Goal: Navigation & Orientation: Find specific page/section

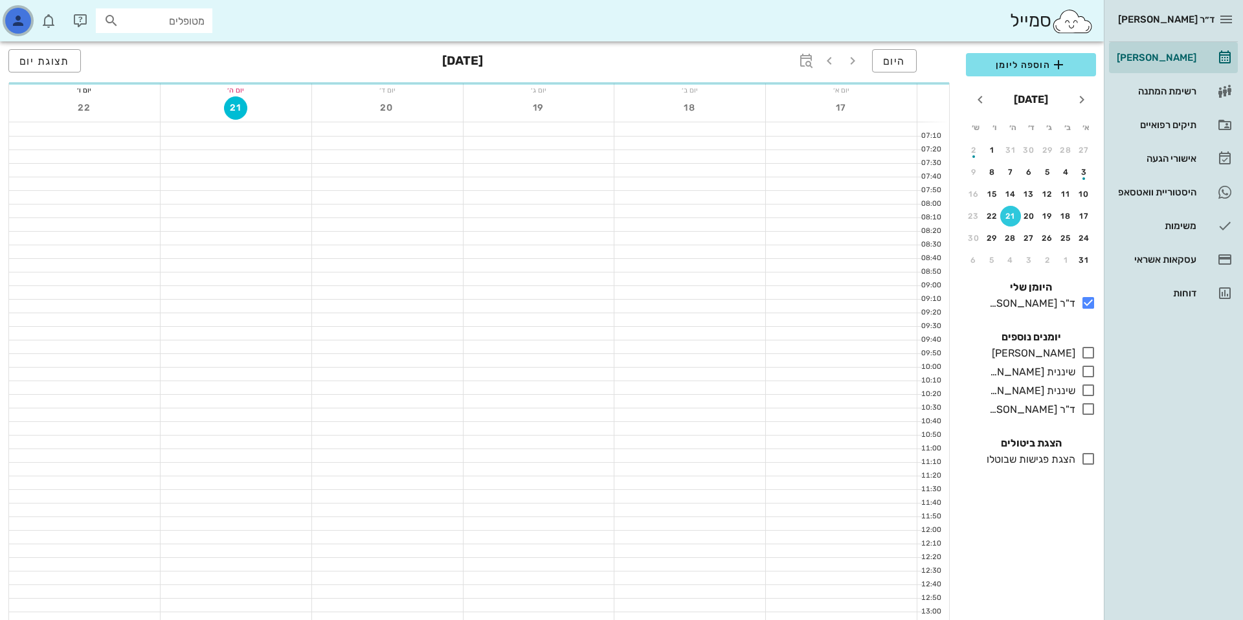
click at [11, 21] on icon "button" at bounding box center [18, 21] width 16 height 16
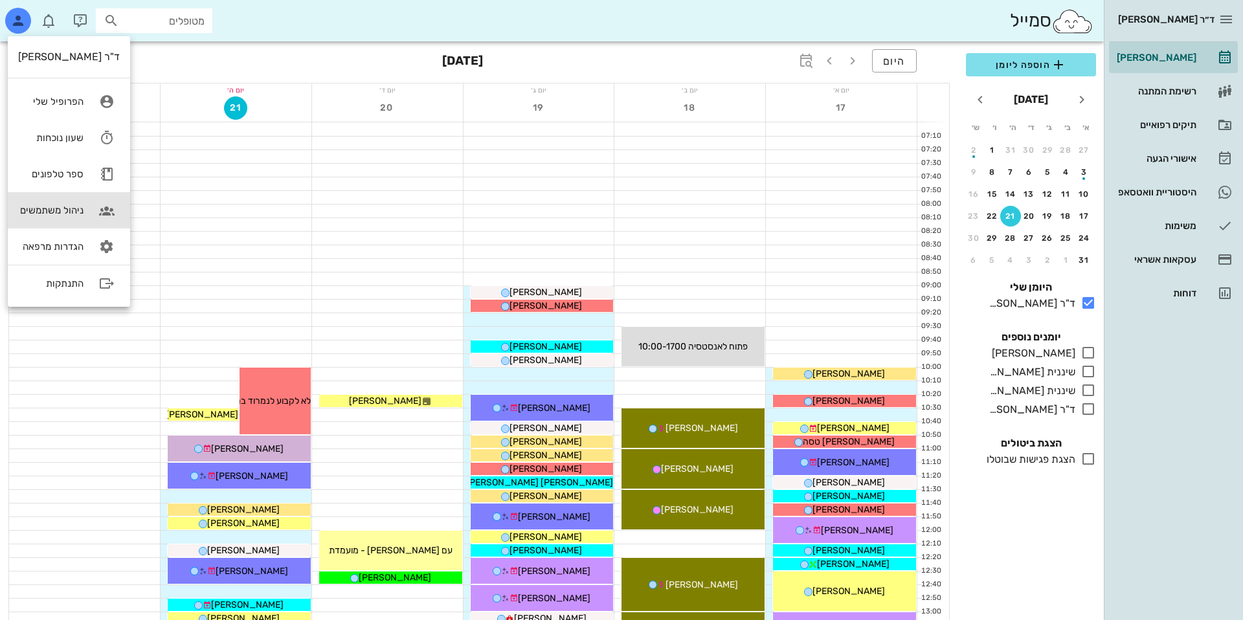
click at [51, 218] on link "ניהול משתמשים" at bounding box center [69, 210] width 122 height 36
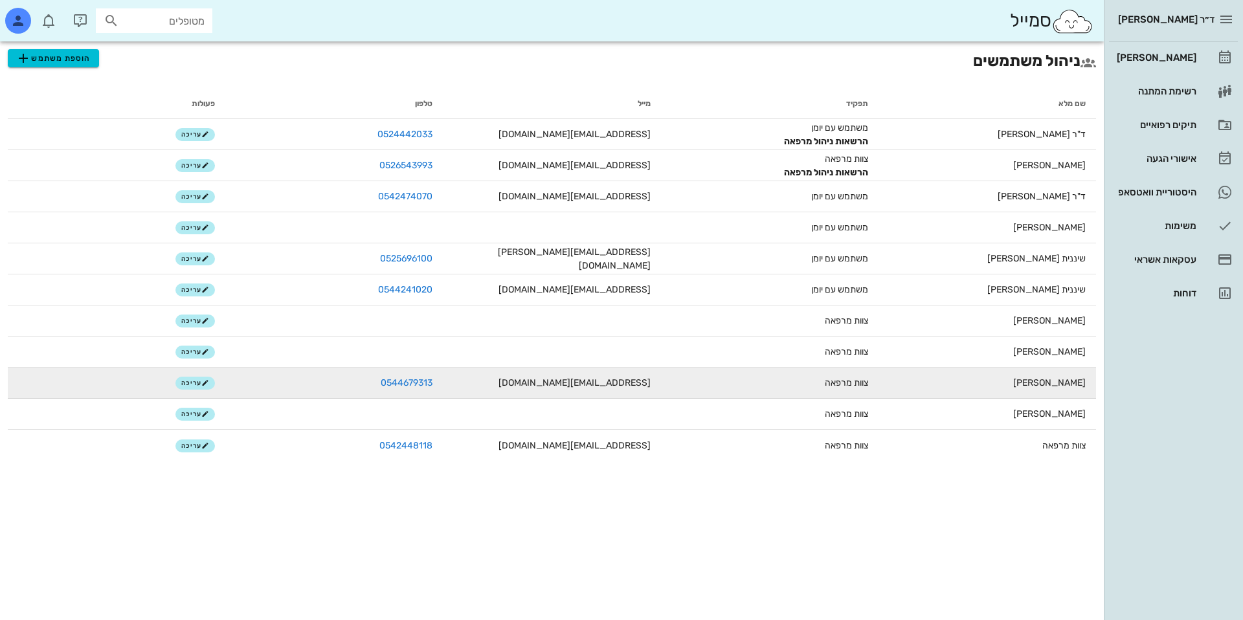
click at [577, 379] on td "[EMAIL_ADDRESS][DOMAIN_NAME]" at bounding box center [552, 383] width 218 height 31
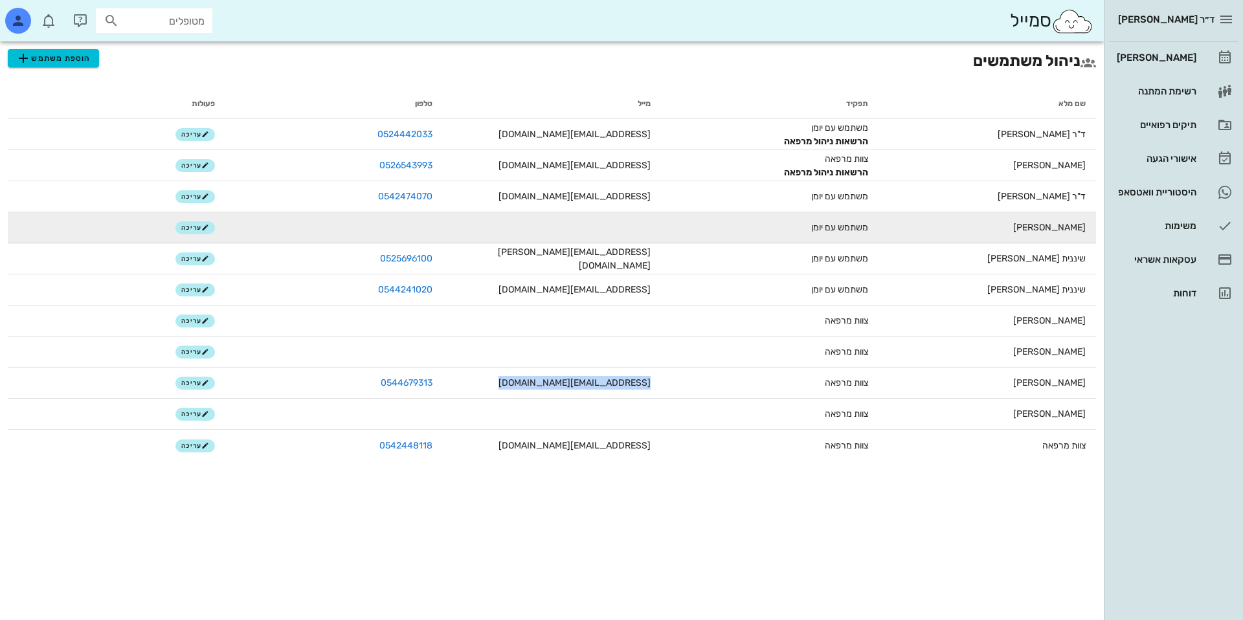
copy td "[EMAIL_ADDRESS][DOMAIN_NAME]"
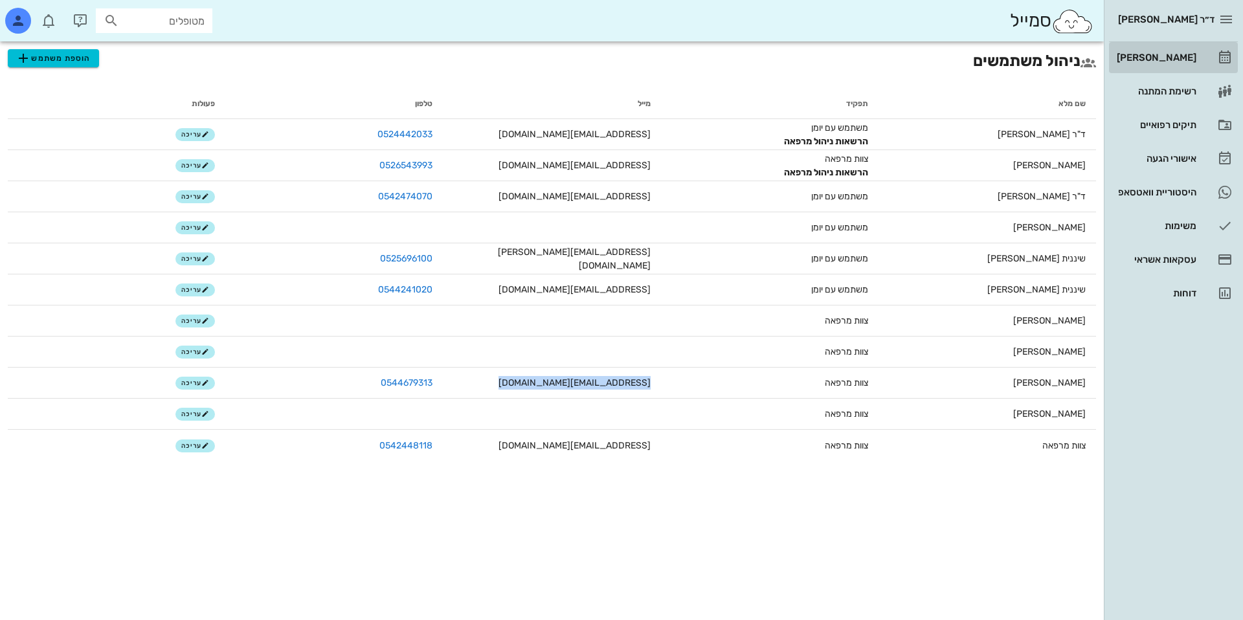
click at [1149, 60] on div "[PERSON_NAME]" at bounding box center [1155, 57] width 82 height 10
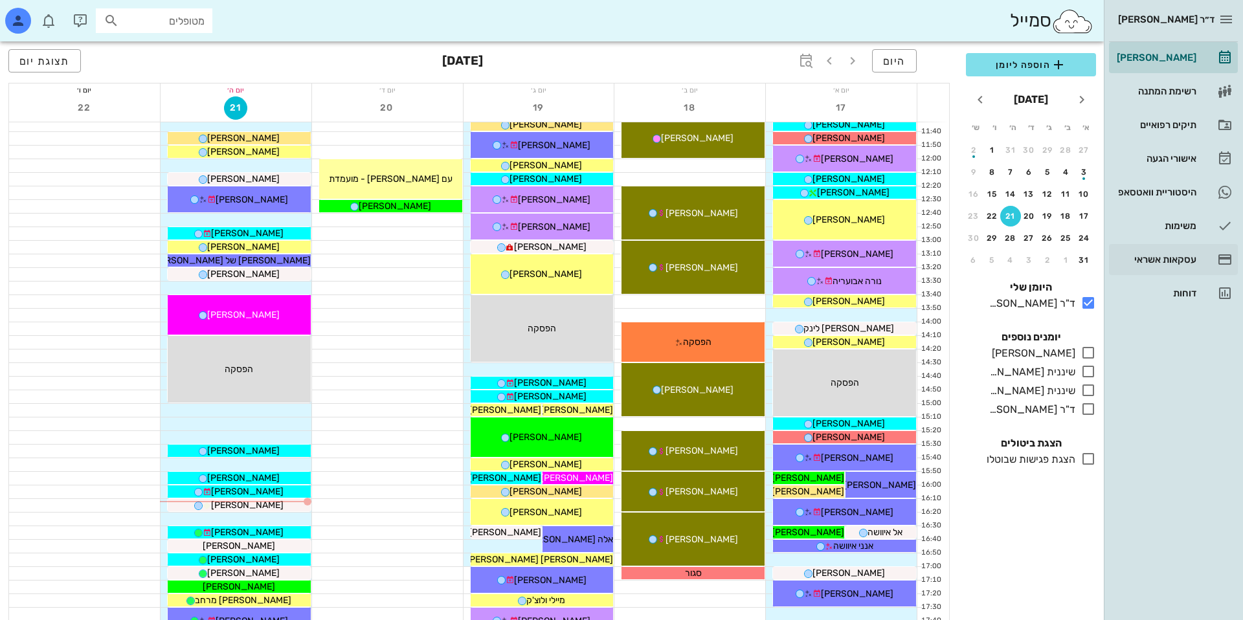
scroll to position [379, 0]
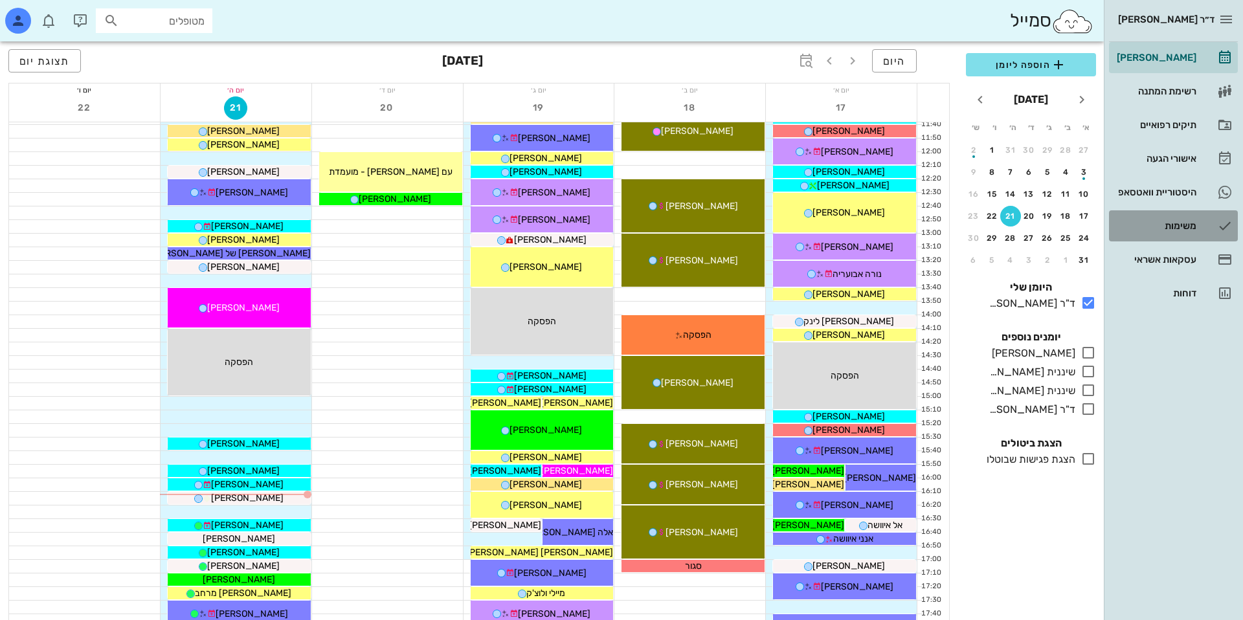
click at [1167, 216] on div "משימות" at bounding box center [1155, 226] width 82 height 21
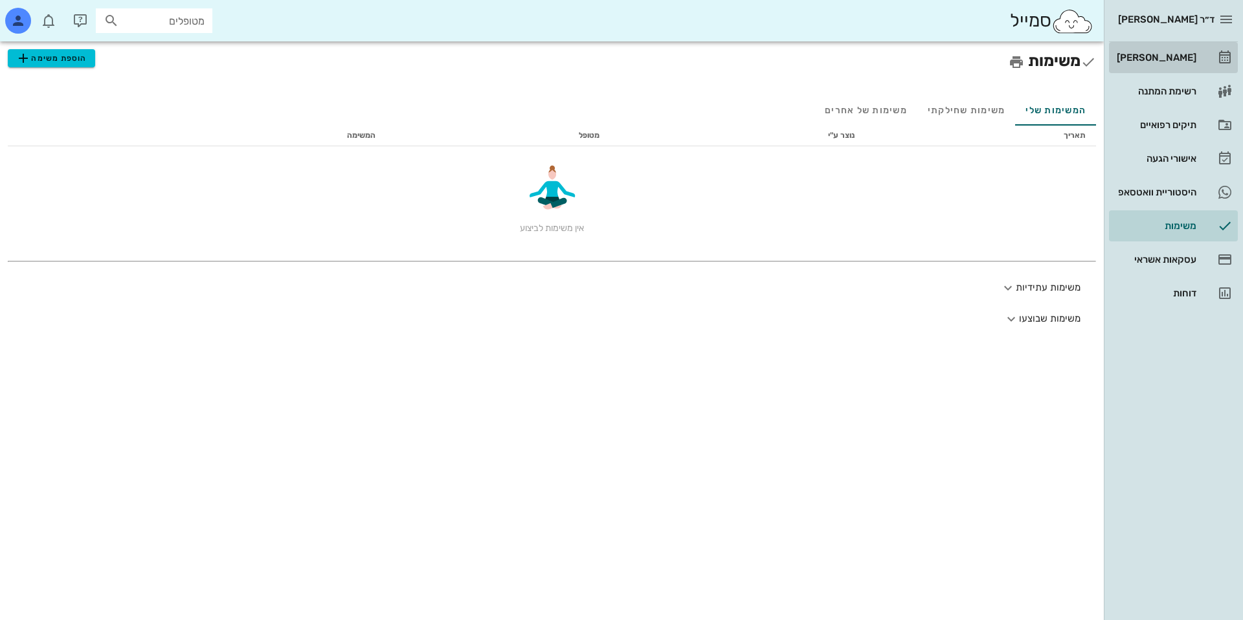
click at [1179, 50] on div "[PERSON_NAME]" at bounding box center [1155, 57] width 82 height 21
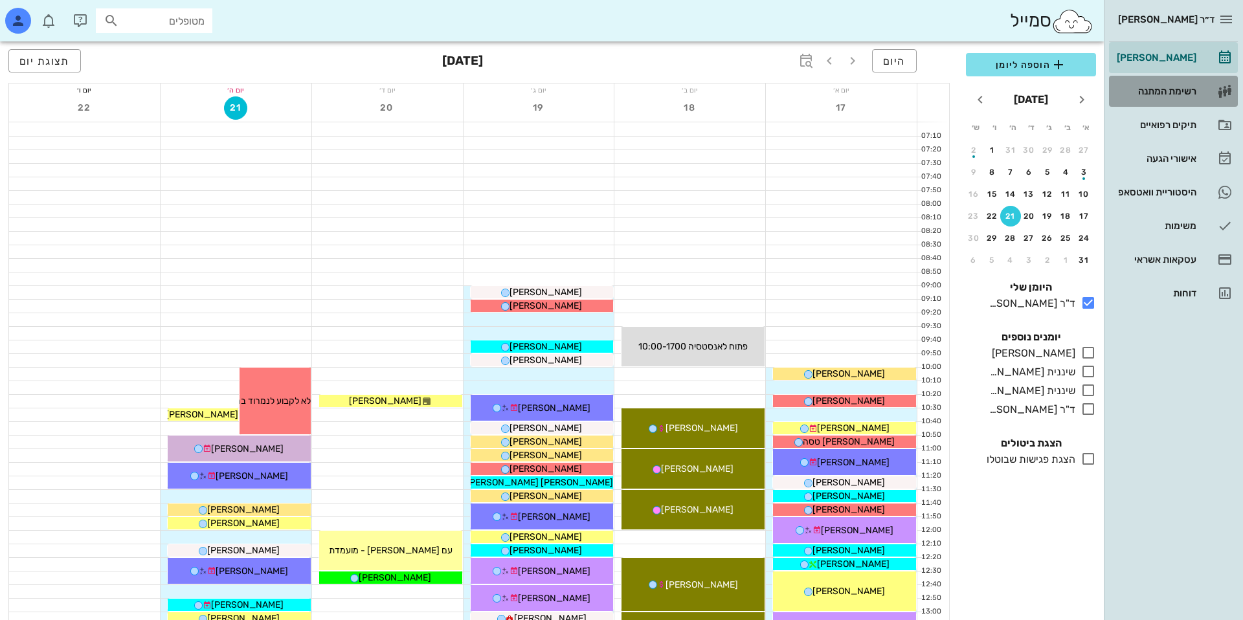
click at [1203, 98] on link "רשימת המתנה" at bounding box center [1173, 91] width 129 height 31
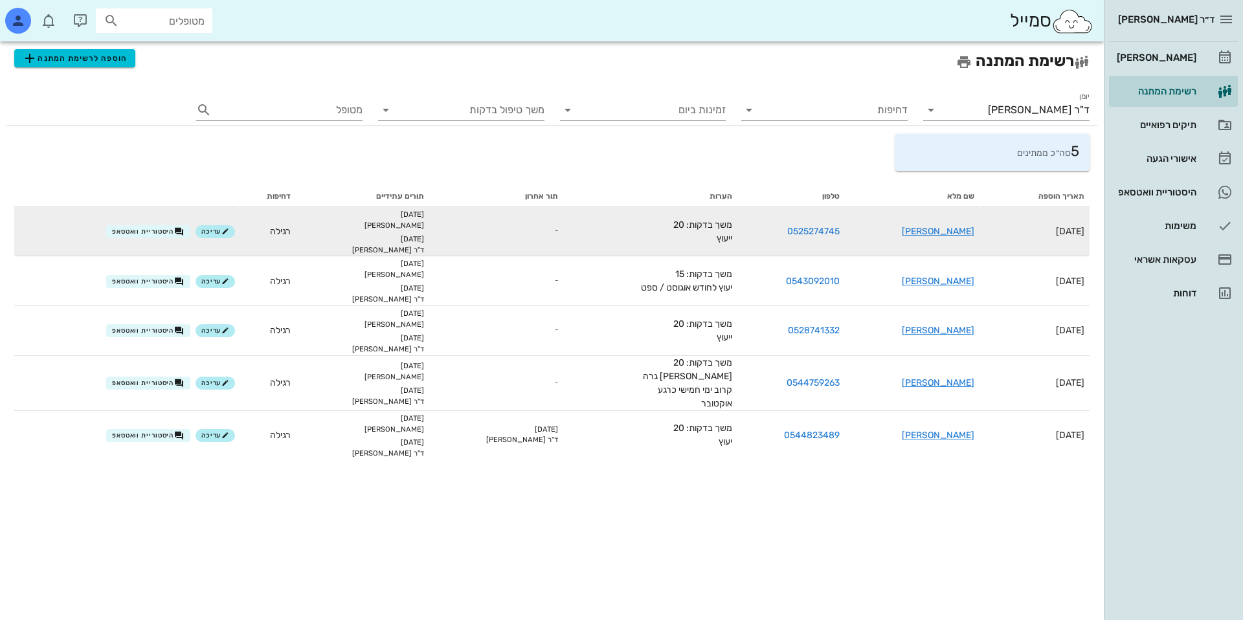
click at [424, 218] on small "07-10-2025 יומן מרפאה" at bounding box center [362, 220] width 123 height 21
drag, startPoint x: 434, startPoint y: 218, endPoint x: 429, endPoint y: 240, distance: 22.6
click at [424, 240] on ul "07-10-2025 יומן מרפאה 07-10-2025 ד"ר נמרוד דיקשטיין" at bounding box center [362, 231] width 123 height 49
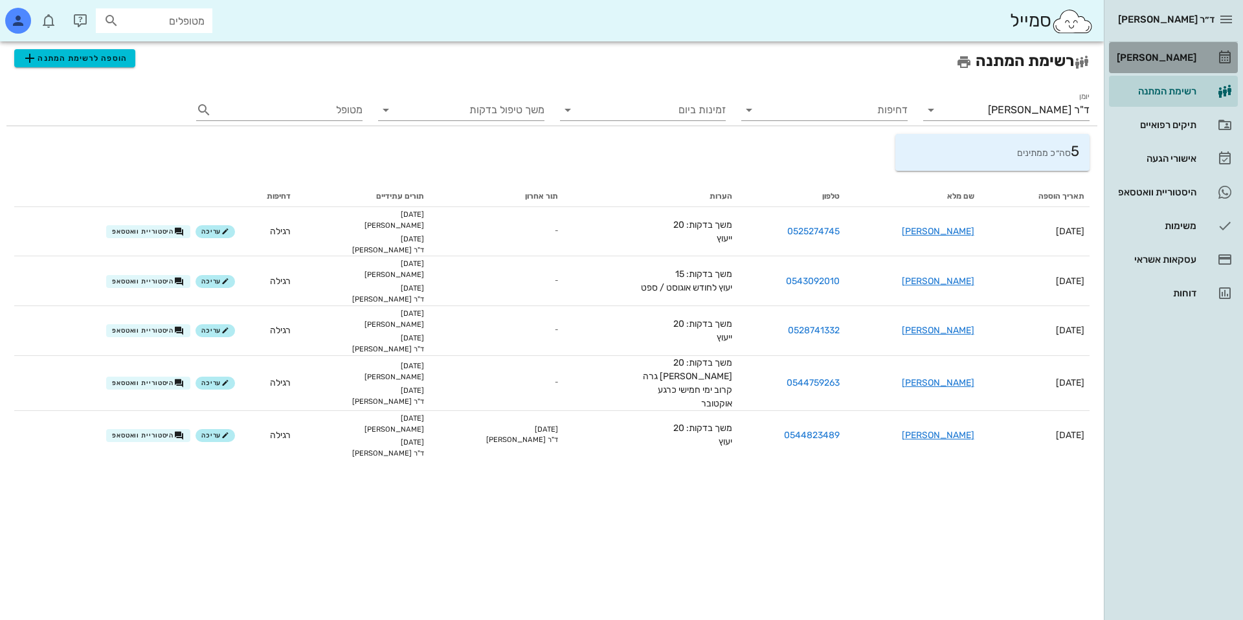
click at [1184, 65] on div "[PERSON_NAME]" at bounding box center [1155, 57] width 82 height 21
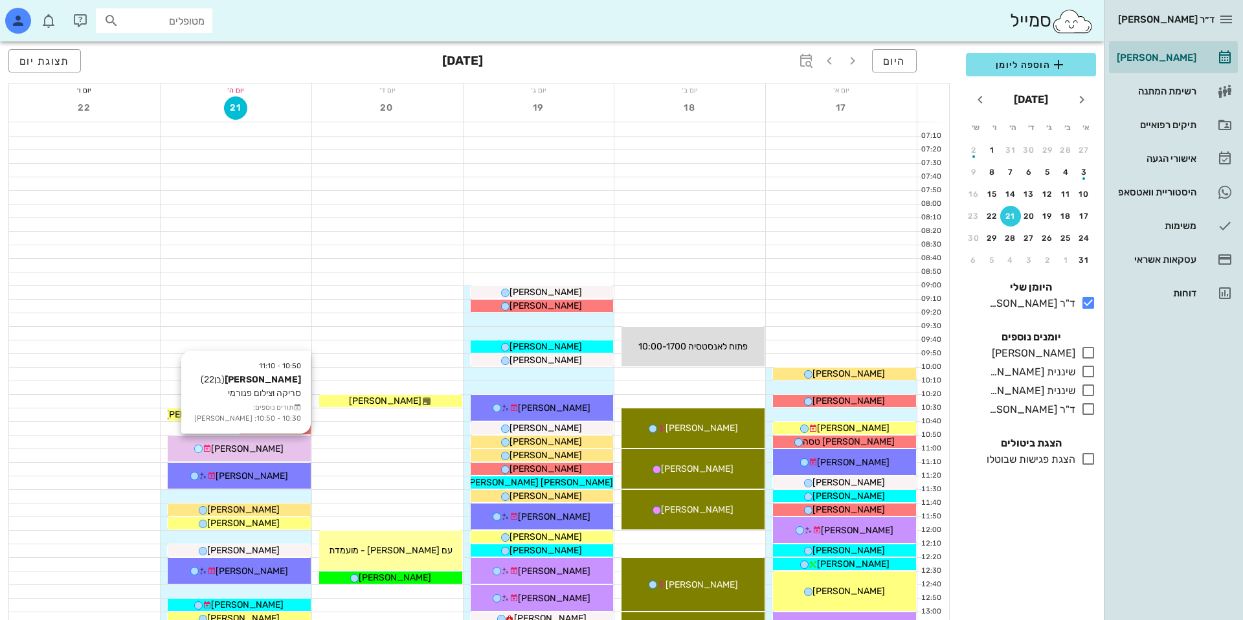
click at [238, 449] on span "[PERSON_NAME]" at bounding box center [247, 448] width 73 height 11
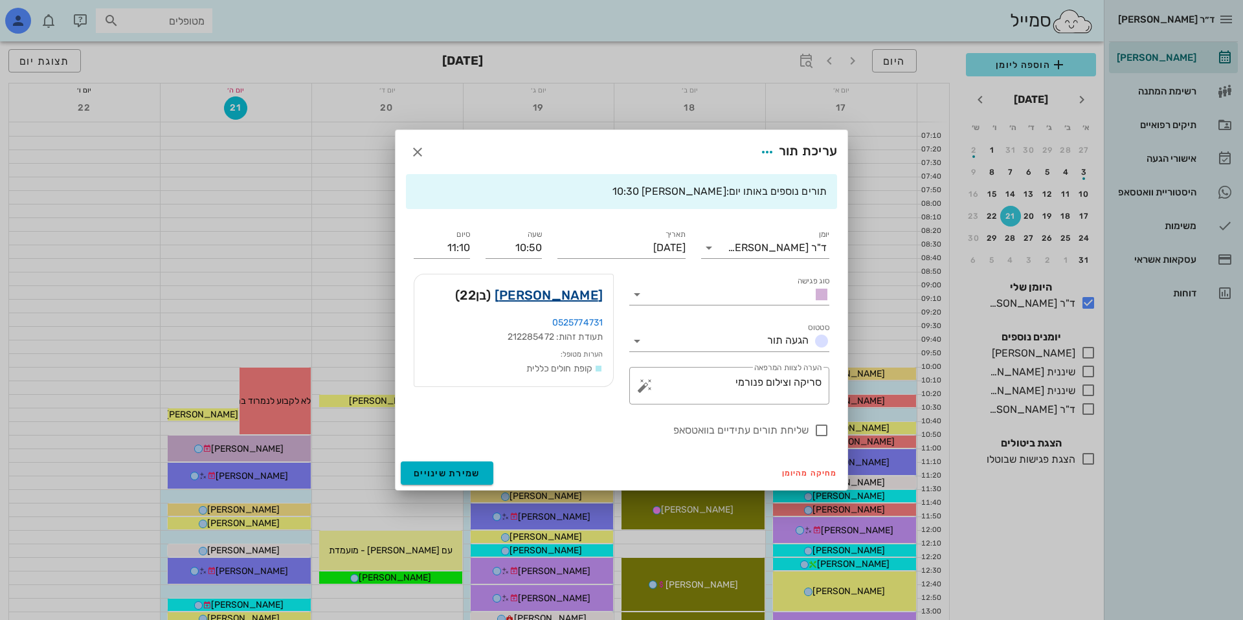
click at [579, 296] on link "דניאל ירושלמי" at bounding box center [549, 295] width 108 height 21
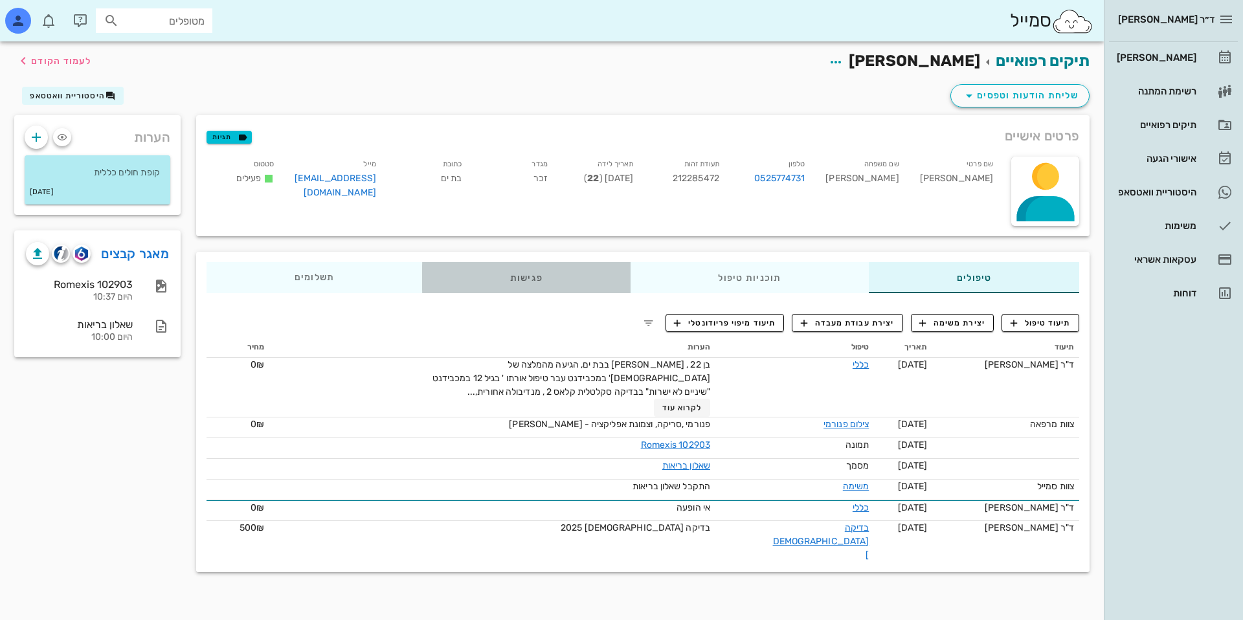
click at [569, 282] on div "פגישות" at bounding box center [526, 277] width 208 height 31
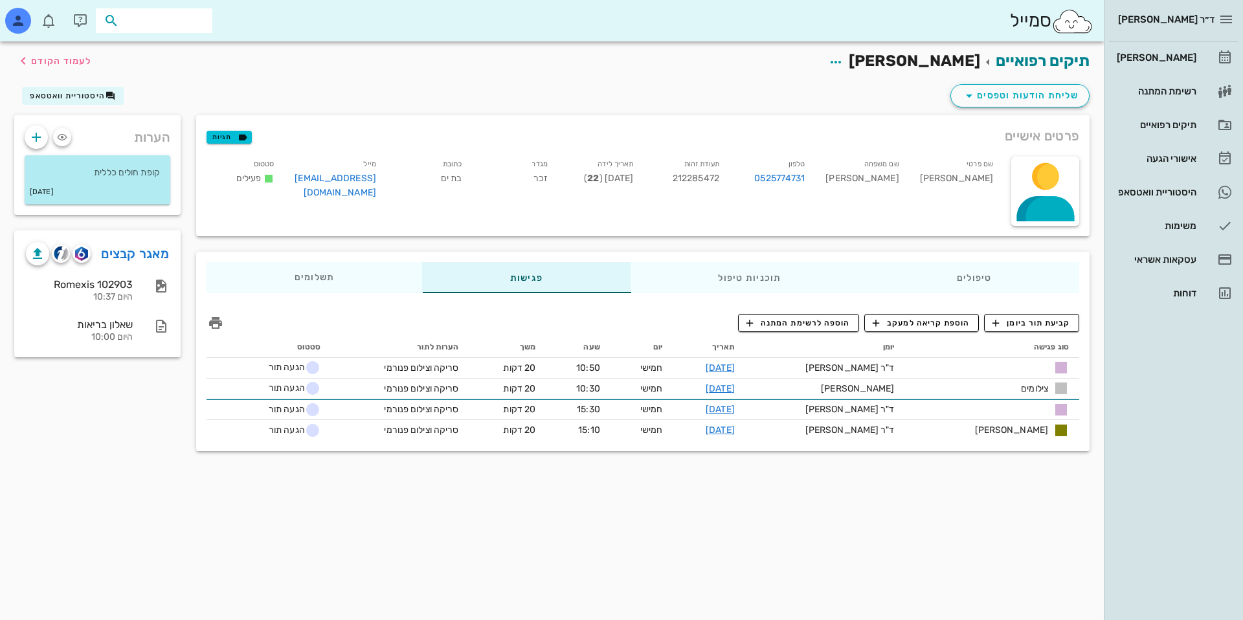
click at [143, 19] on input "text" at bounding box center [163, 20] width 83 height 17
type input "ghb"
click at [1135, 93] on div "רשימת המתנה" at bounding box center [1155, 91] width 82 height 10
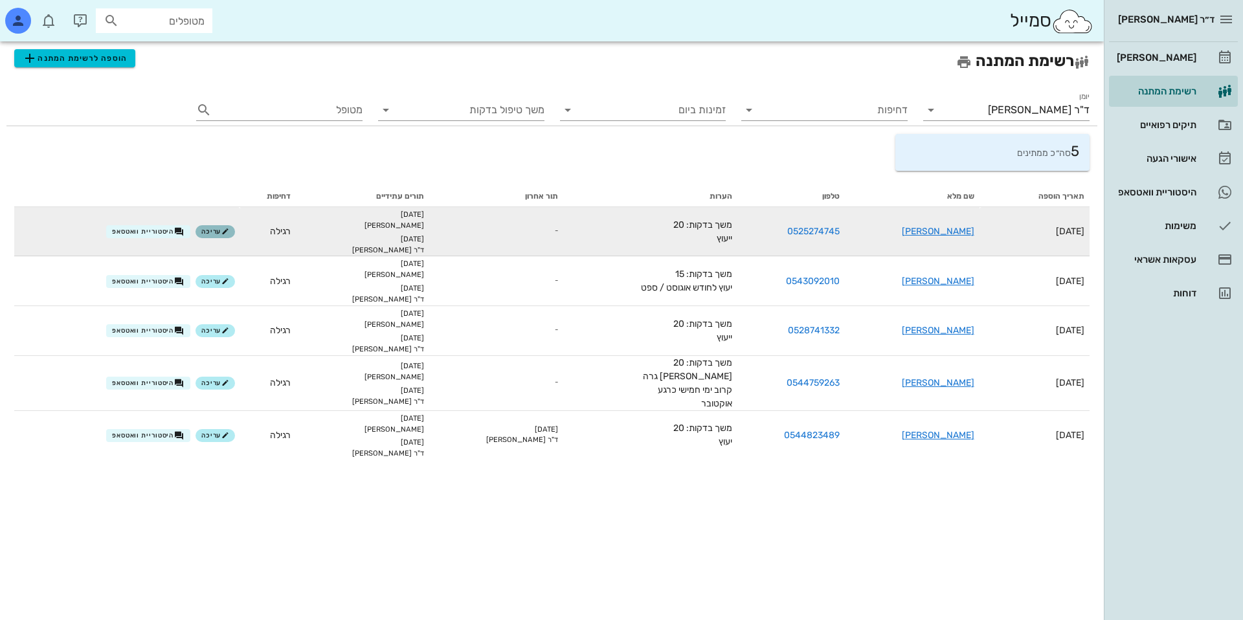
click at [229, 230] on span "עריכה" at bounding box center [215, 232] width 28 height 8
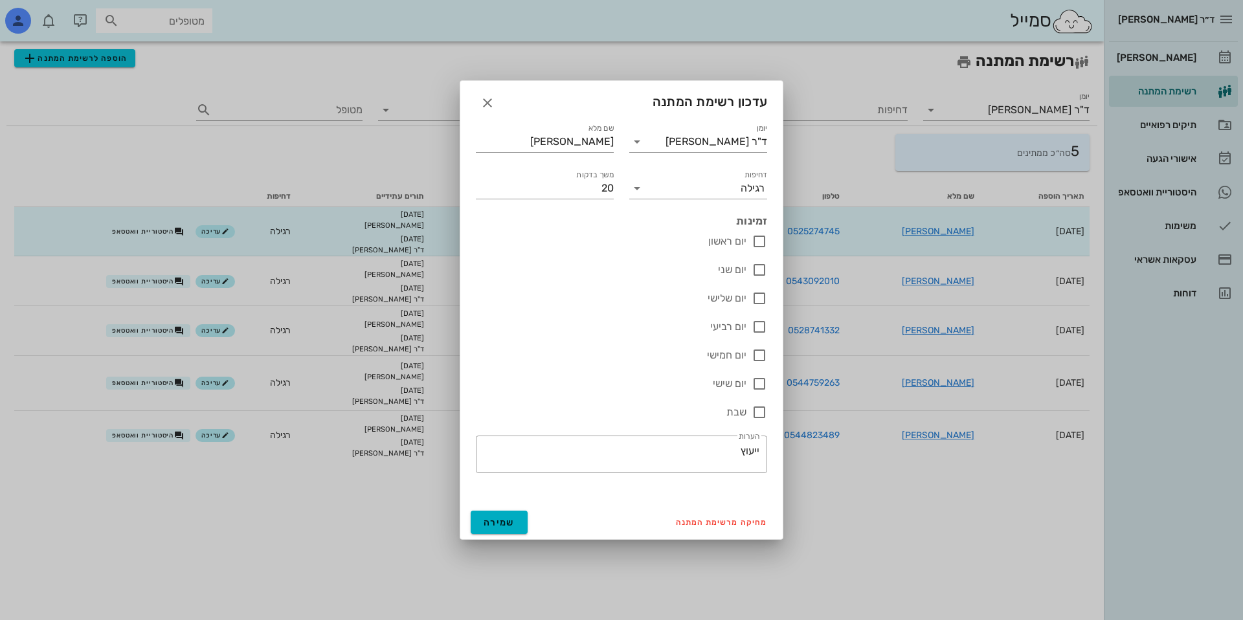
click at [246, 271] on div at bounding box center [621, 310] width 1243 height 620
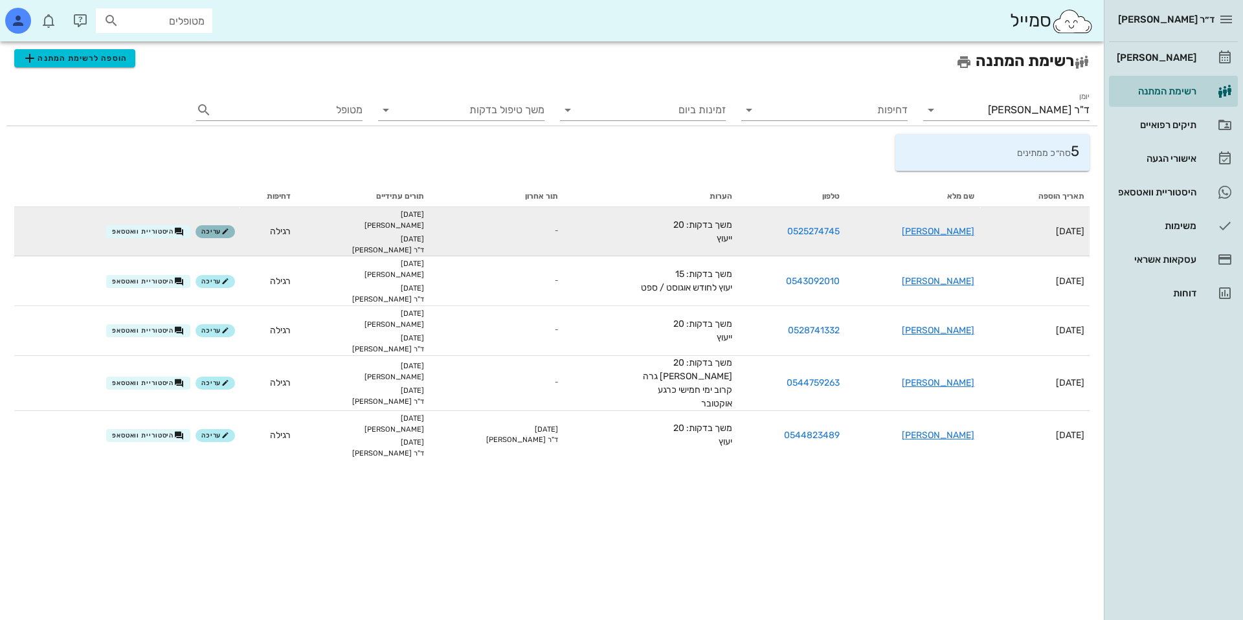
click at [229, 233] on icon "button" at bounding box center [225, 232] width 8 height 8
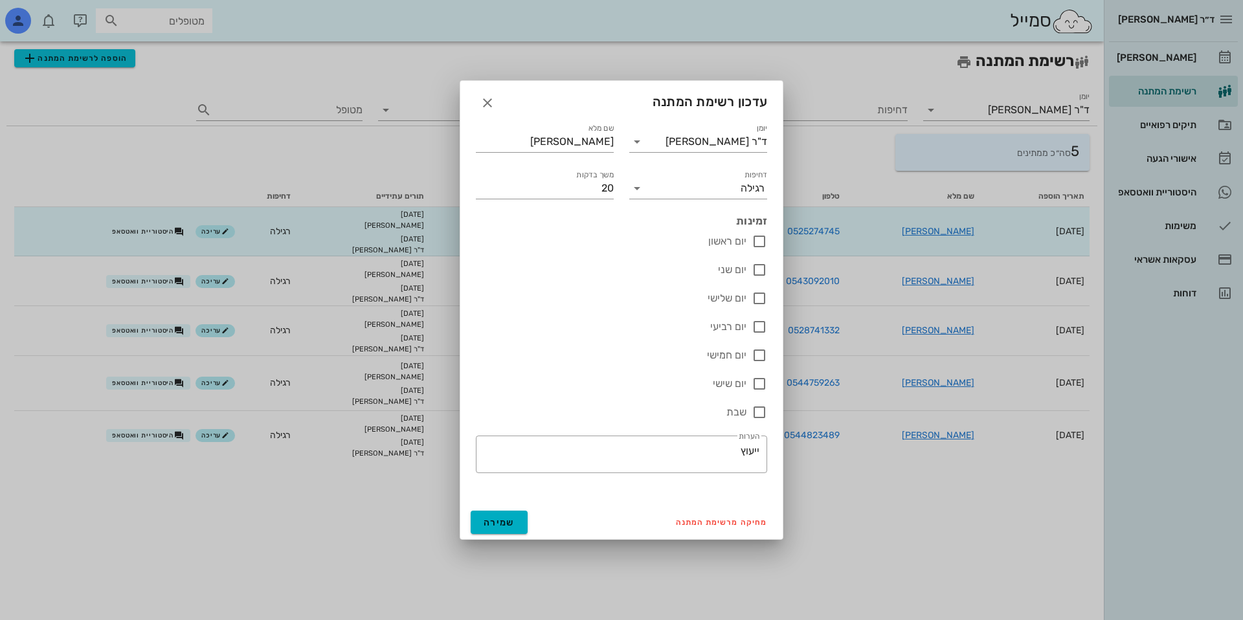
click at [236, 291] on div at bounding box center [621, 310] width 1243 height 620
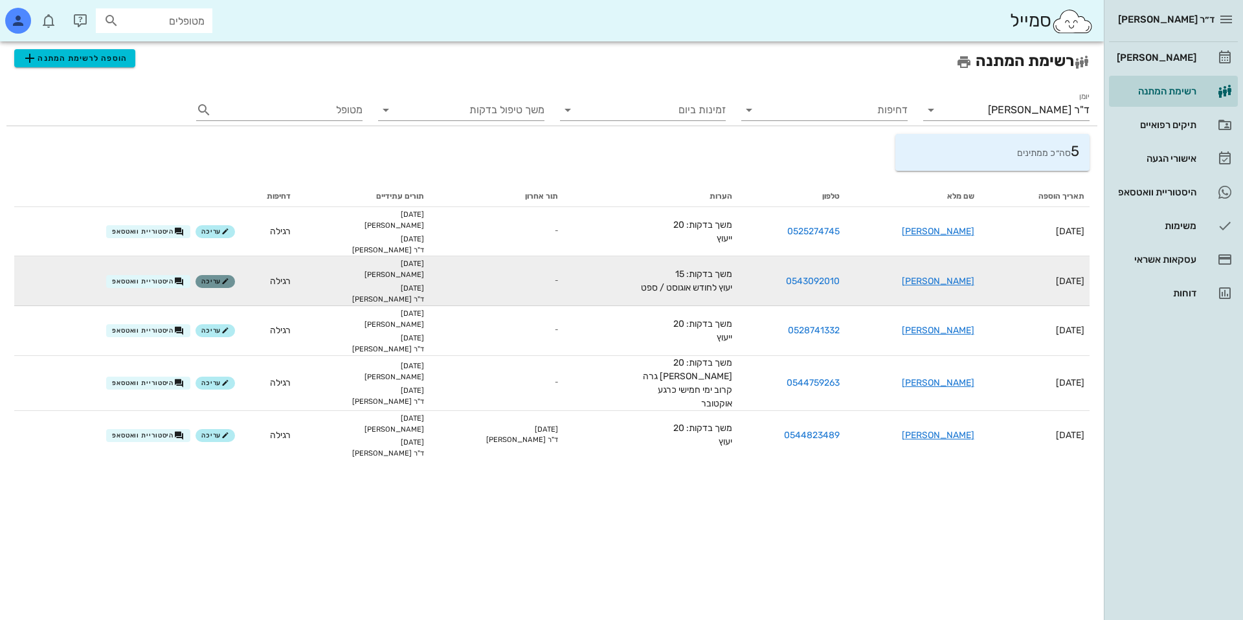
click at [229, 282] on span "עריכה" at bounding box center [215, 282] width 28 height 8
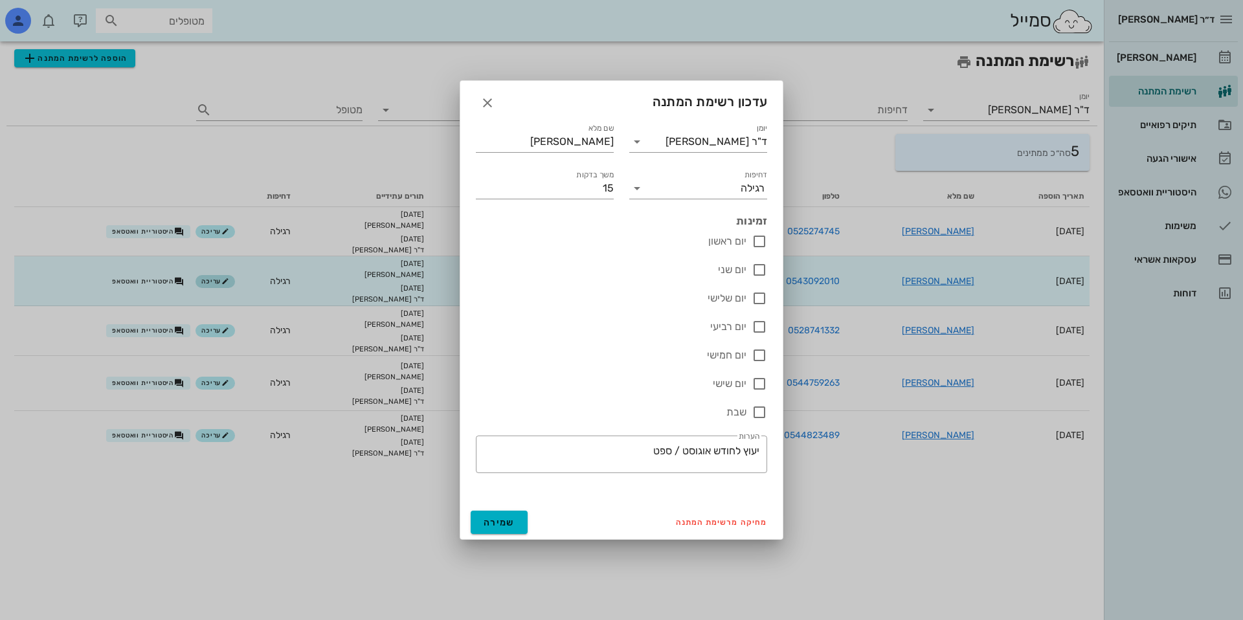
click at [237, 282] on div at bounding box center [621, 310] width 1243 height 620
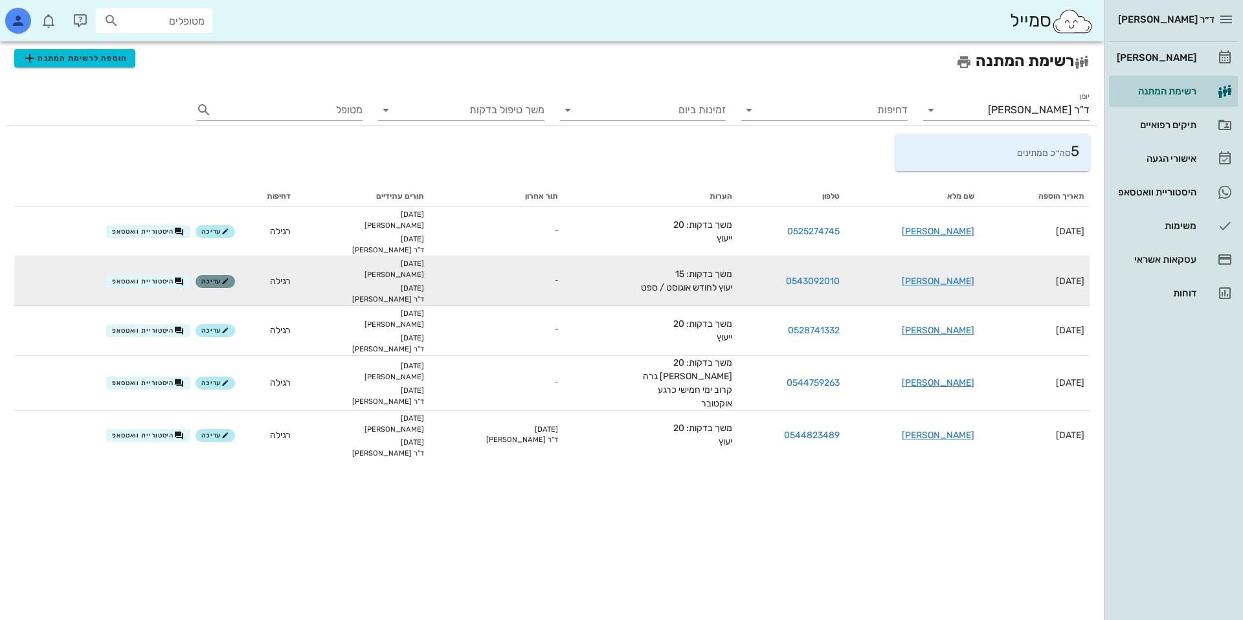
click at [229, 282] on span "עריכה" at bounding box center [215, 282] width 28 height 8
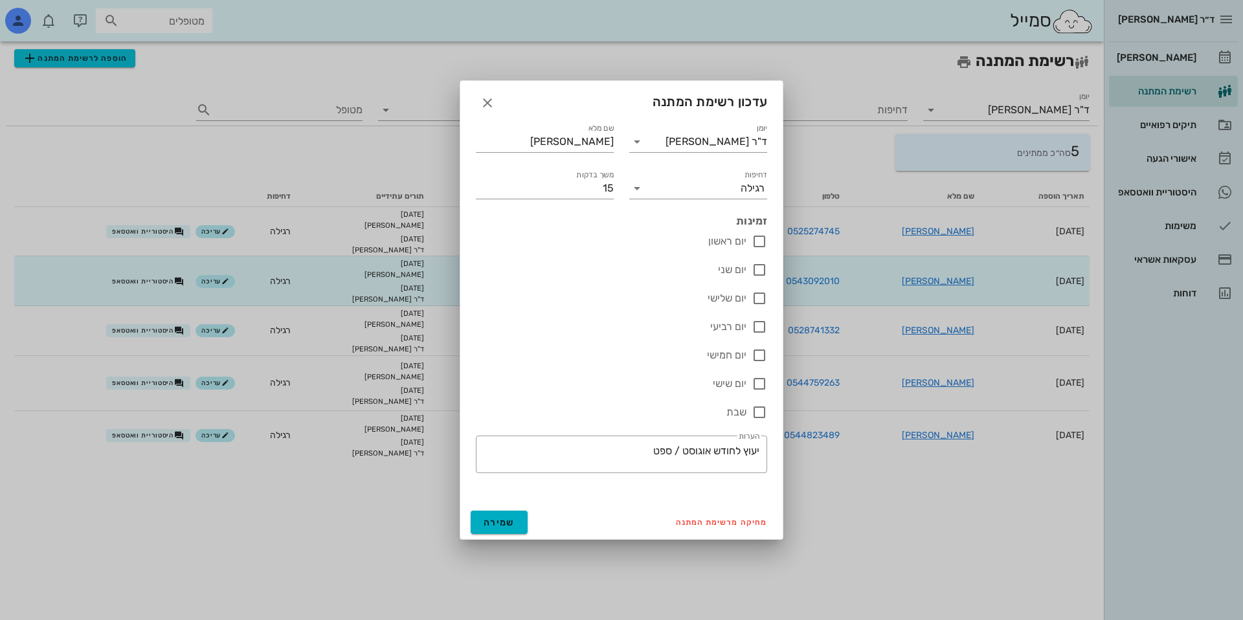
click at [244, 286] on div at bounding box center [621, 310] width 1243 height 620
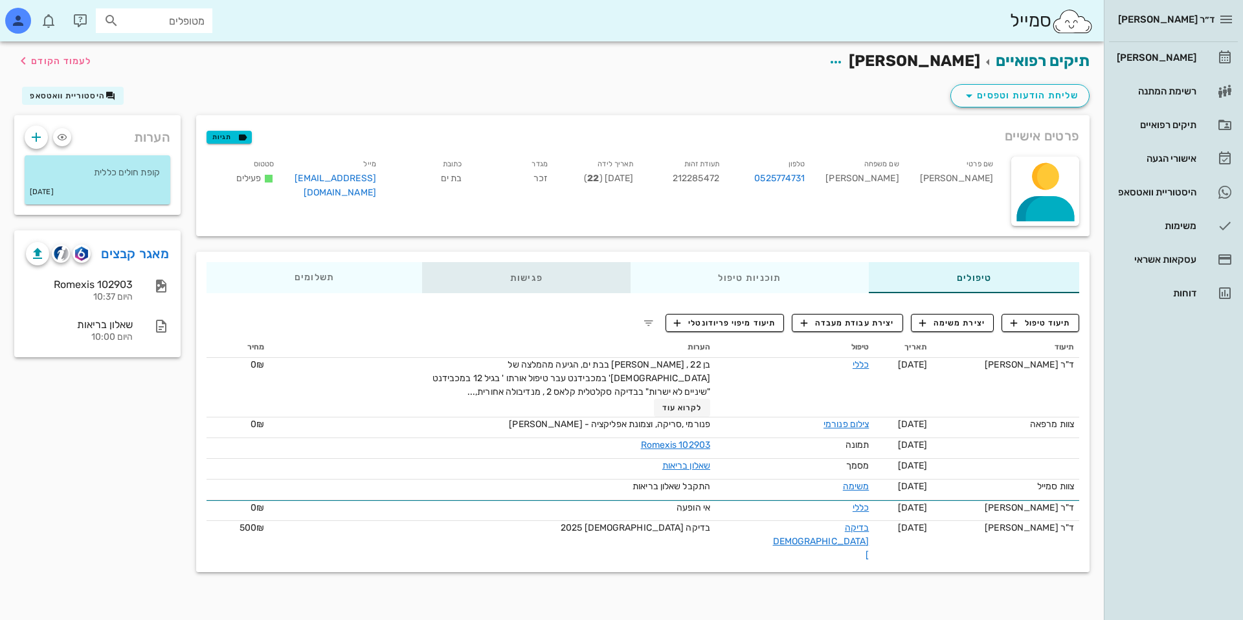
click at [528, 280] on div "פגישות" at bounding box center [526, 277] width 208 height 31
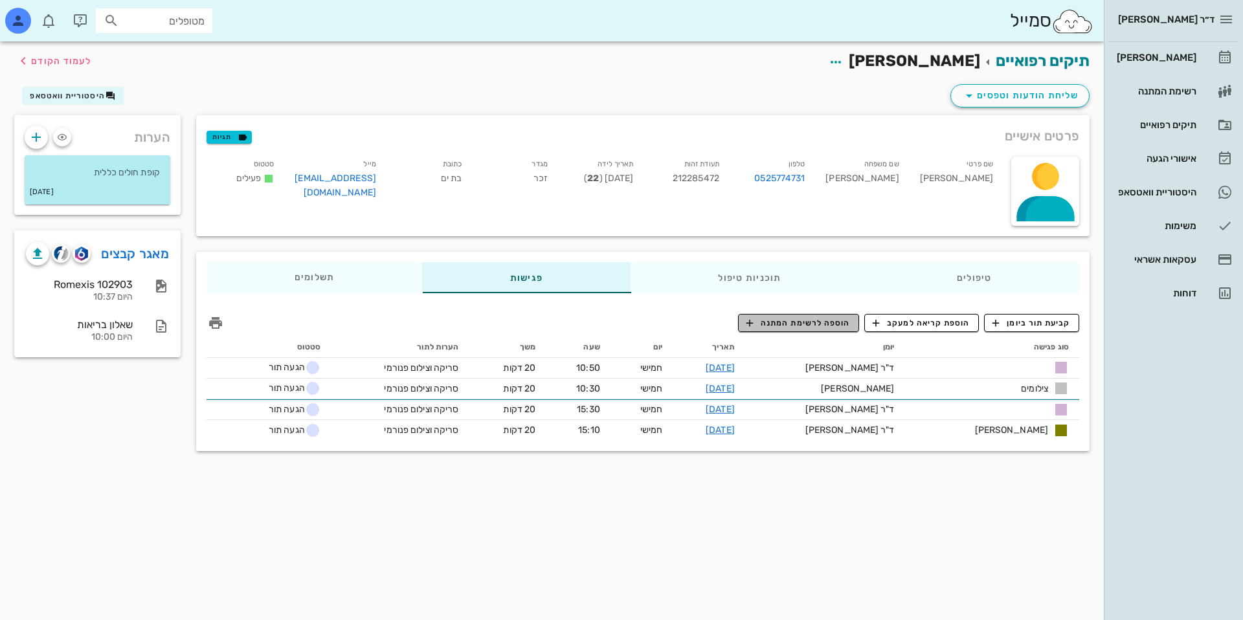
click at [790, 324] on span "הוספה לרשימת המתנה" at bounding box center [798, 323] width 104 height 12
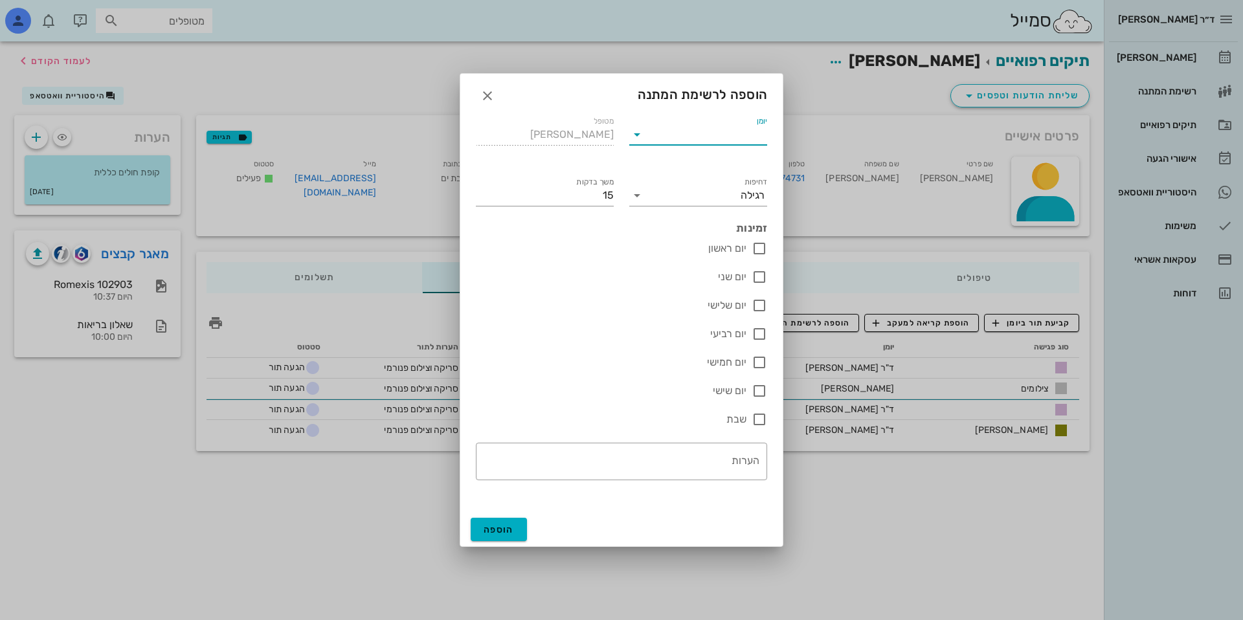
click at [721, 129] on input "יומן" at bounding box center [707, 134] width 120 height 21
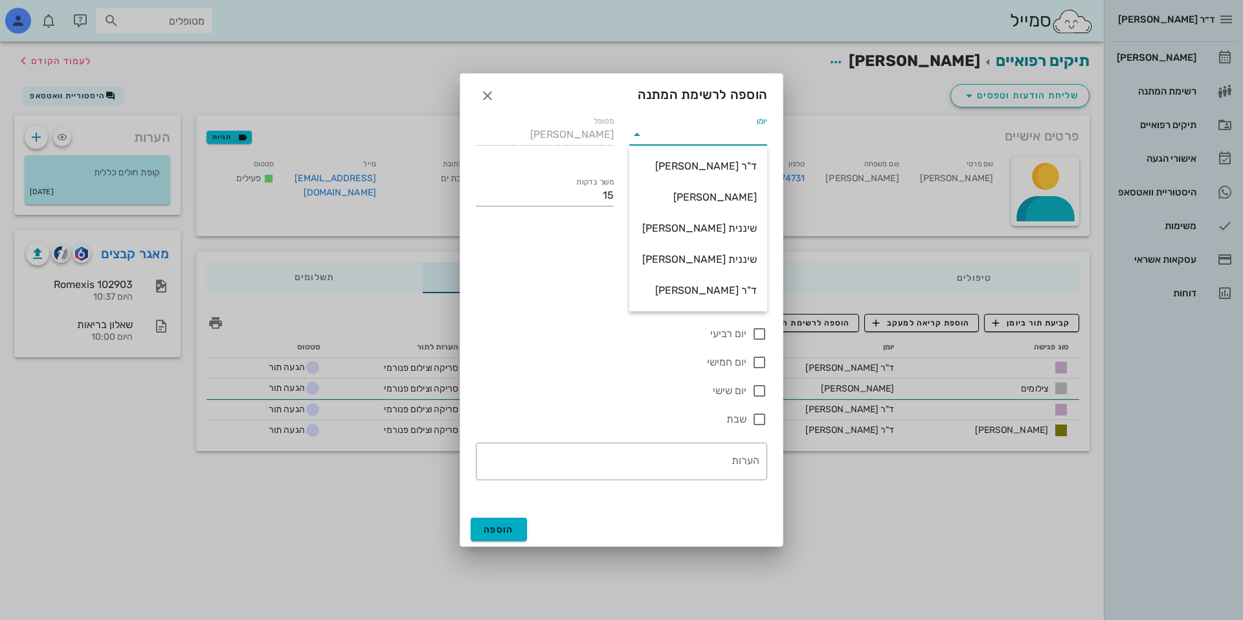
click at [799, 125] on div at bounding box center [621, 310] width 1243 height 620
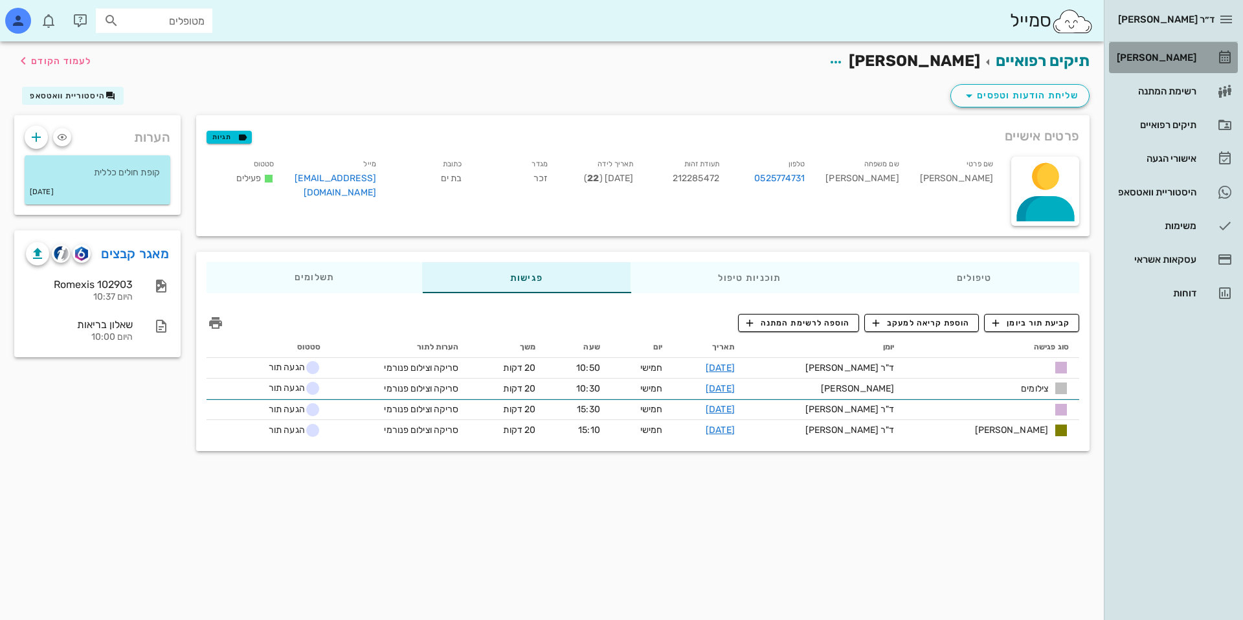
click at [1186, 64] on div "[PERSON_NAME]" at bounding box center [1155, 57] width 82 height 21
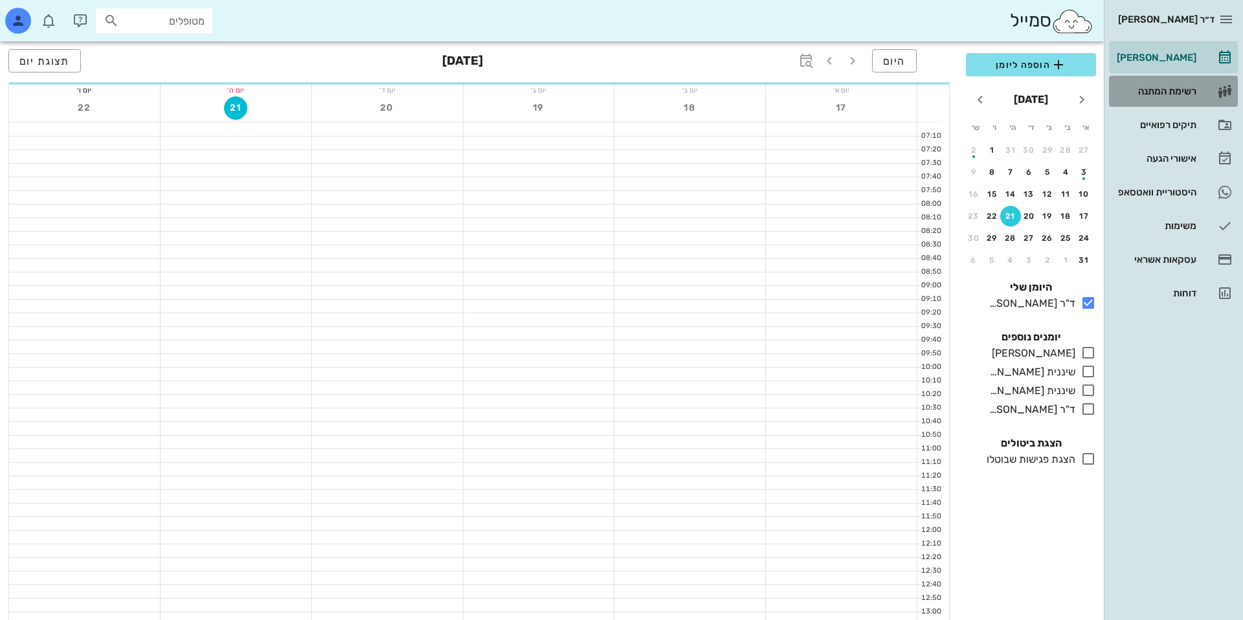
click at [1157, 95] on div "רשימת המתנה" at bounding box center [1155, 91] width 82 height 10
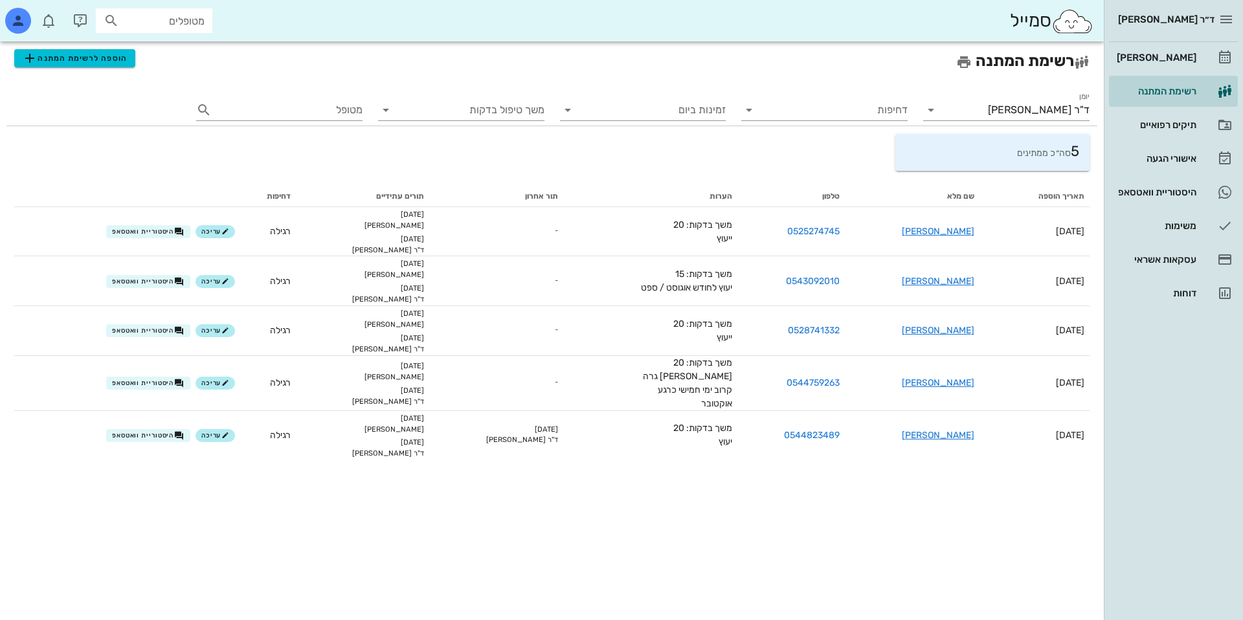
drag, startPoint x: 399, startPoint y: 197, endPoint x: 467, endPoint y: 196, distance: 68.0
click at [429, 196] on th "תורים עתידיים" at bounding box center [362, 196] width 133 height 21
click at [983, 93] on div "יומן ד"ר נמרוד דיקשטיין" at bounding box center [1006, 109] width 166 height 34
click at [983, 110] on input "ד"ר [PERSON_NAME]" at bounding box center [1024, 110] width 130 height 21
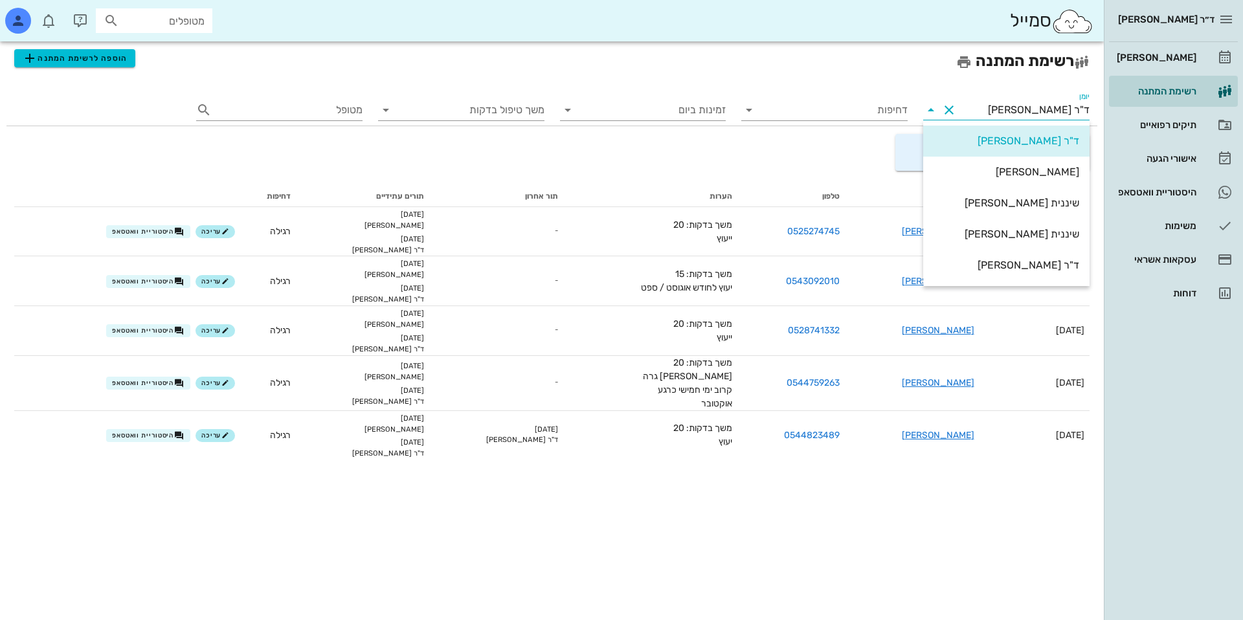
click at [950, 109] on button "Clear יומן" at bounding box center [949, 110] width 16 height 16
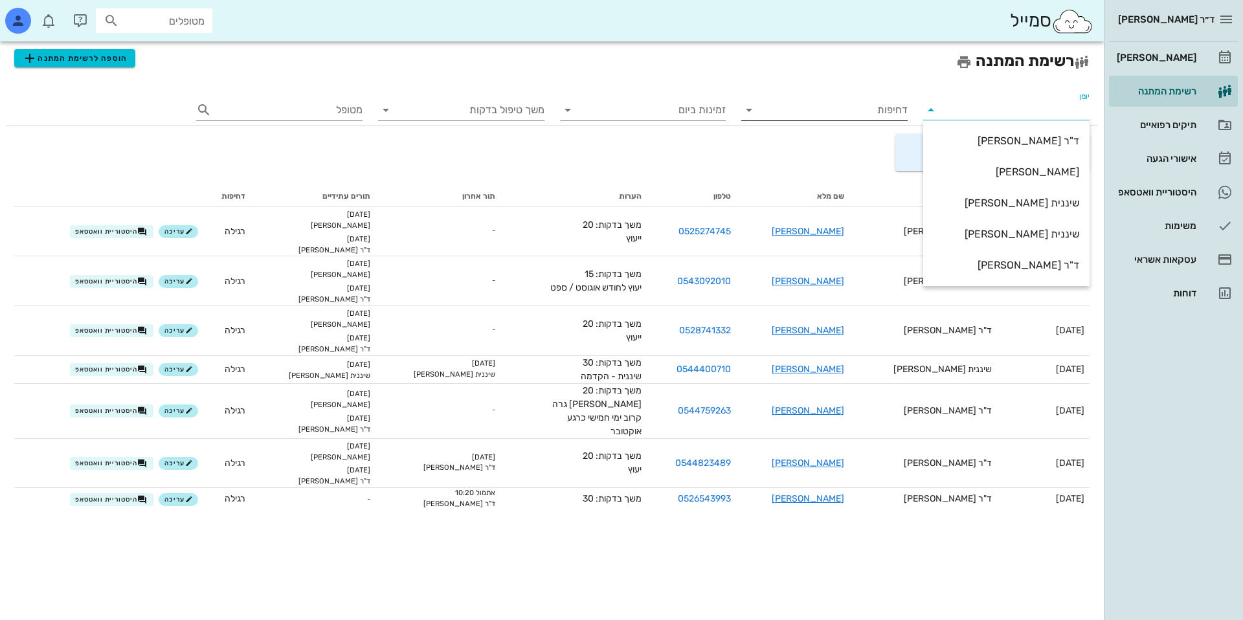
click at [880, 96] on div "דחיפות" at bounding box center [824, 109] width 166 height 34
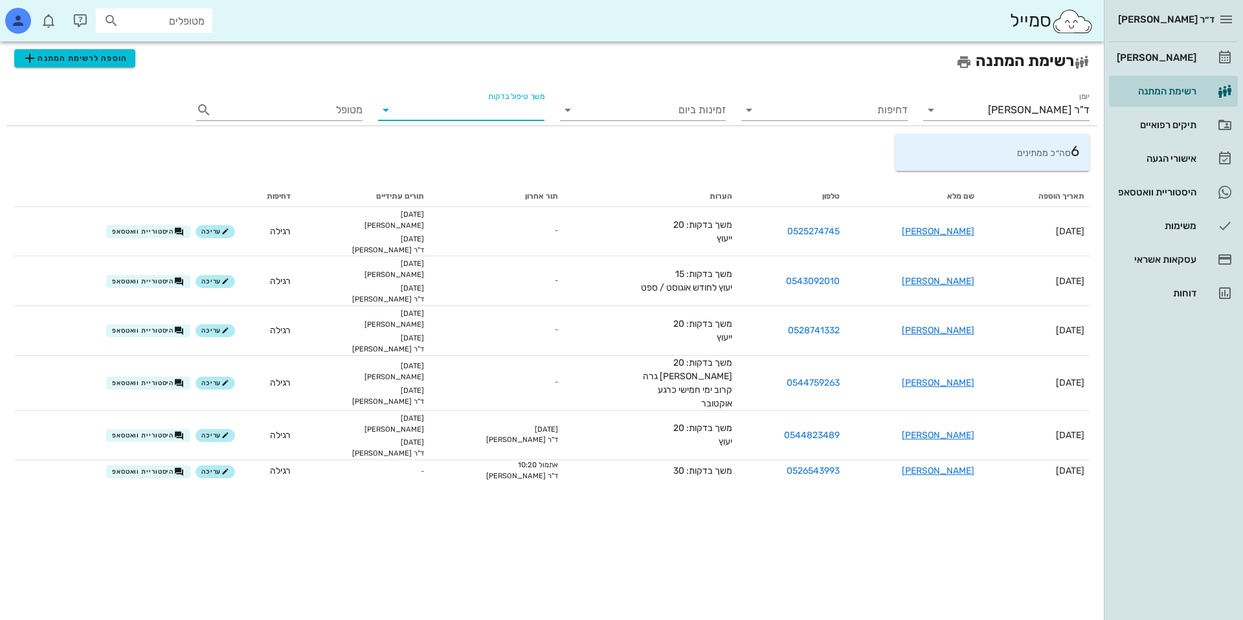
click at [512, 104] on input "משך טיפול בדקות" at bounding box center [472, 110] width 146 height 21
click at [513, 71] on h2 "רשימת המתנה הוספה לרשימת המתנה" at bounding box center [551, 61] width 1075 height 25
click at [129, 24] on input "text" at bounding box center [163, 20] width 83 height 17
click at [30, 21] on div "button" at bounding box center [18, 21] width 26 height 26
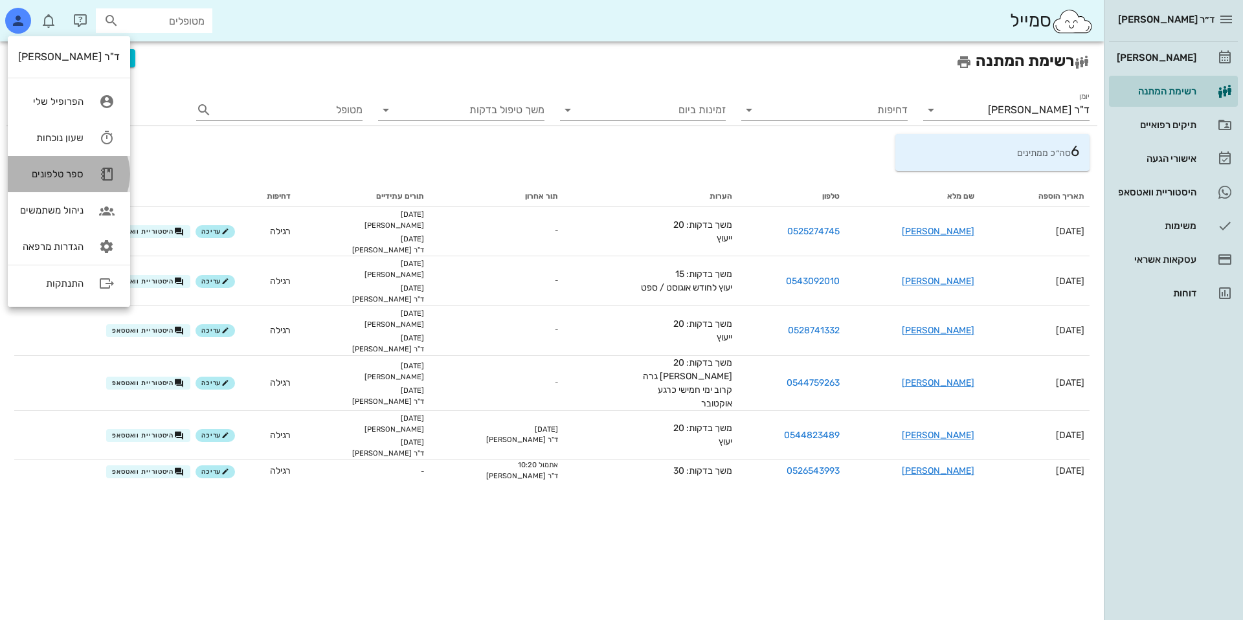
click at [54, 170] on div "ספר טלפונים" at bounding box center [50, 174] width 65 height 12
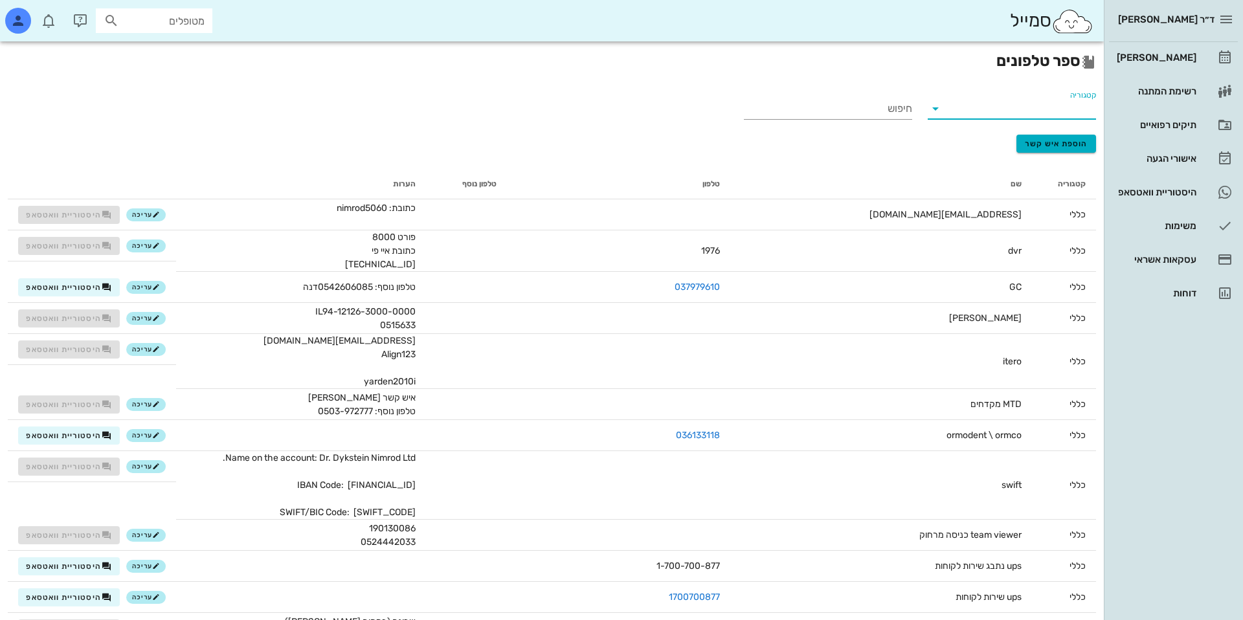
click at [965, 115] on input "קטגוריה" at bounding box center [1022, 108] width 148 height 21
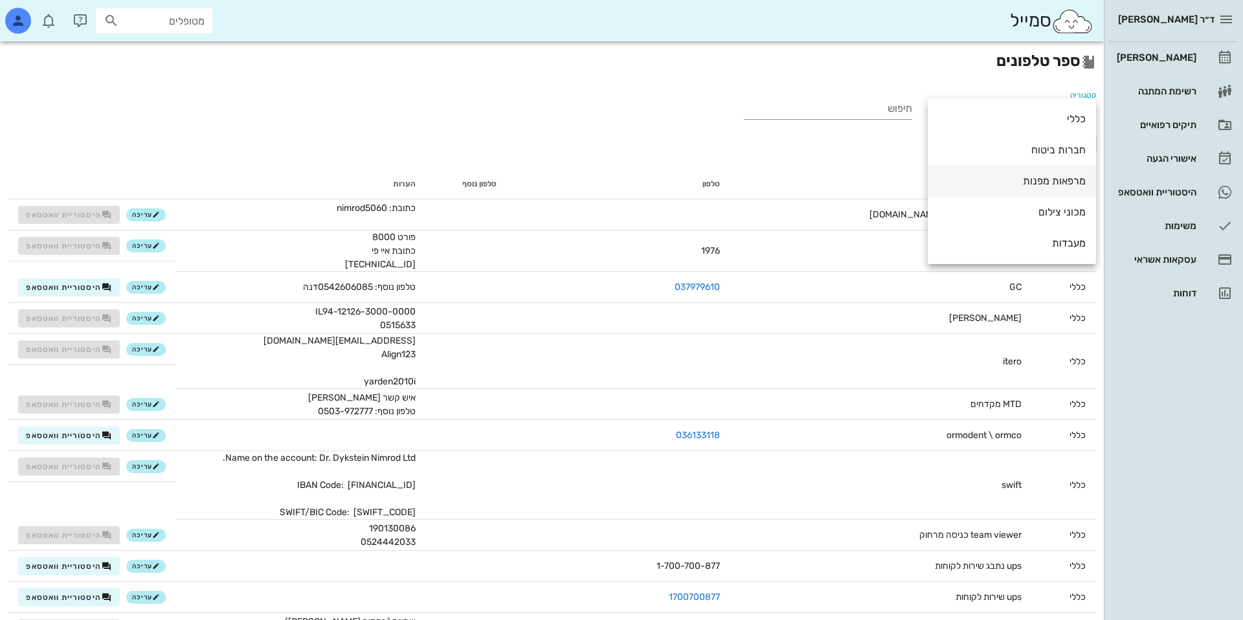
click at [980, 186] on div "מרפאות מפנות" at bounding box center [1012, 181] width 148 height 12
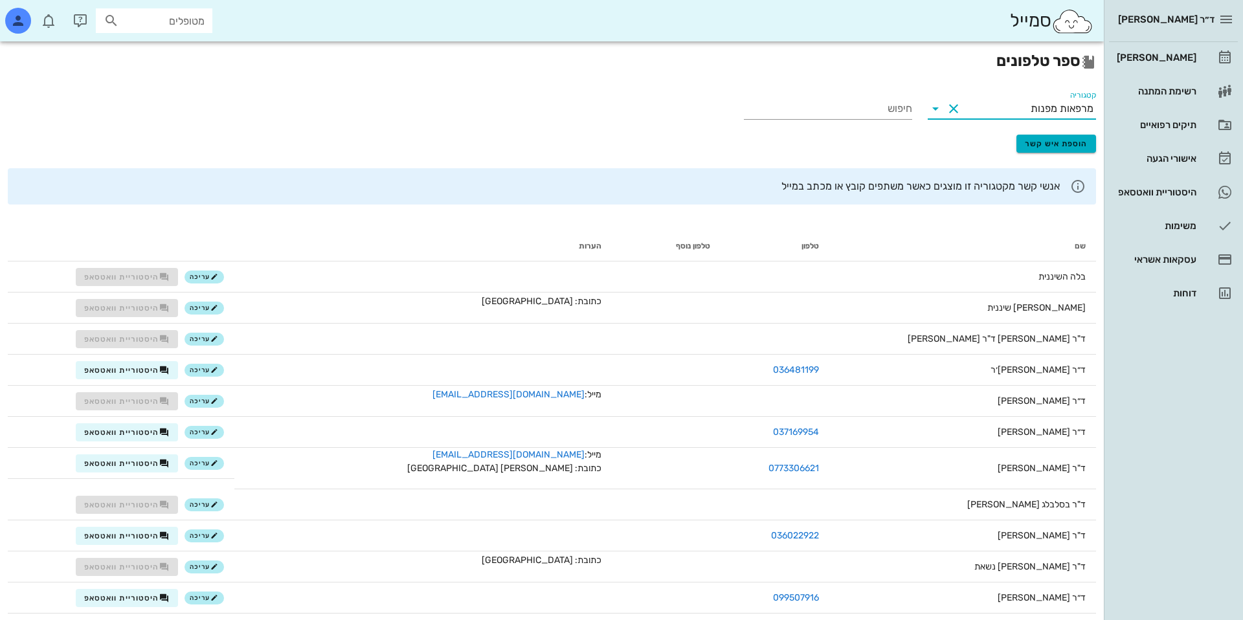
click at [948, 112] on button "Clear קטגוריה" at bounding box center [954, 109] width 16 height 16
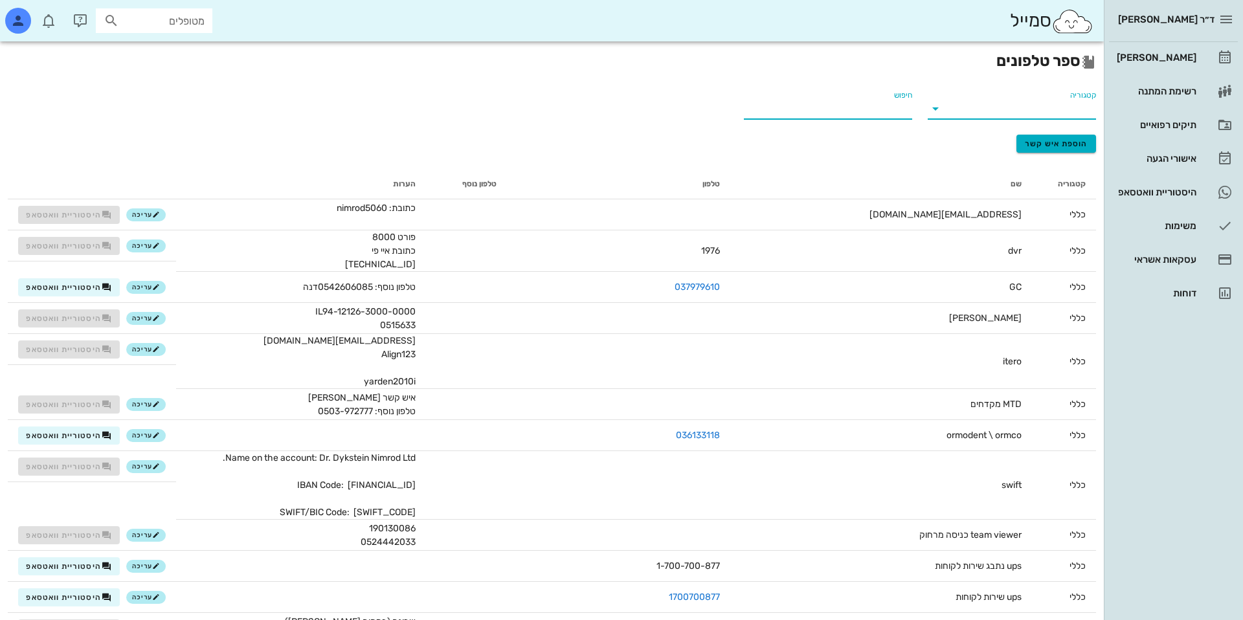
click at [885, 117] on input "חיפוש" at bounding box center [829, 108] width 166 height 21
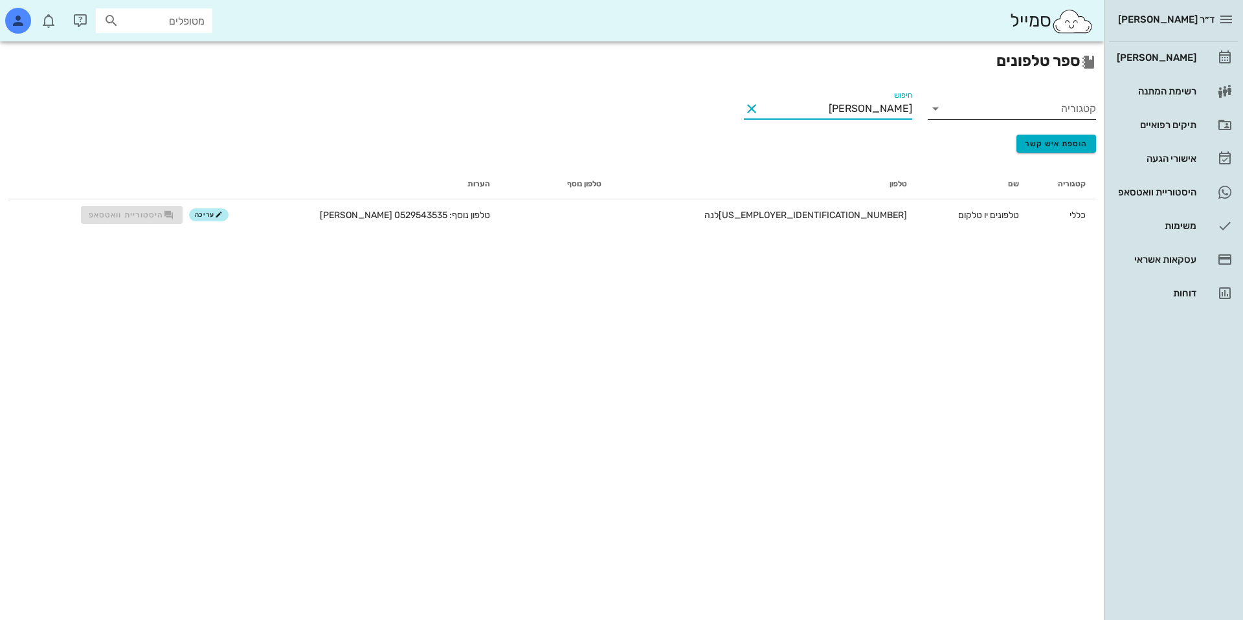
type input "משהכ"
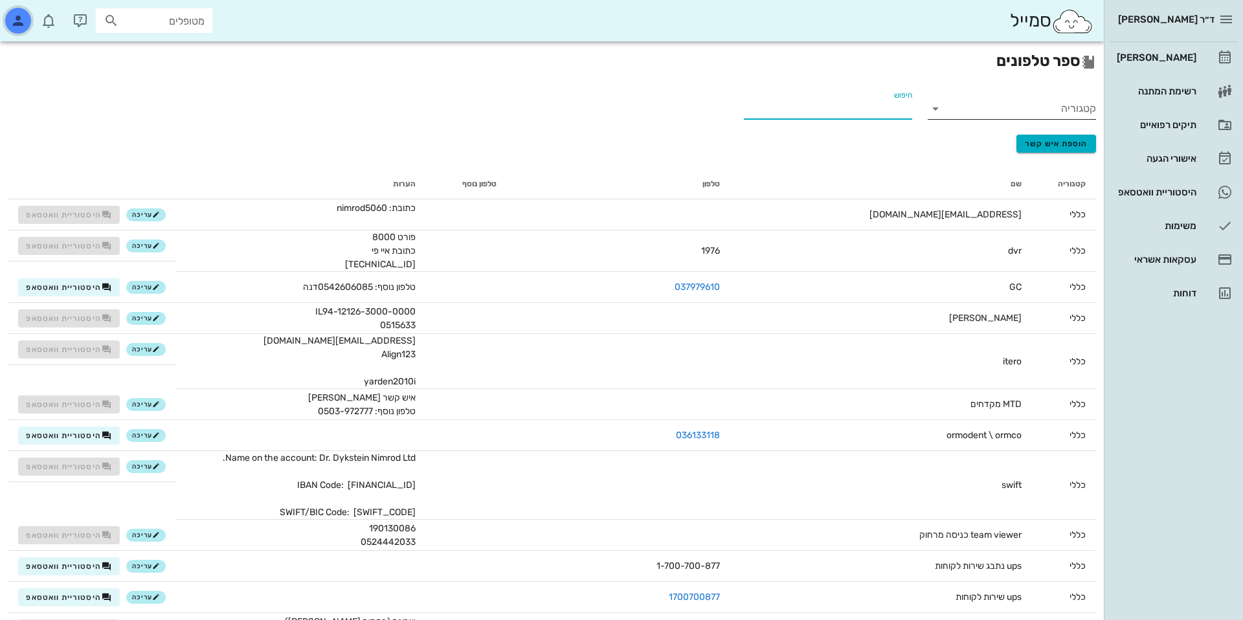
click at [18, 14] on icon "button" at bounding box center [18, 21] width 16 height 16
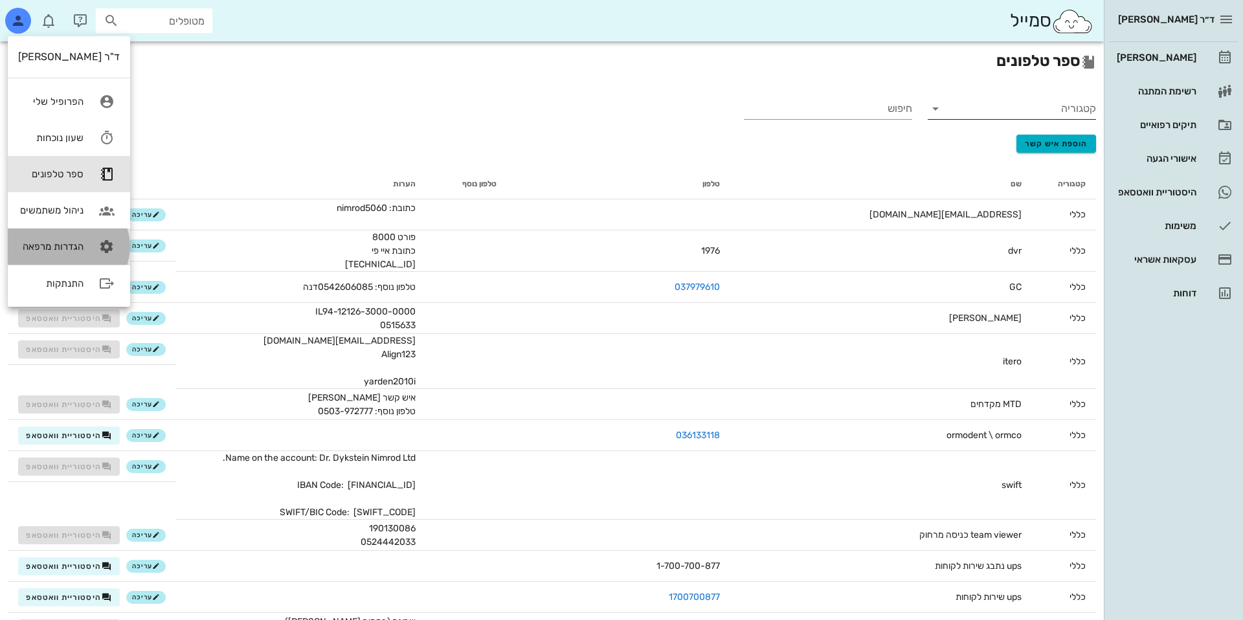
click at [41, 237] on link "הגדרות מרפאה" at bounding box center [69, 247] width 122 height 36
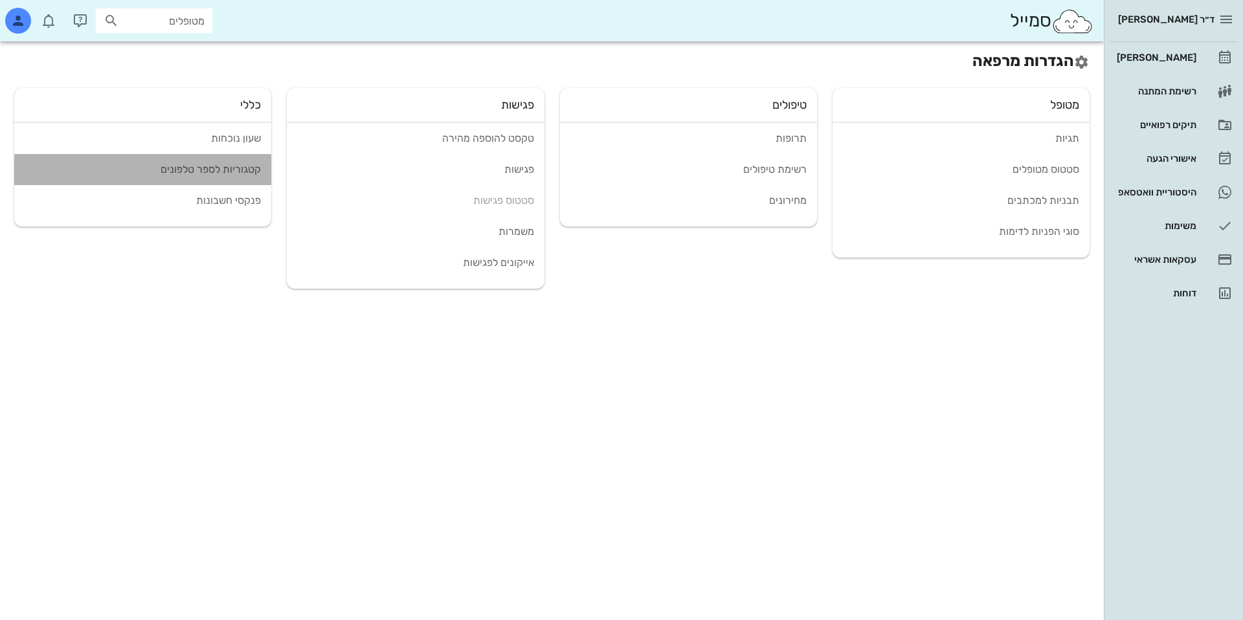
click at [216, 167] on div "קטגוריות לספר טלפונים" at bounding box center [143, 169] width 236 height 12
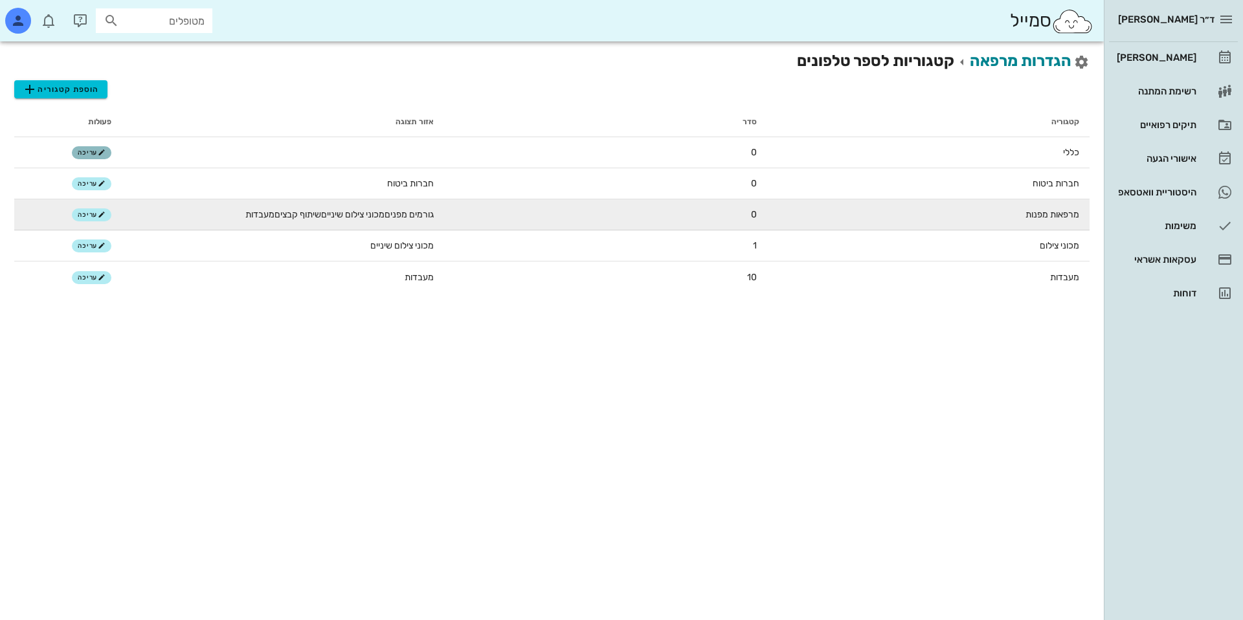
drag, startPoint x: 83, startPoint y: 151, endPoint x: 133, endPoint y: 210, distance: 77.6
click at [133, 210] on tbody "כללי 0 עריכה חברות ביטוח 0 חברות ביטוח עריכה מרפאות מפנות 0 גורמים מפנים מכוני …" at bounding box center [551, 214] width 1075 height 155
click at [94, 218] on span "עריכה" at bounding box center [92, 215] width 28 height 8
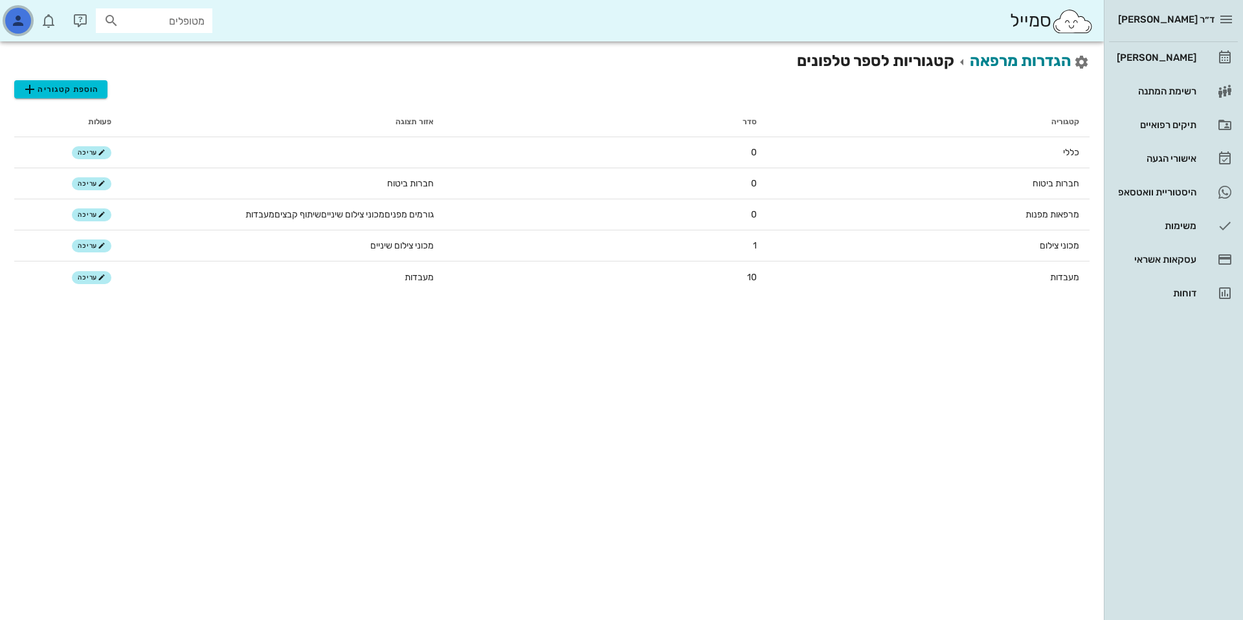
click at [26, 26] on div "button" at bounding box center [18, 21] width 26 height 26
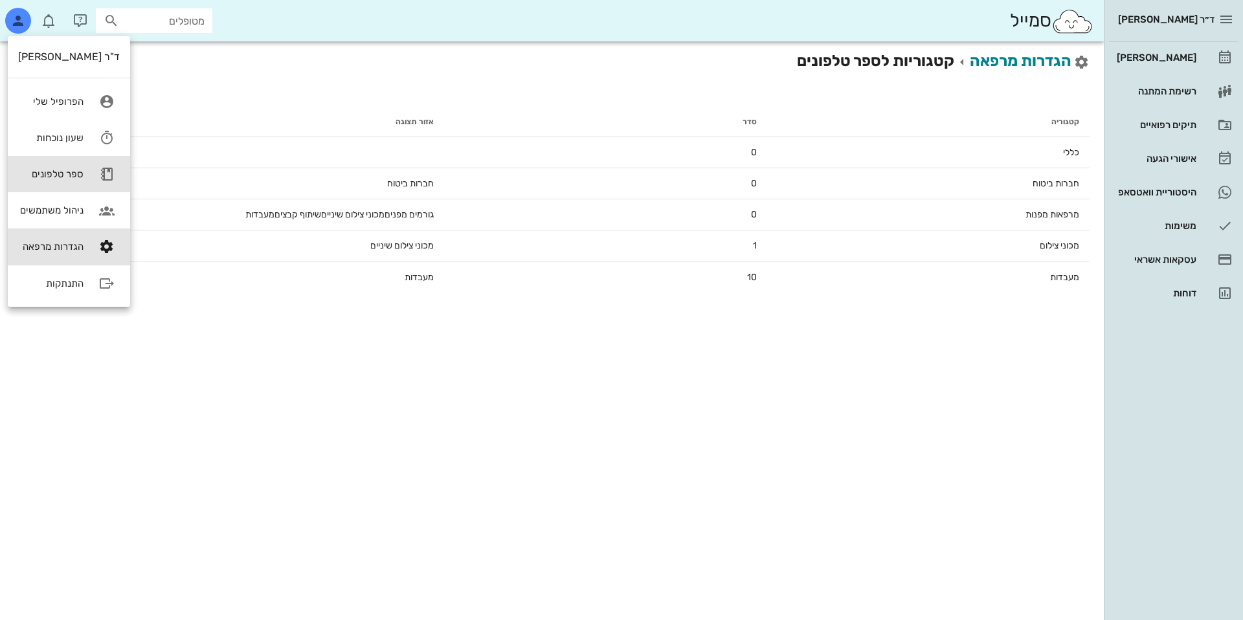
click at [39, 164] on link "ספר טלפונים" at bounding box center [69, 174] width 122 height 36
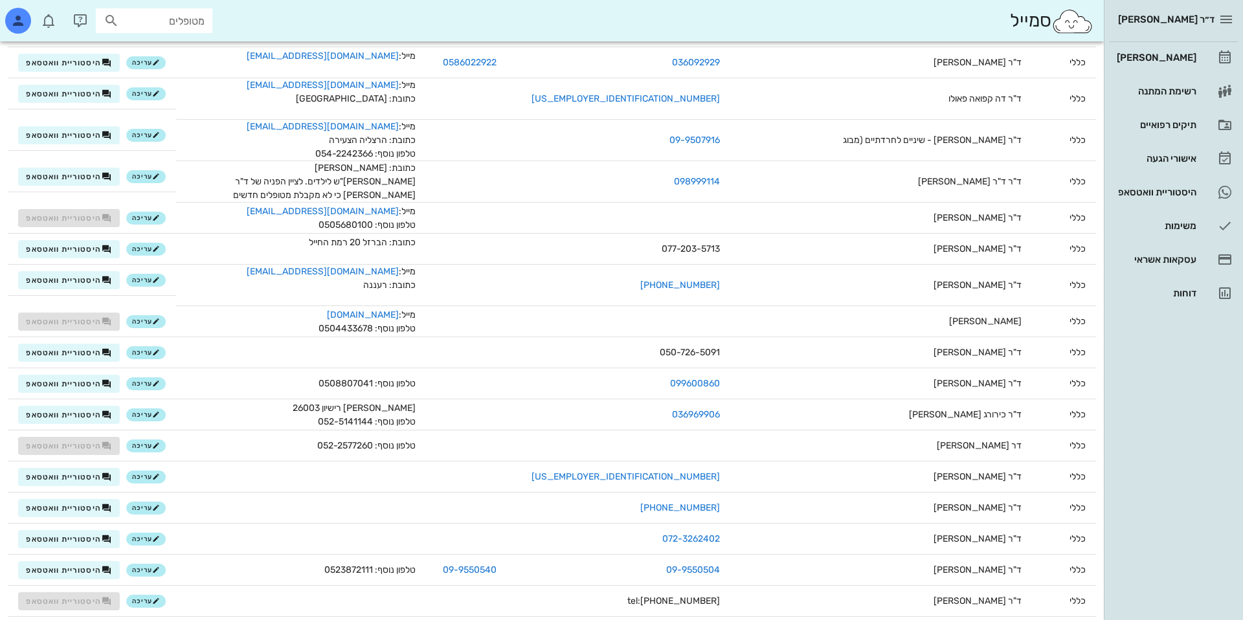
scroll to position [2750, 0]
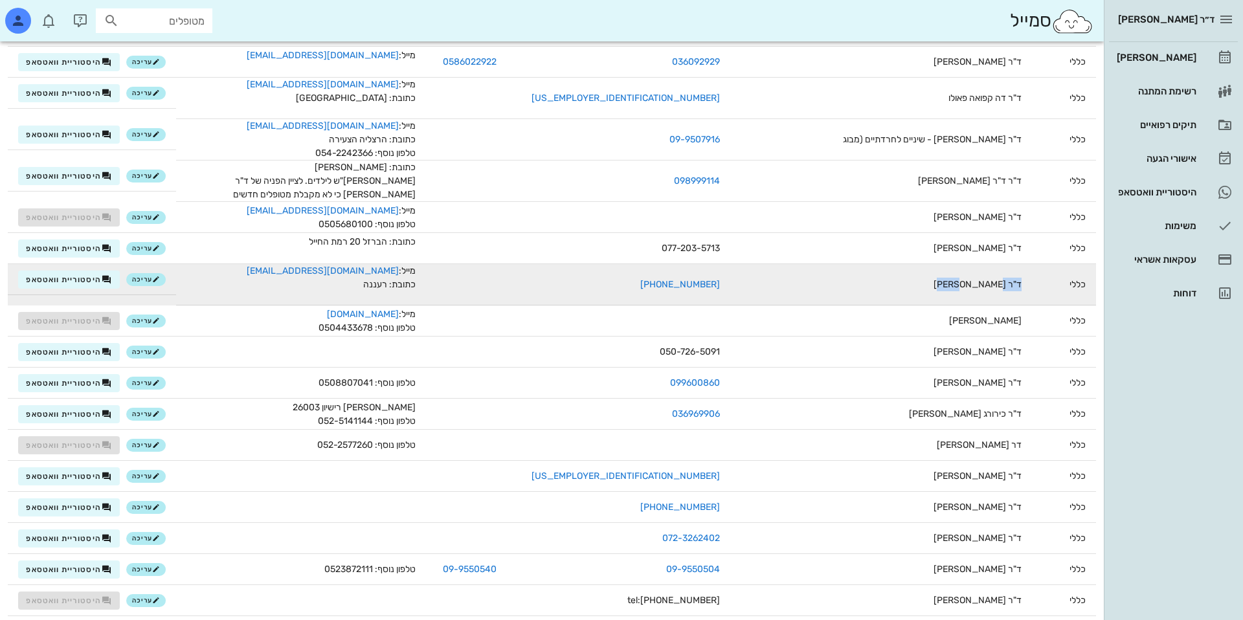
drag, startPoint x: 935, startPoint y: 285, endPoint x: 994, endPoint y: 284, distance: 59.6
click at [994, 284] on td "ד"ר חטואל" at bounding box center [881, 284] width 302 height 41
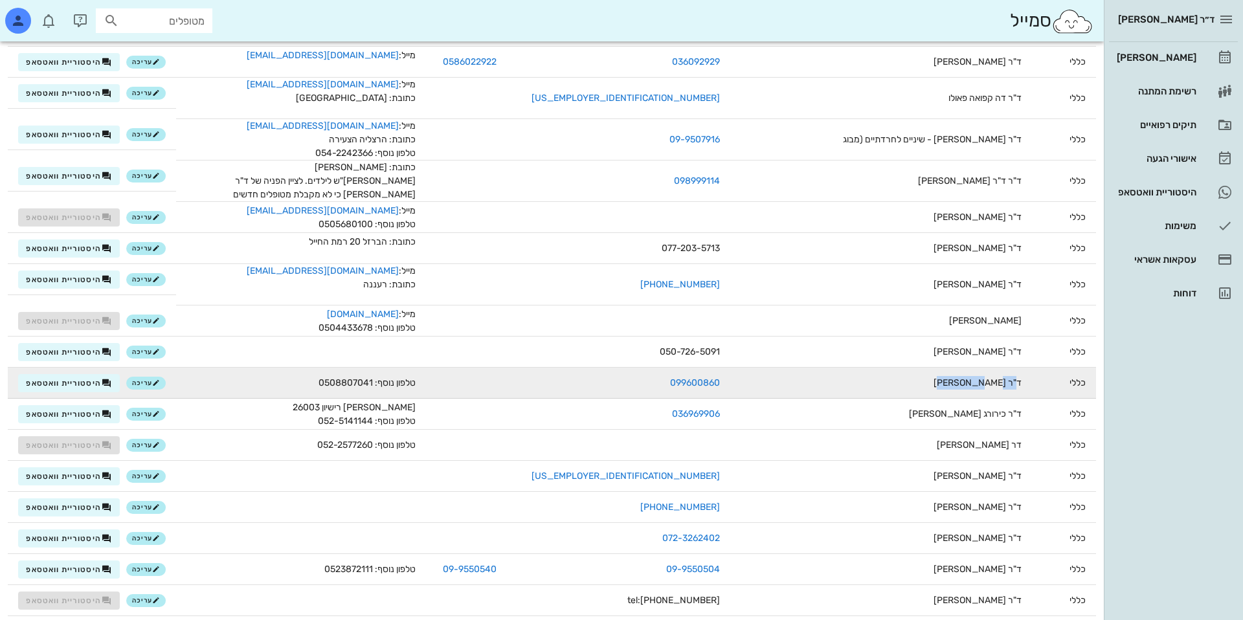
drag, startPoint x: 926, startPoint y: 382, endPoint x: 984, endPoint y: 382, distance: 58.3
click at [984, 382] on td "ד"ר יוני בלוק" at bounding box center [881, 383] width 302 height 31
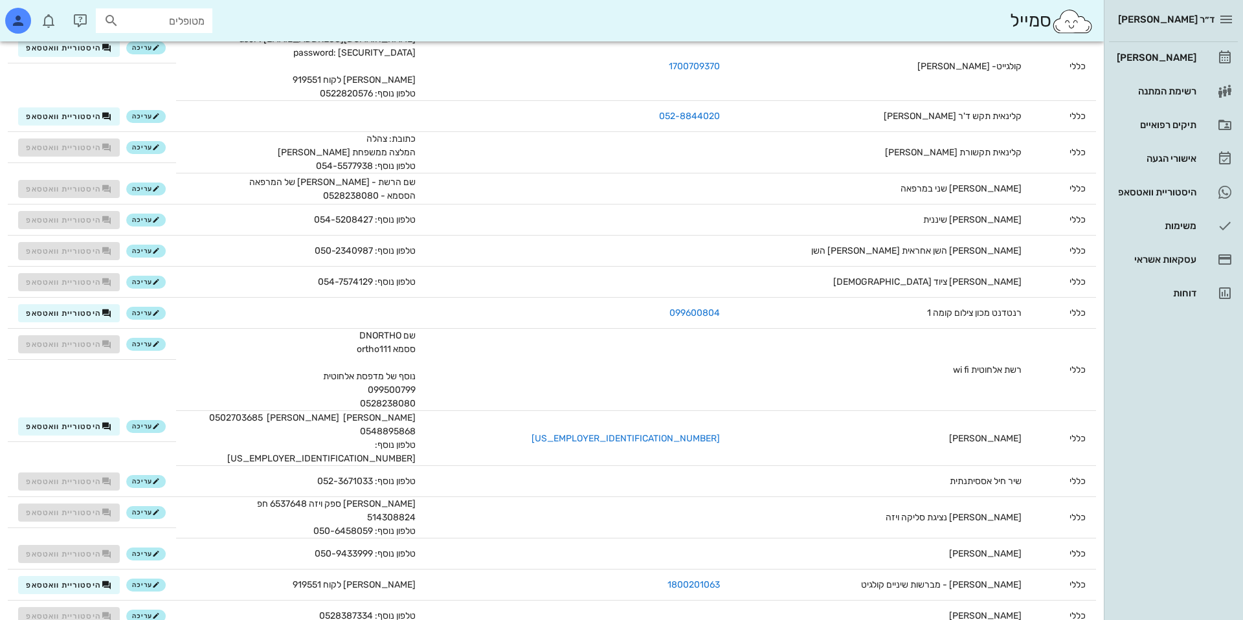
scroll to position [6121, 0]
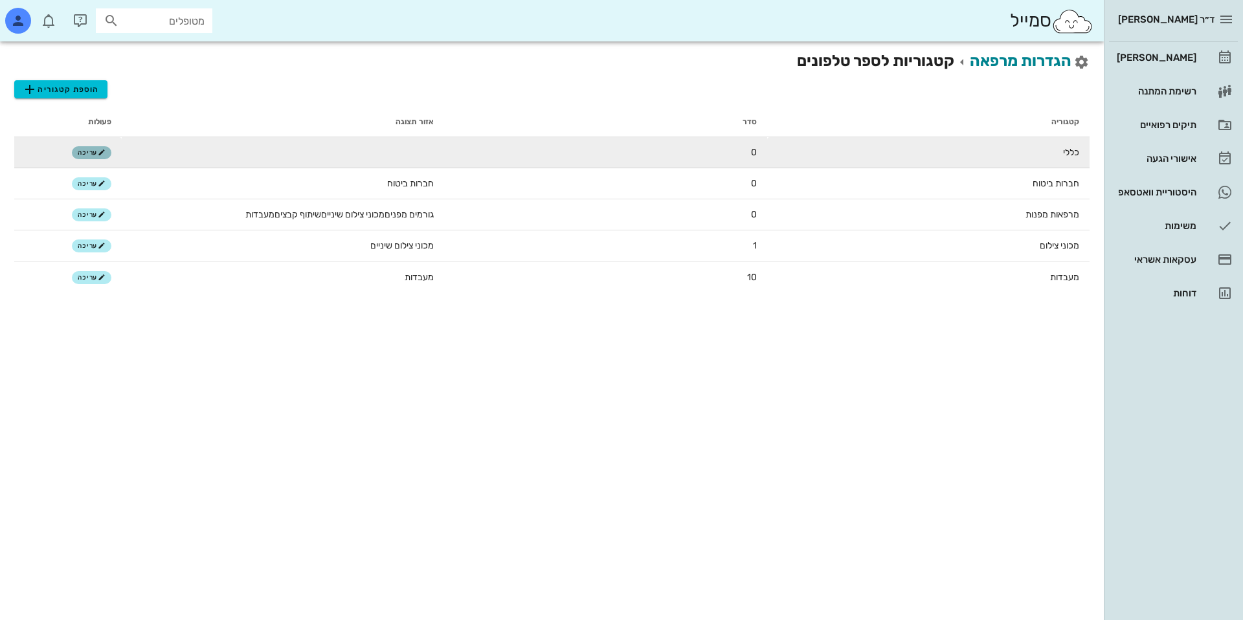
click at [87, 155] on span "עריכה" at bounding box center [92, 153] width 28 height 8
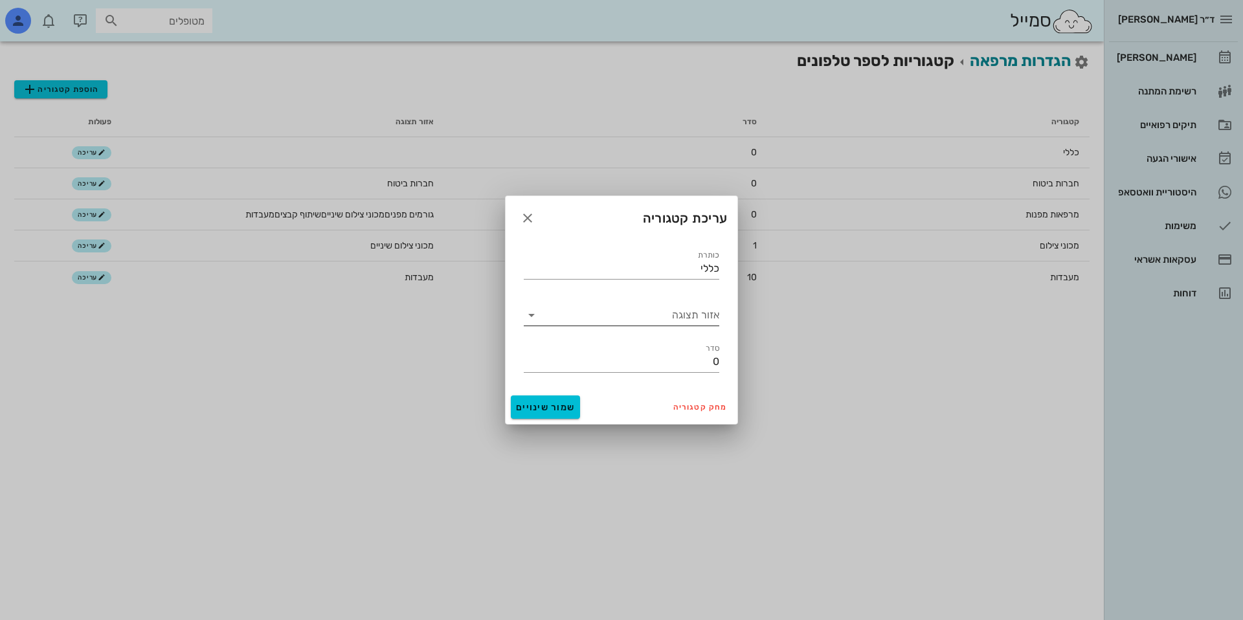
click at [677, 319] on input "אזור תצוגה" at bounding box center [631, 315] width 175 height 21
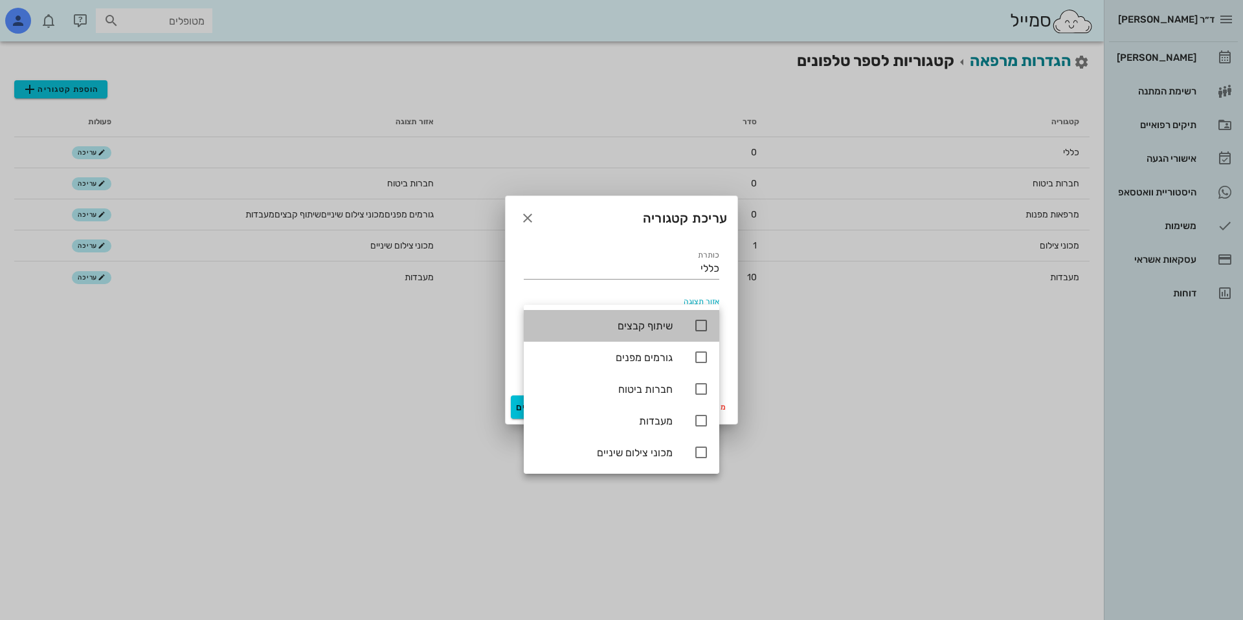
click at [660, 326] on div "שיתוף קבצים" at bounding box center [603, 326] width 139 height 12
click at [614, 291] on div "אזור תצוגה שיתוף קבצים" at bounding box center [621, 310] width 211 height 47
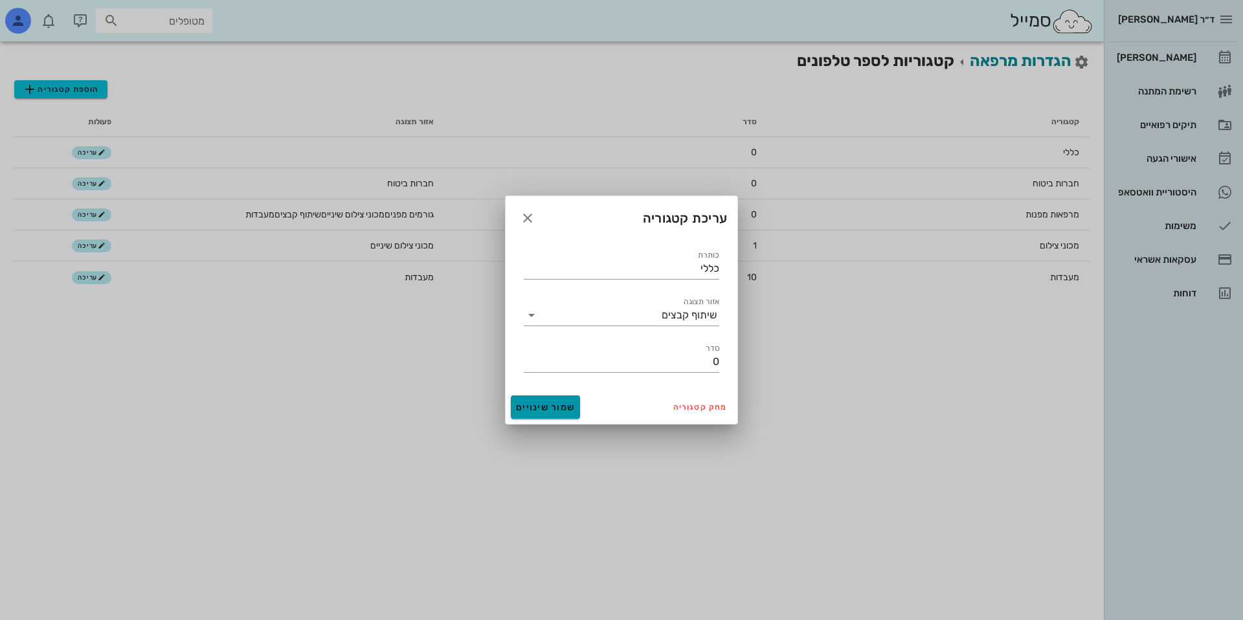
click at [516, 415] on button "שמור שינויים" at bounding box center [545, 407] width 69 height 23
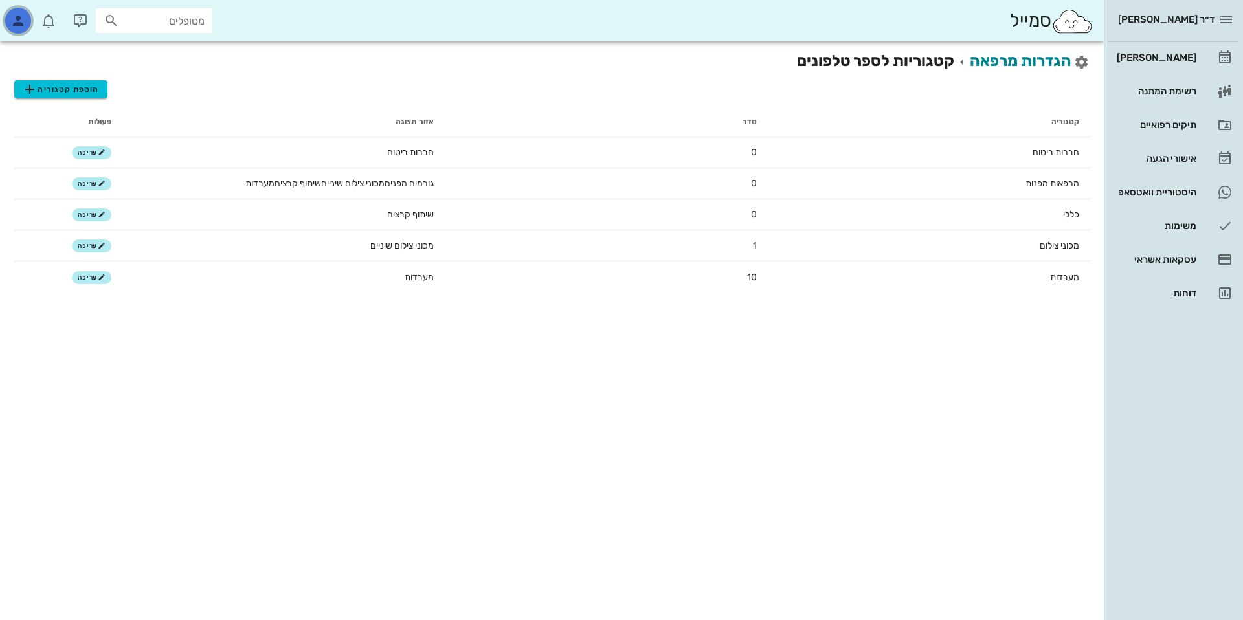
click at [10, 21] on icon "button" at bounding box center [18, 21] width 16 height 16
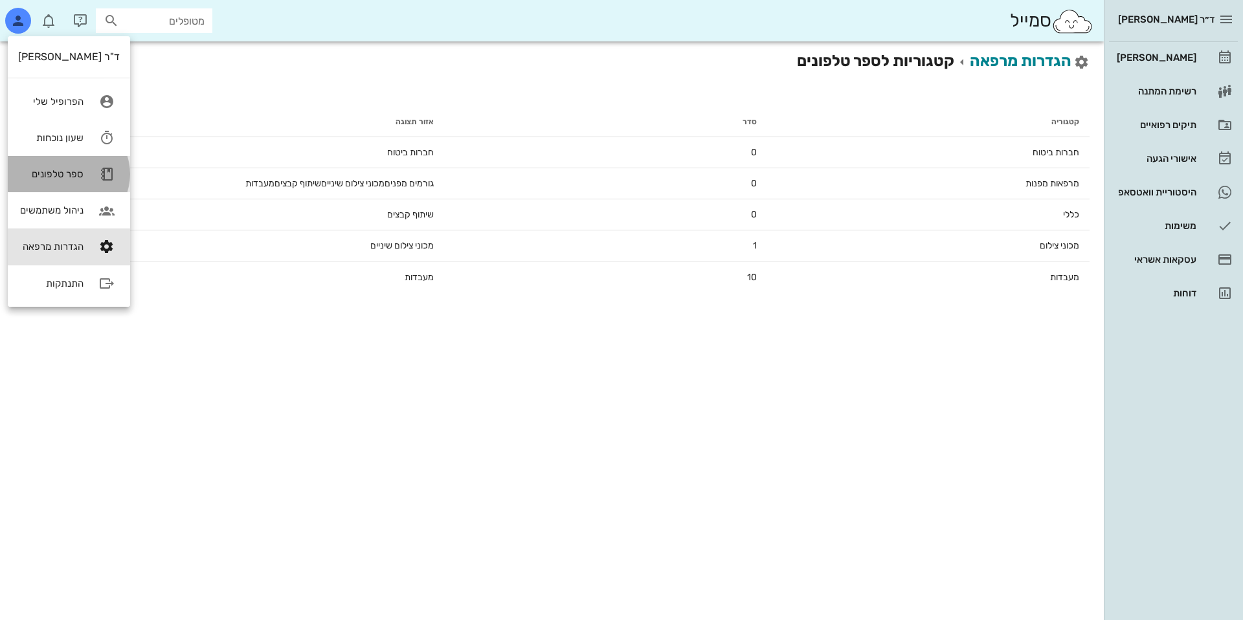
click at [60, 172] on div "ספר טלפונים" at bounding box center [50, 174] width 65 height 12
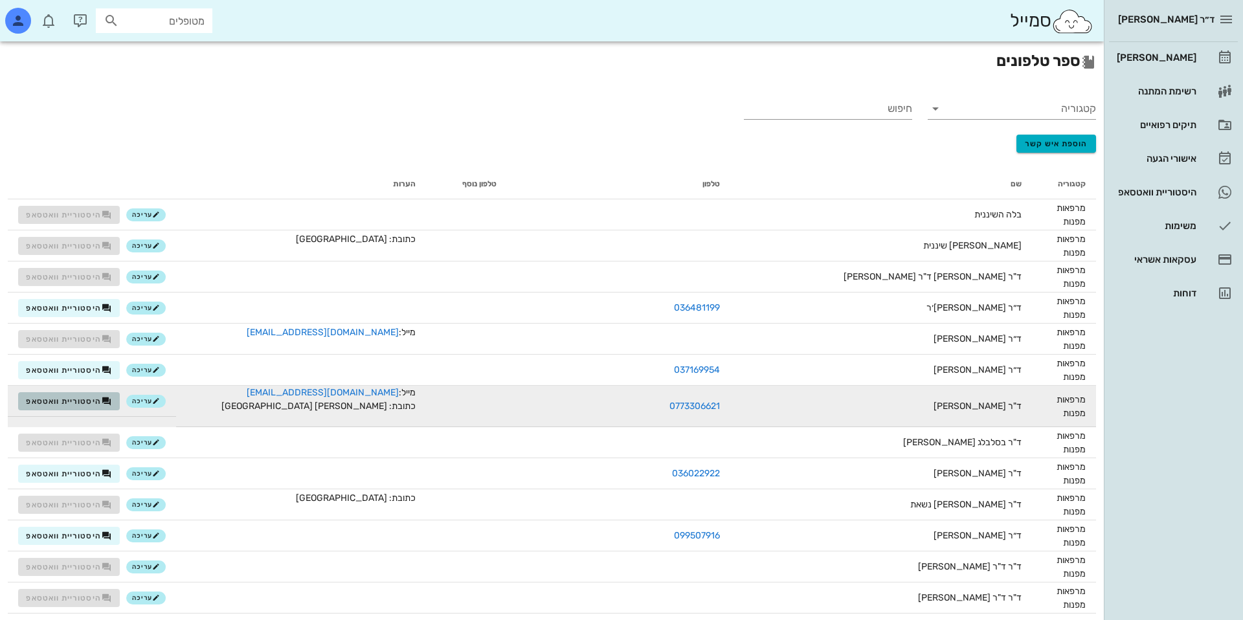
click at [90, 400] on span "היסטוריית וואטסאפ" at bounding box center [63, 401] width 75 height 9
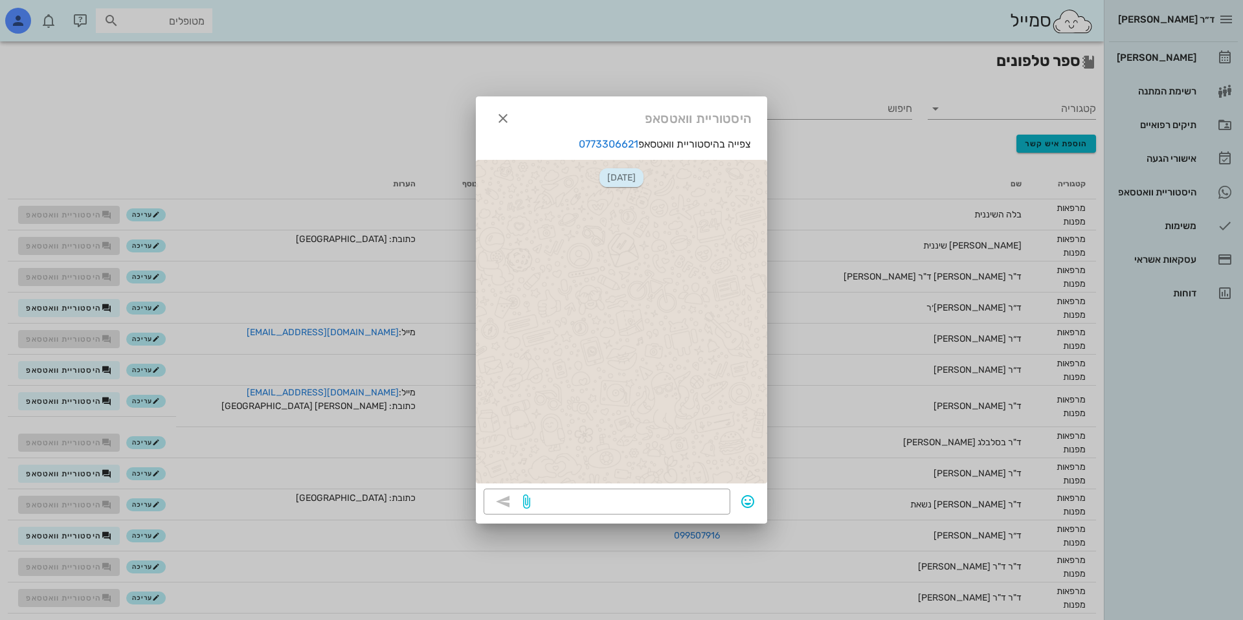
click at [311, 291] on div at bounding box center [621, 310] width 1243 height 620
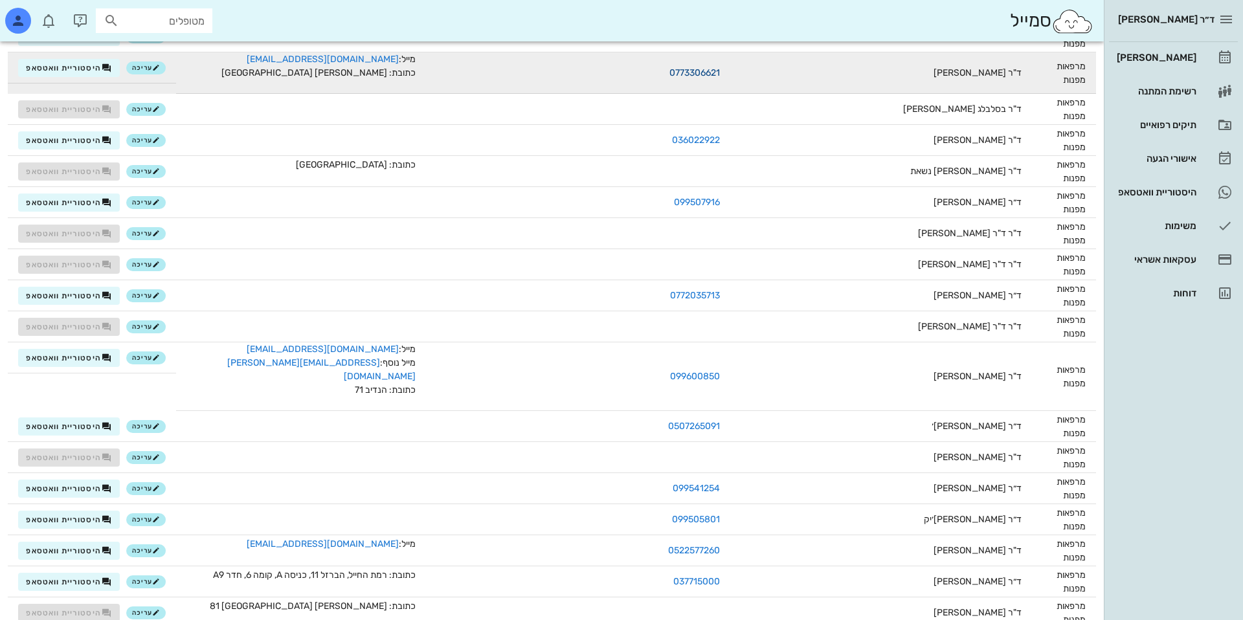
scroll to position [410, 0]
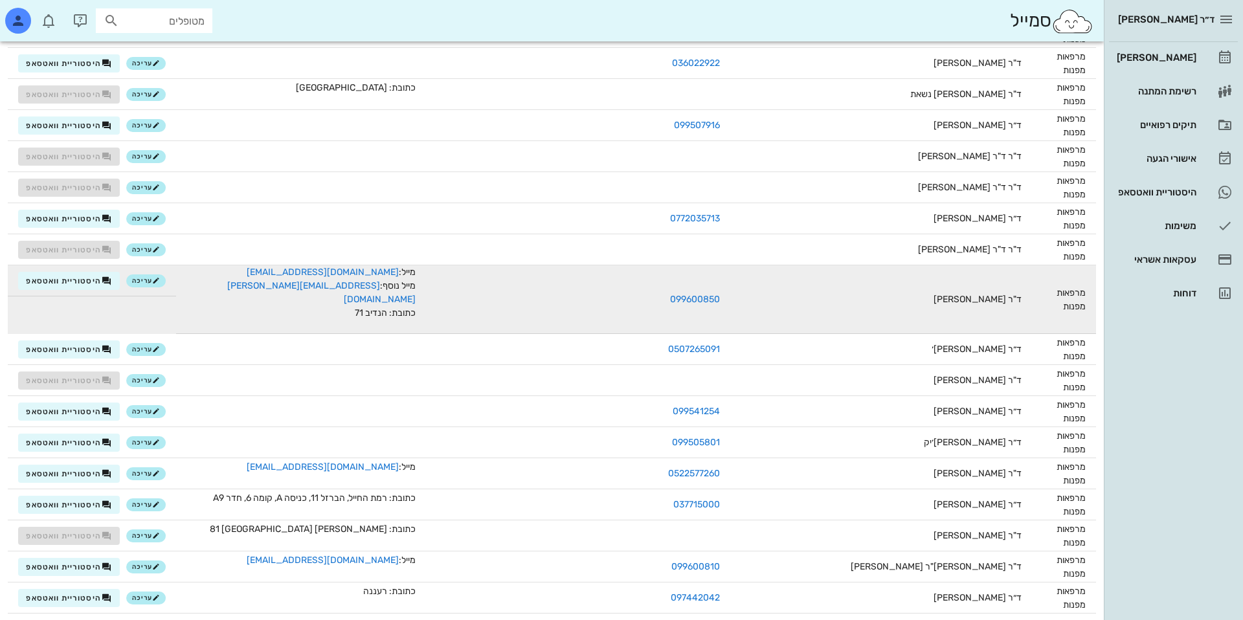
drag, startPoint x: 691, startPoint y: 302, endPoint x: 789, endPoint y: 297, distance: 97.9
click at [789, 297] on tr "מרפאות מפנות ד"ר הרי שווידן 099600850 מייל: office@dentalexcellence.co.il מייל …" at bounding box center [552, 299] width 1088 height 69
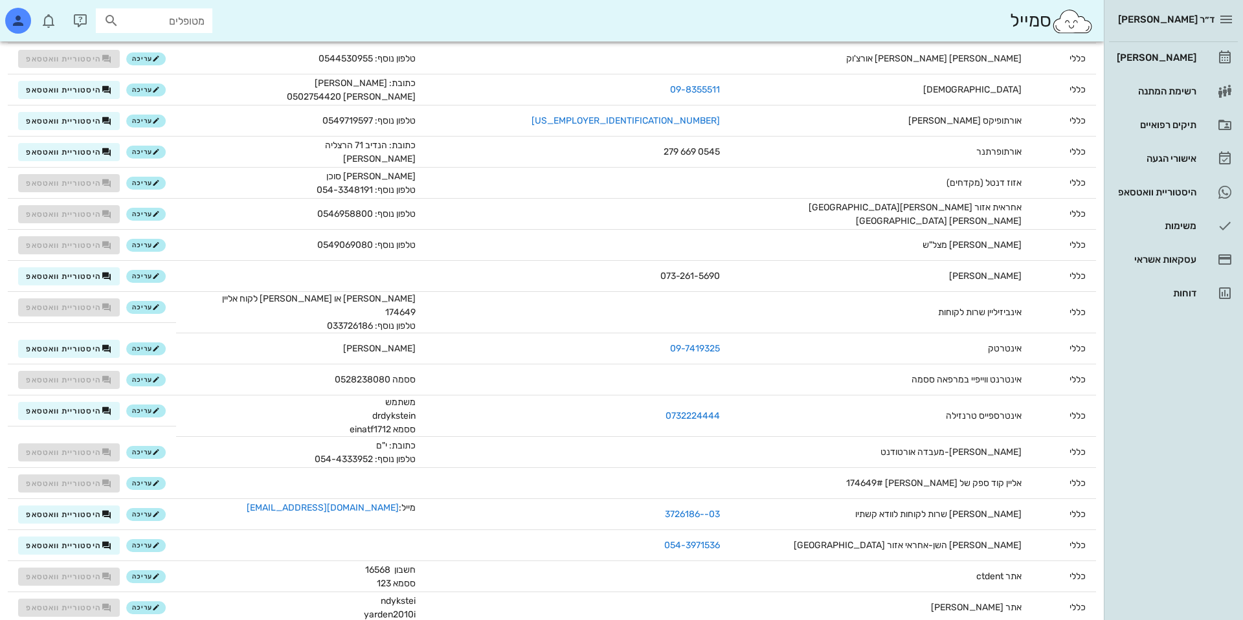
scroll to position [1999, 0]
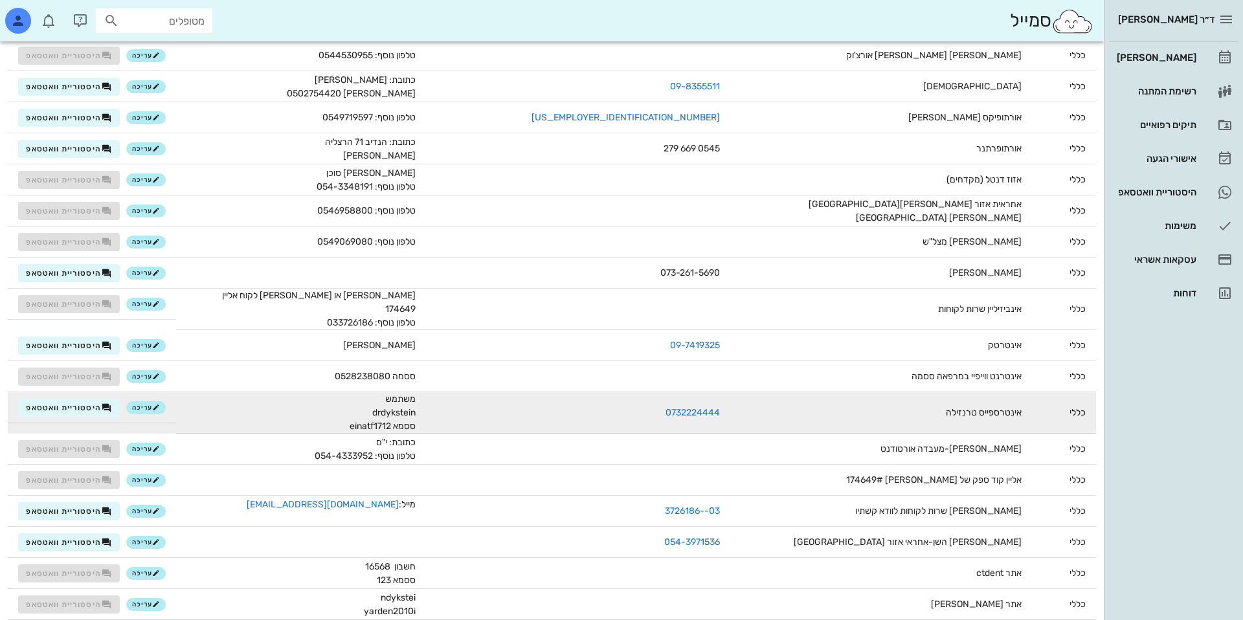
click at [416, 400] on span "משתמש drdykstein ססמא einatf1712" at bounding box center [383, 412] width 66 height 41
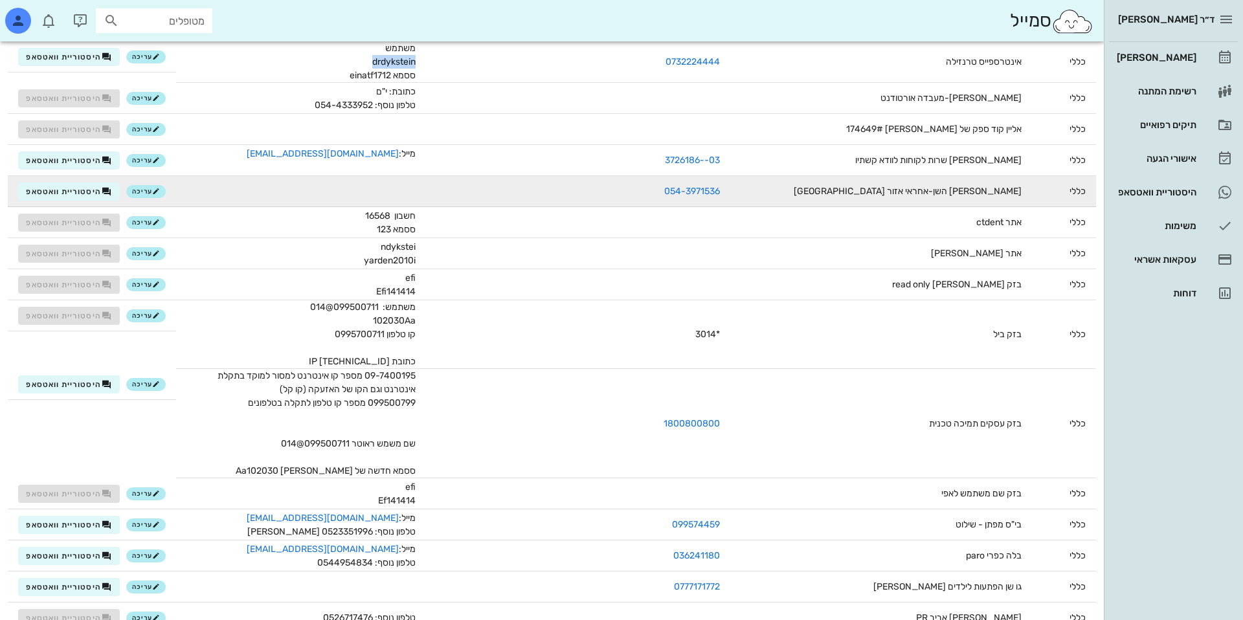
scroll to position [2355, 0]
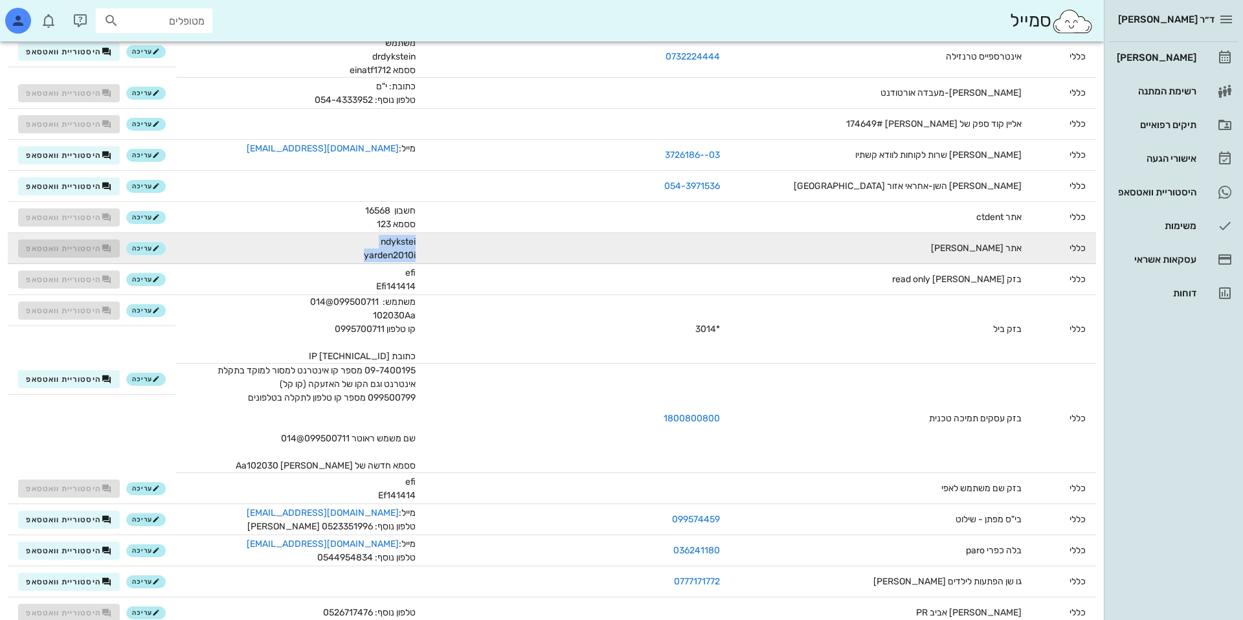
drag, startPoint x: 559, startPoint y: 241, endPoint x: 405, endPoint y: 243, distance: 154.7
click at [404, 243] on tr "כללי אתר אליין ססמא ndykstei yarden2010i עריכה היסטוריית וואטסאפ" at bounding box center [552, 248] width 1088 height 31
click at [405, 243] on td "ndykstei yarden2010i" at bounding box center [301, 248] width 250 height 31
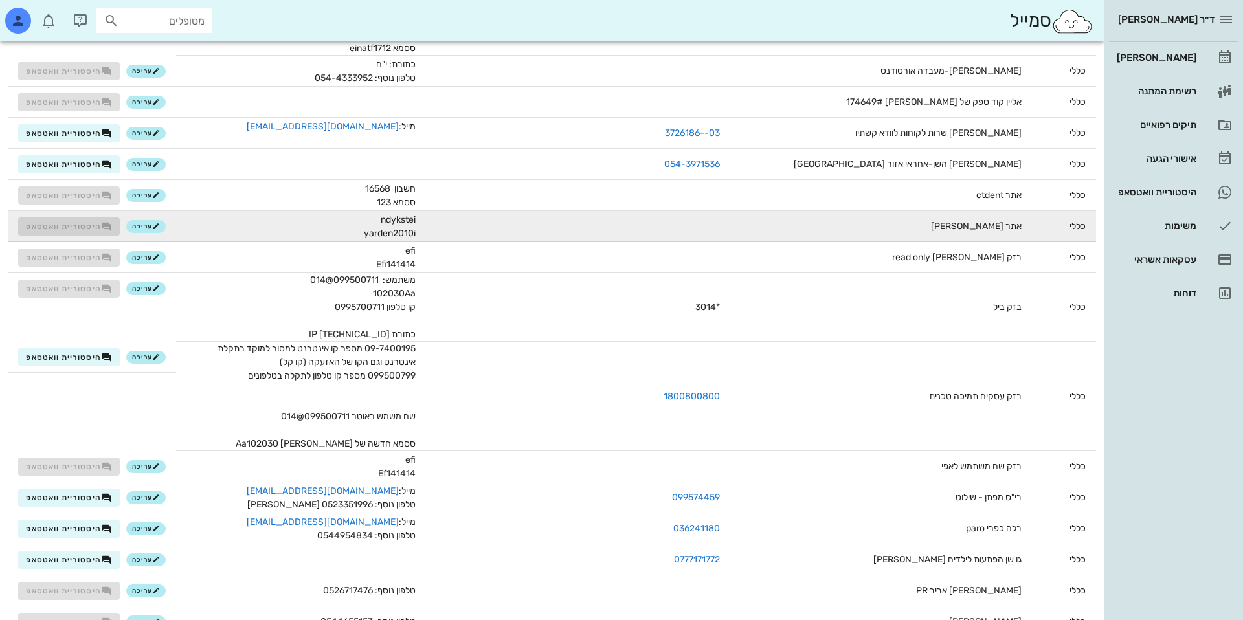
scroll to position [2378, 0]
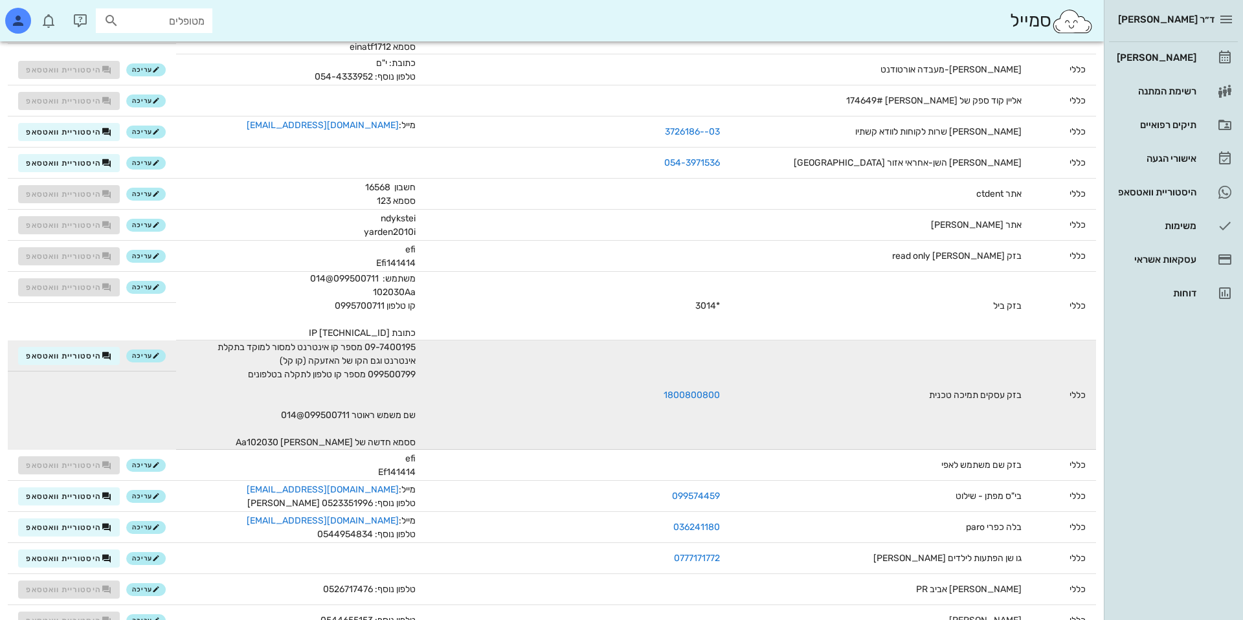
click at [416, 341] on span "09-7400195 מספר קו אינטרנט למסור למוקד בתקלת אינטרנט וגם הקו של האזעקה (קו קל) …" at bounding box center [311, 395] width 207 height 109
drag, startPoint x: 433, startPoint y: 331, endPoint x: 419, endPoint y: 358, distance: 30.1
click at [416, 359] on span "09-7400195 מספר קו אינטרנט למסור למוקד בתקלת אינטרנט וגם הקו של האזעקה (קו קל) …" at bounding box center [311, 395] width 207 height 109
drag, startPoint x: 418, startPoint y: 405, endPoint x: 435, endPoint y: 331, distance: 75.1
click at [416, 341] on span "09-7400195 מספר קו אינטרנט למסור למוקד בתקלת אינטרנט וגם הקו של האזעקה (קו קל) …" at bounding box center [311, 395] width 207 height 109
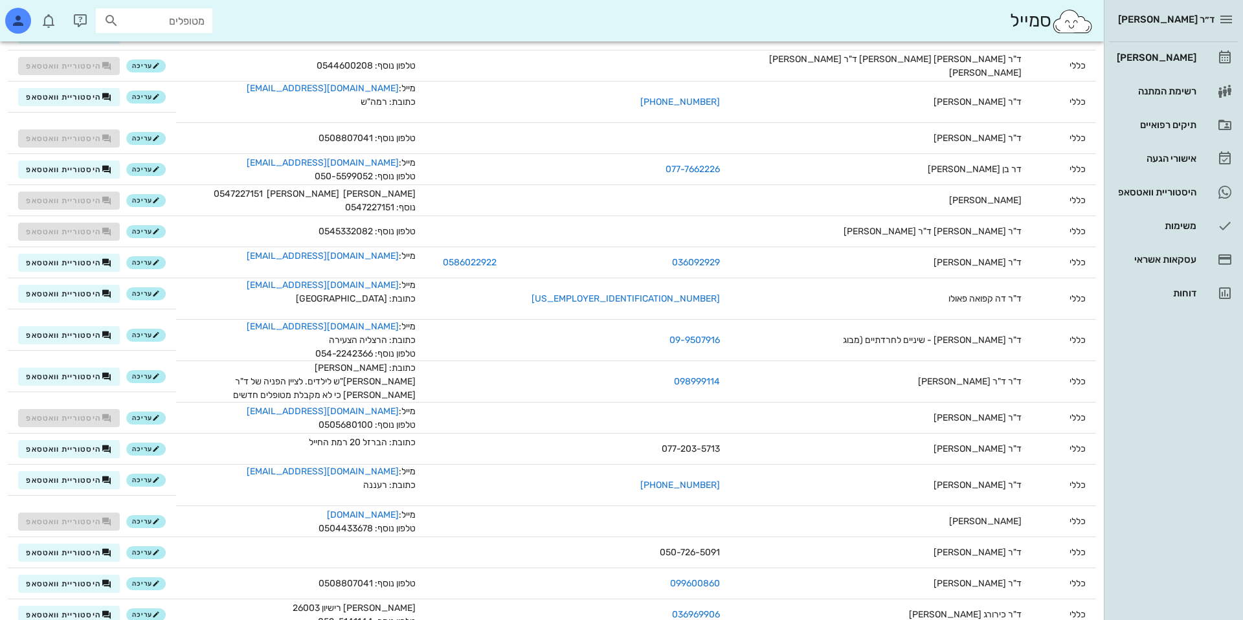
scroll to position [3622, 0]
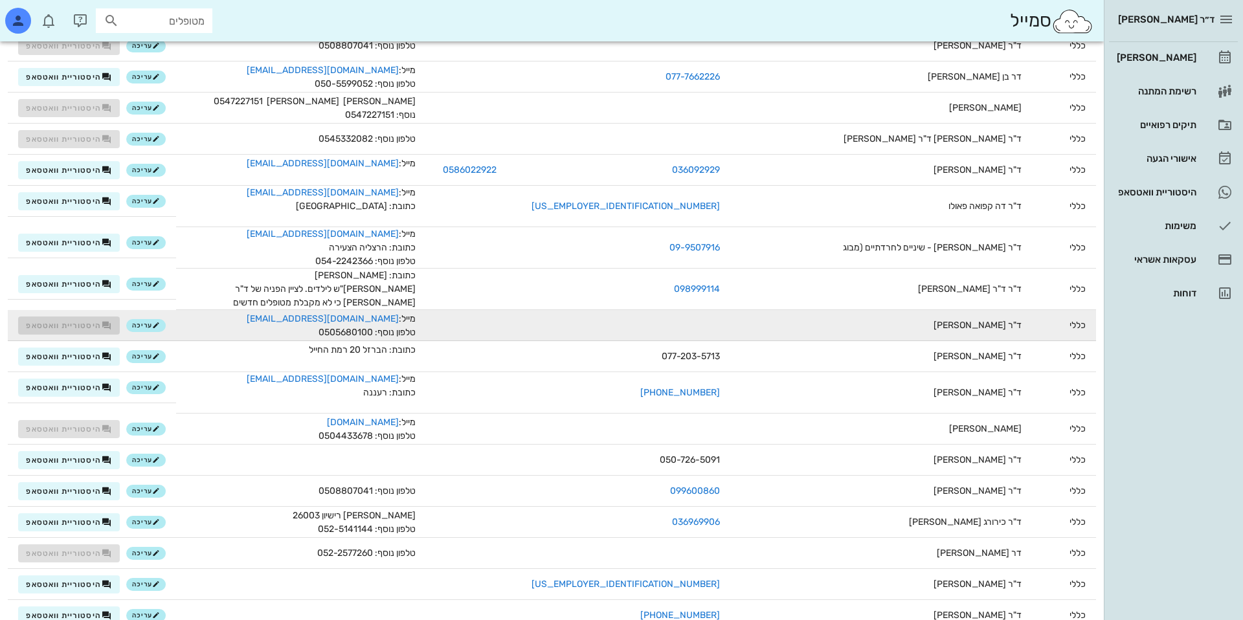
drag, startPoint x: 412, startPoint y: 308, endPoint x: 513, endPoint y: 308, distance: 101.0
click at [416, 312] on div "מייל: Dror@Dr-Allon.net" at bounding box center [300, 319] width 229 height 14
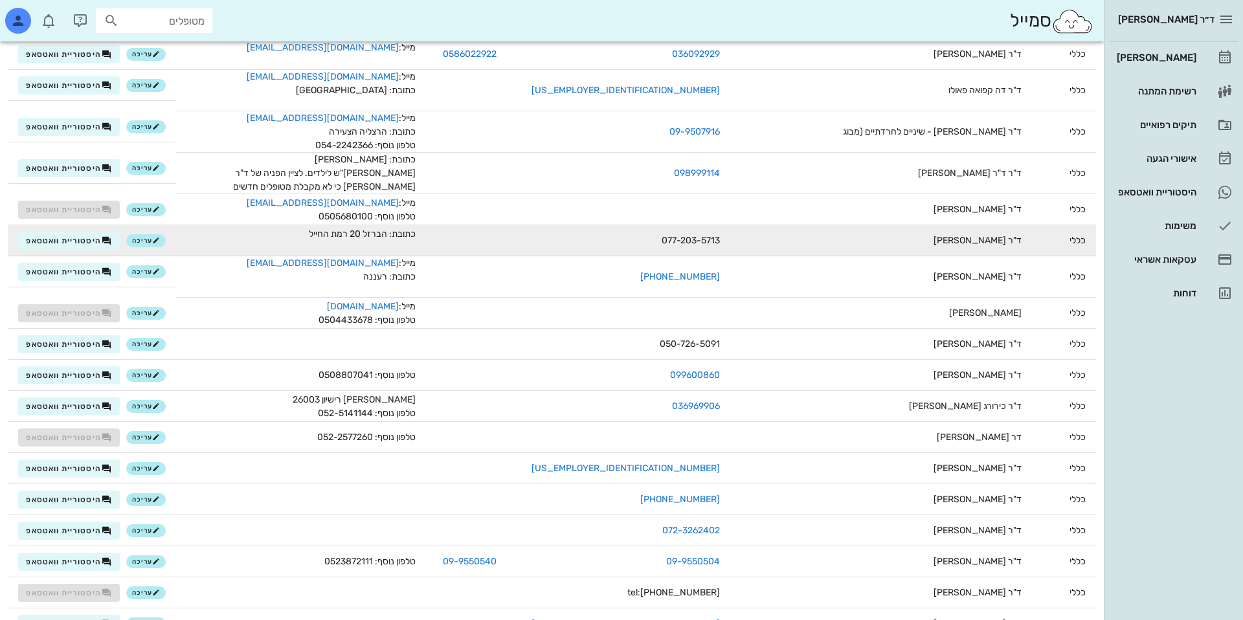
scroll to position [3742, 0]
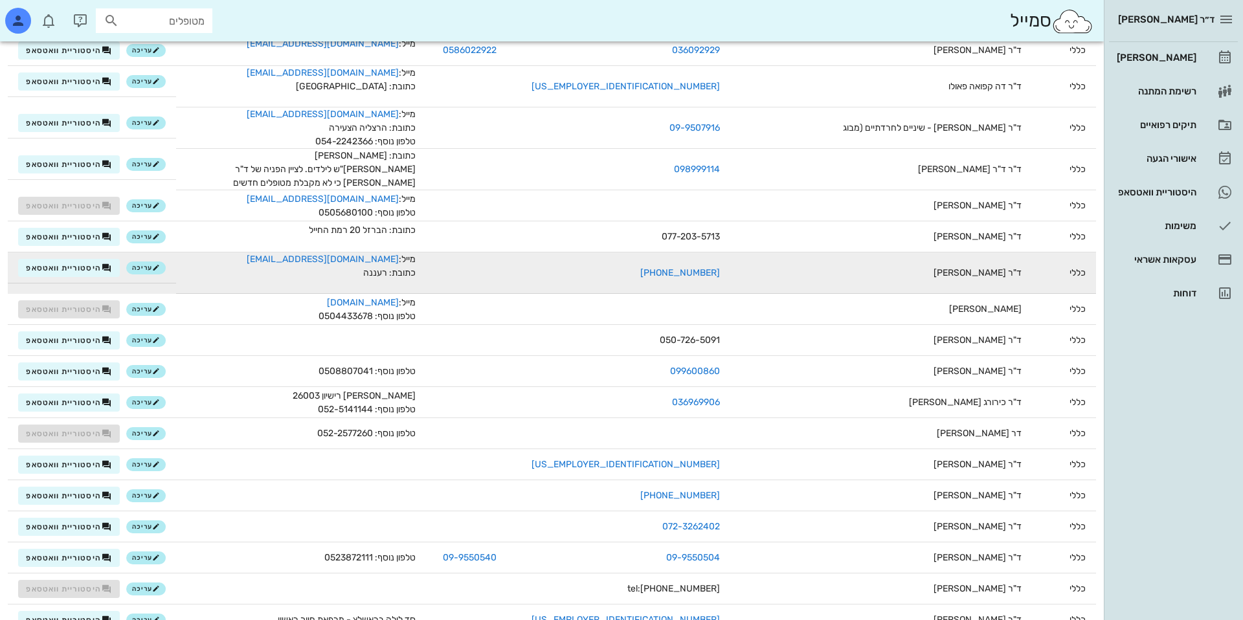
drag, startPoint x: 651, startPoint y: 254, endPoint x: 824, endPoint y: 253, distance: 172.2
click at [824, 258] on tr "כללי ד"ר חטואל 09-774-9123 מייל: dental@drhatchuel.co.il כתובת: רעננה עריכה היס…" at bounding box center [552, 272] width 1088 height 41
click at [824, 253] on td "ד"ר חטואל" at bounding box center [881, 272] width 302 height 41
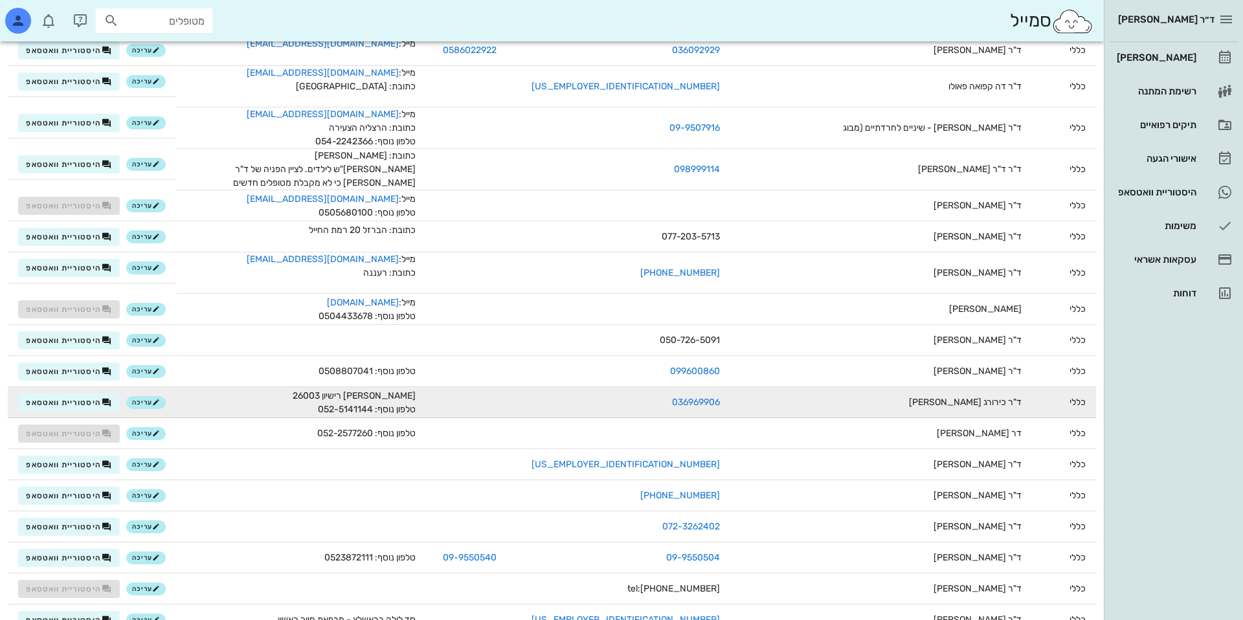
scroll to position [3786, 0]
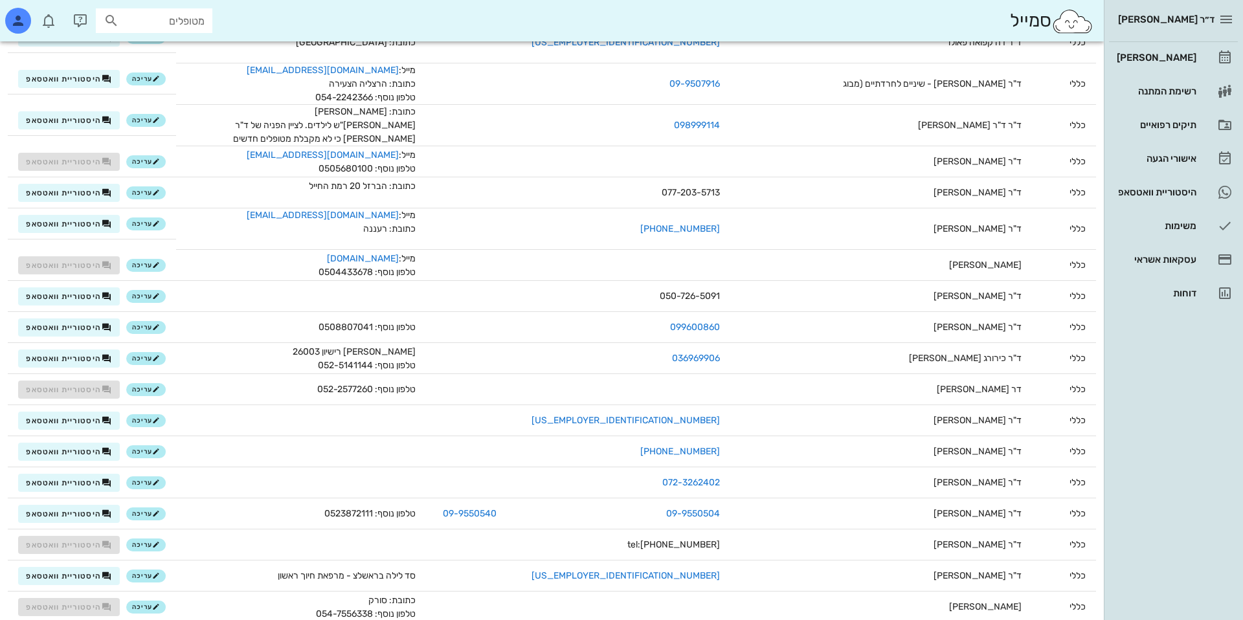
click at [153, 22] on input "מטופלים" at bounding box center [163, 20] width 83 height 17
type input "1"
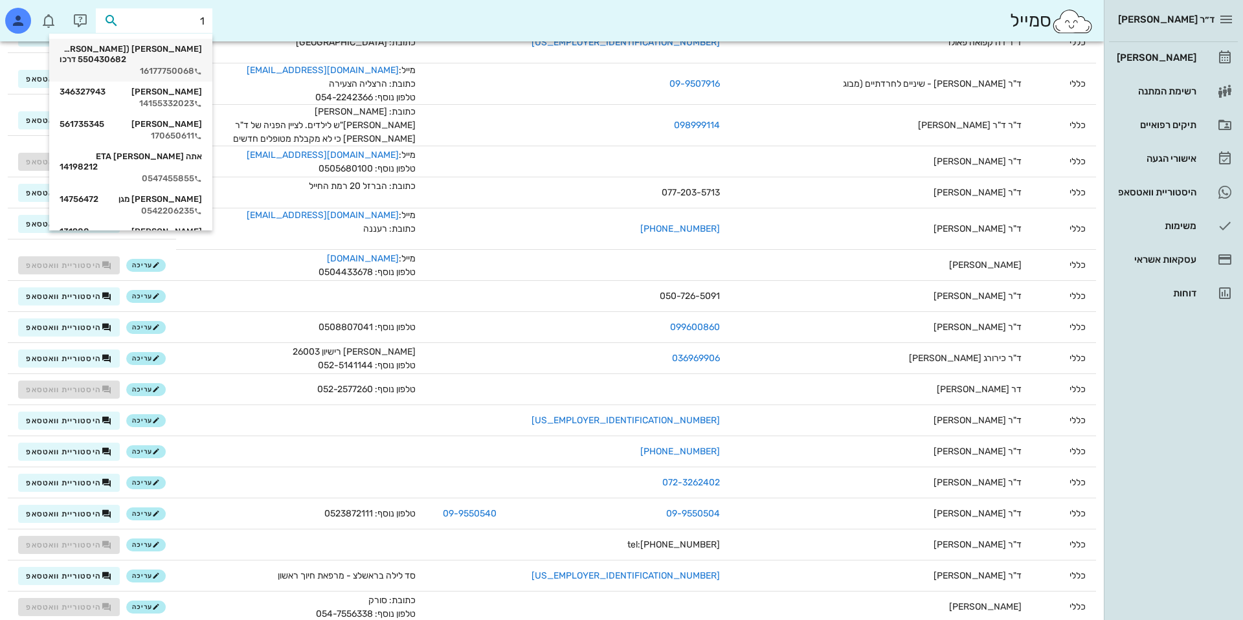
click at [190, 52] on div "מייקל ג'ספר (גולדפיין) 550430682 דרכו" at bounding box center [131, 54] width 142 height 21
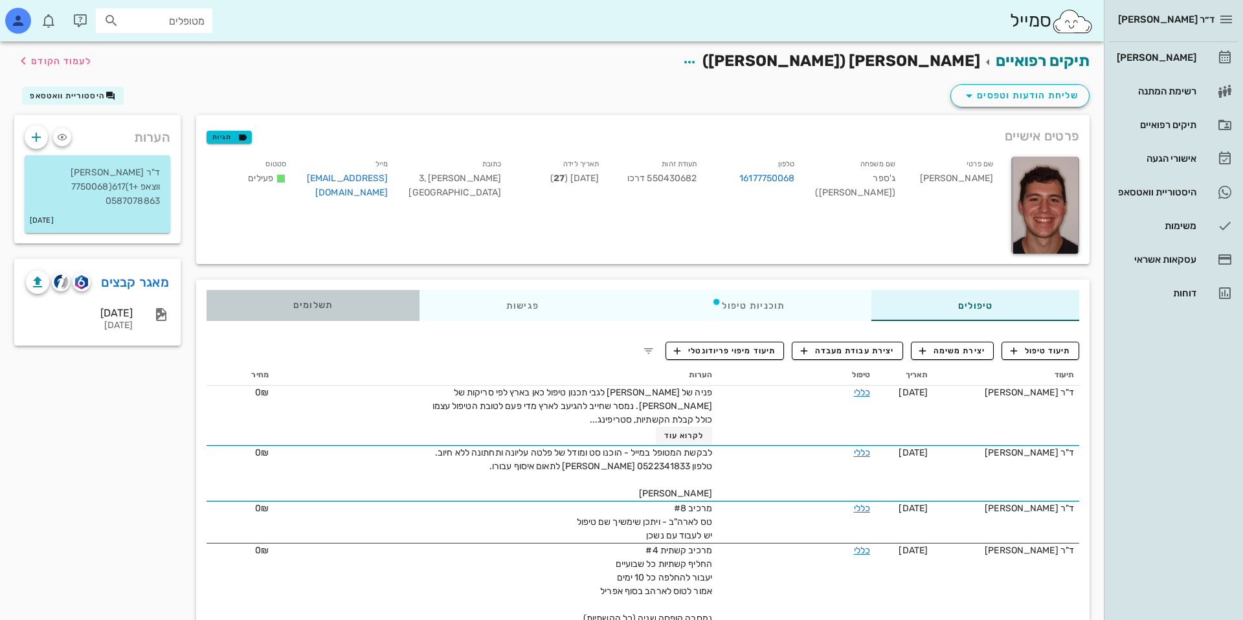
click at [317, 313] on div "תשלומים 0₪" at bounding box center [313, 305] width 213 height 31
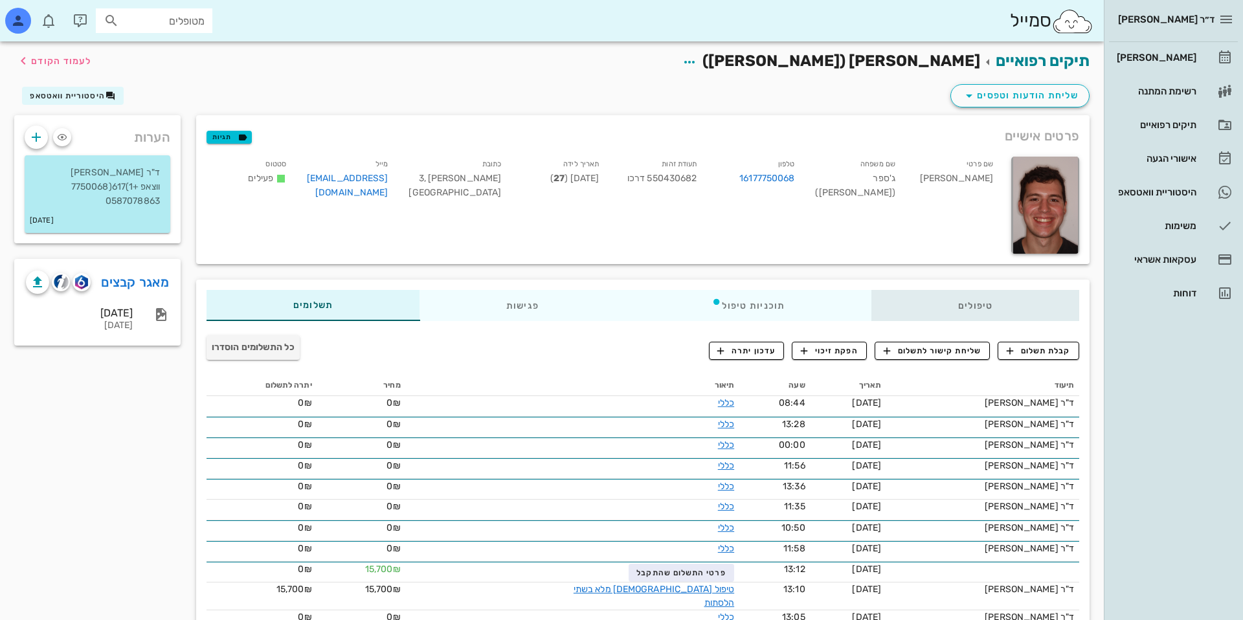
click at [1012, 312] on div "טיפולים" at bounding box center [975, 305] width 208 height 31
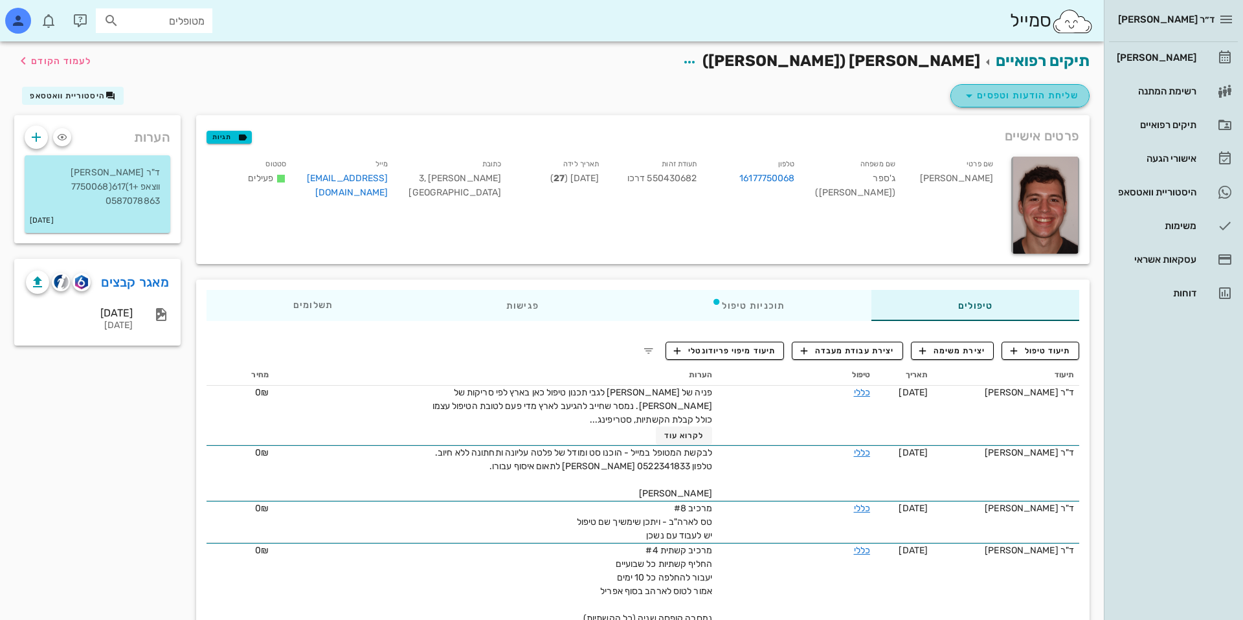
click at [1056, 97] on span "שליחת הודעות וטפסים" at bounding box center [1019, 96] width 117 height 16
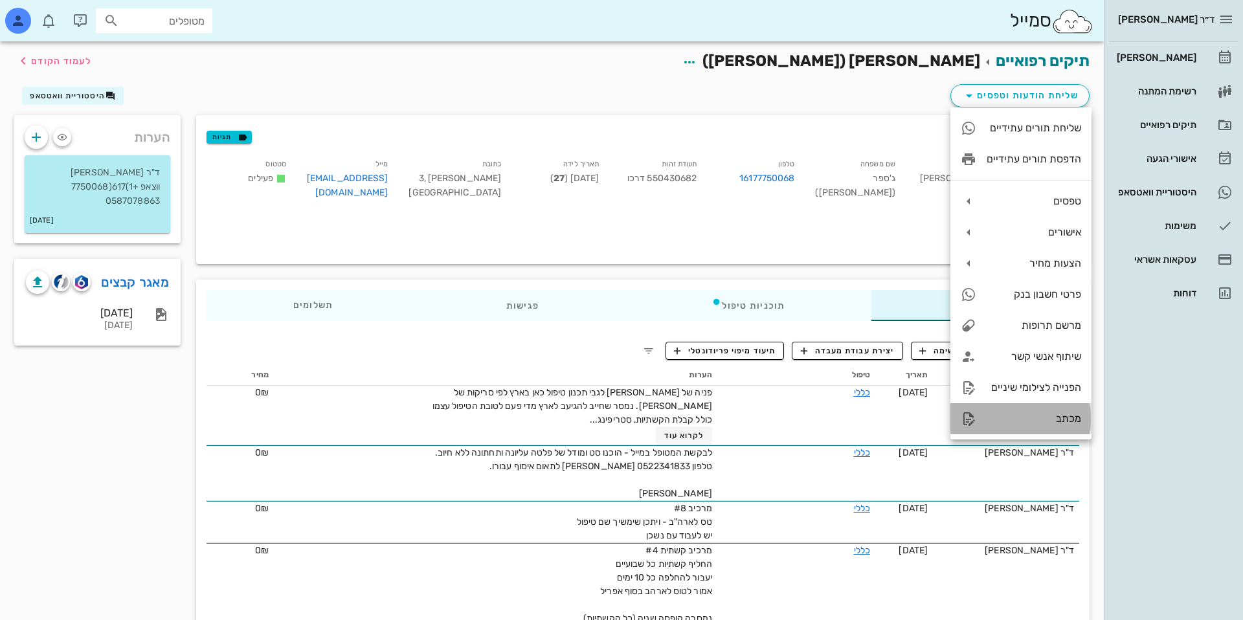
click at [1009, 432] on div "מכתב" at bounding box center [1020, 418] width 141 height 31
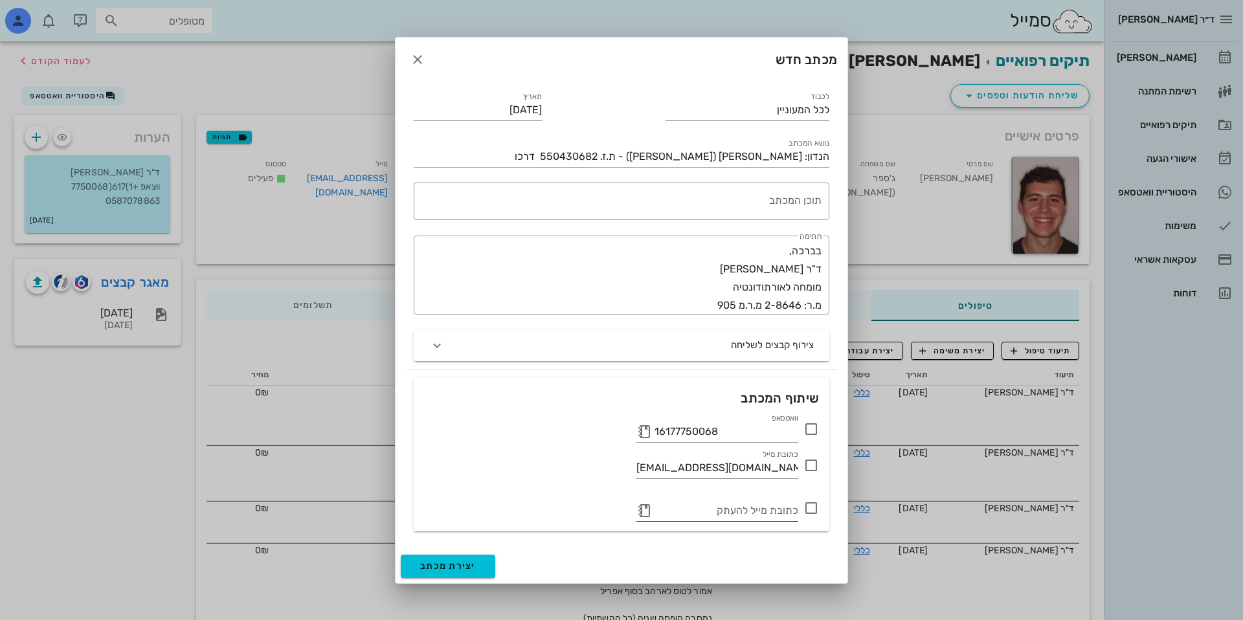
click at [640, 509] on button "button" at bounding box center [644, 511] width 16 height 16
click at [644, 509] on icon at bounding box center [644, 511] width 16 height 16
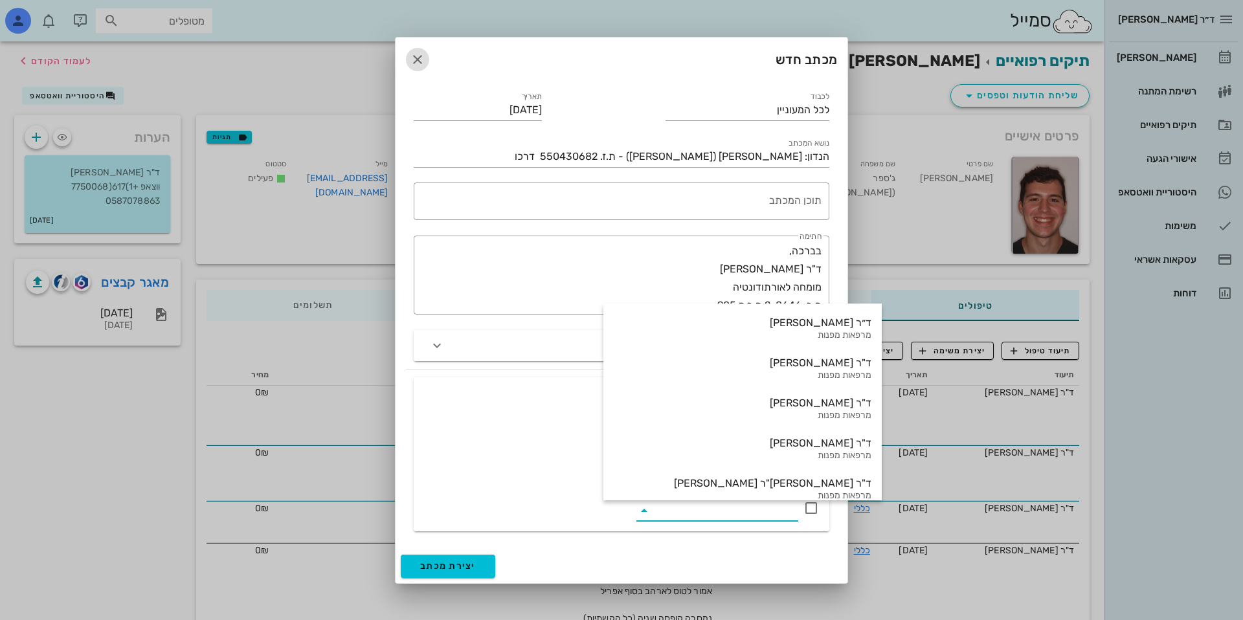
click at [411, 55] on icon "button" at bounding box center [418, 60] width 16 height 16
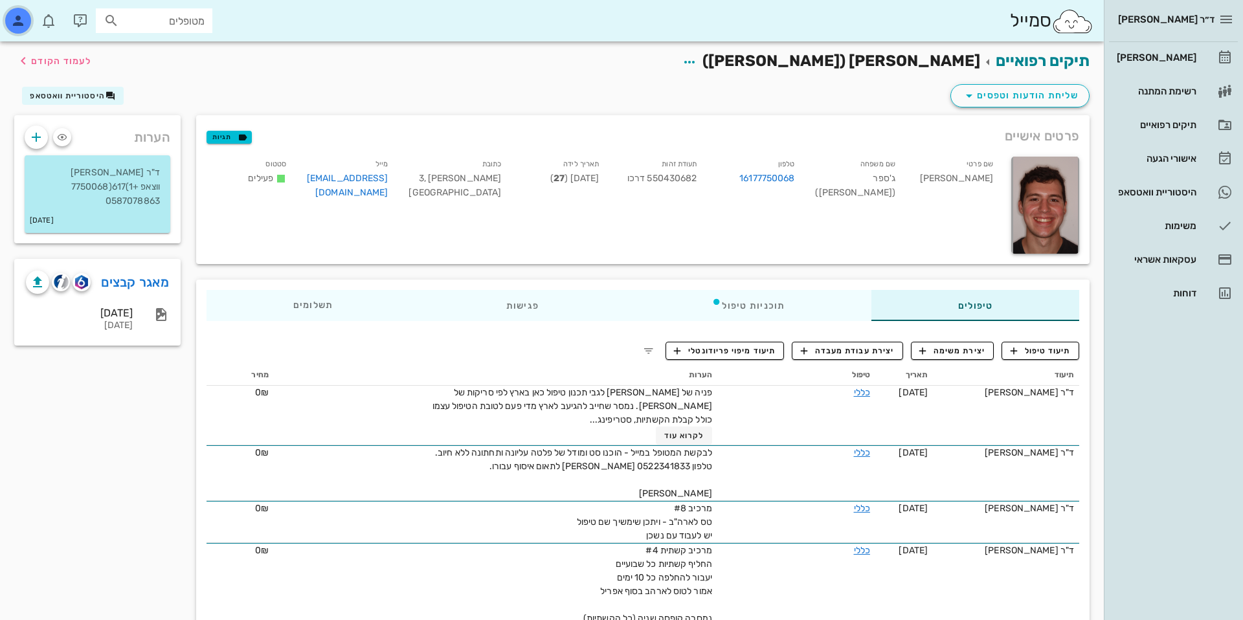
click at [33, 20] on span "button" at bounding box center [18, 21] width 31 height 26
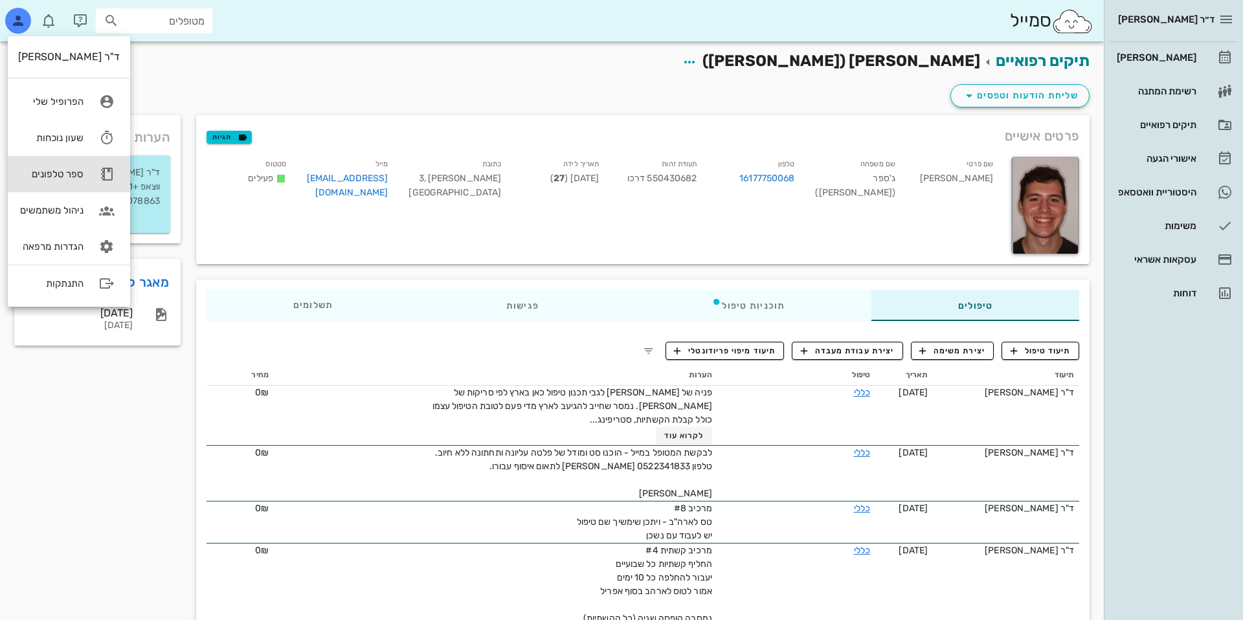
click at [65, 172] on div "ספר טלפונים" at bounding box center [50, 174] width 65 height 12
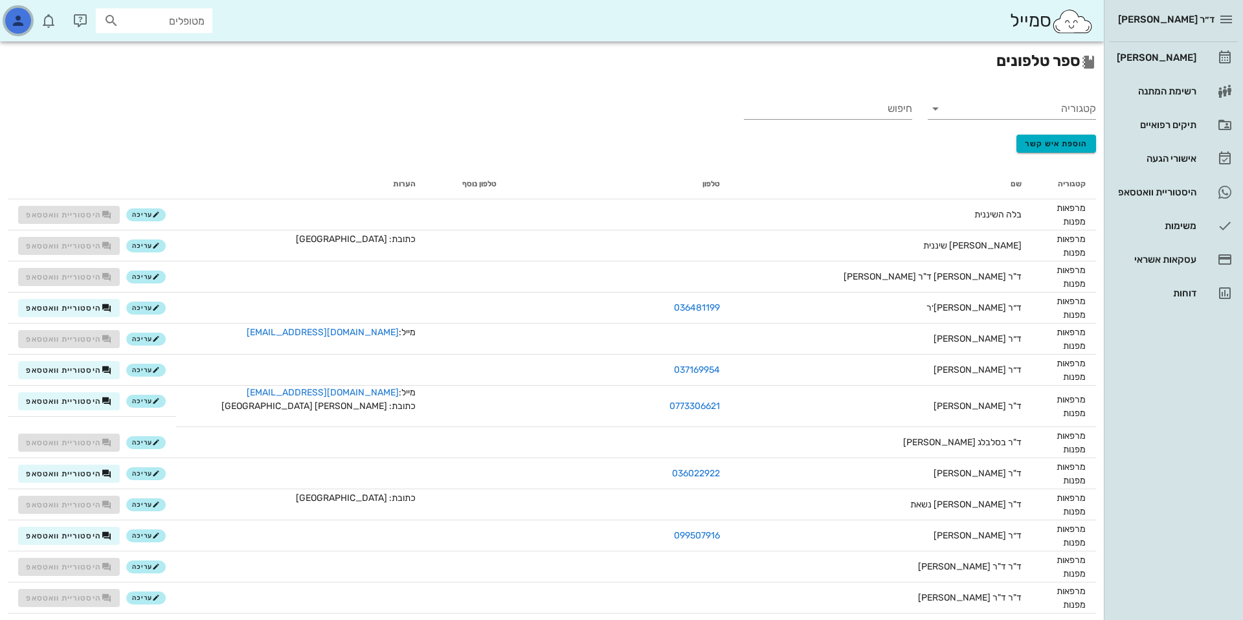
click at [12, 28] on div "button" at bounding box center [18, 21] width 26 height 26
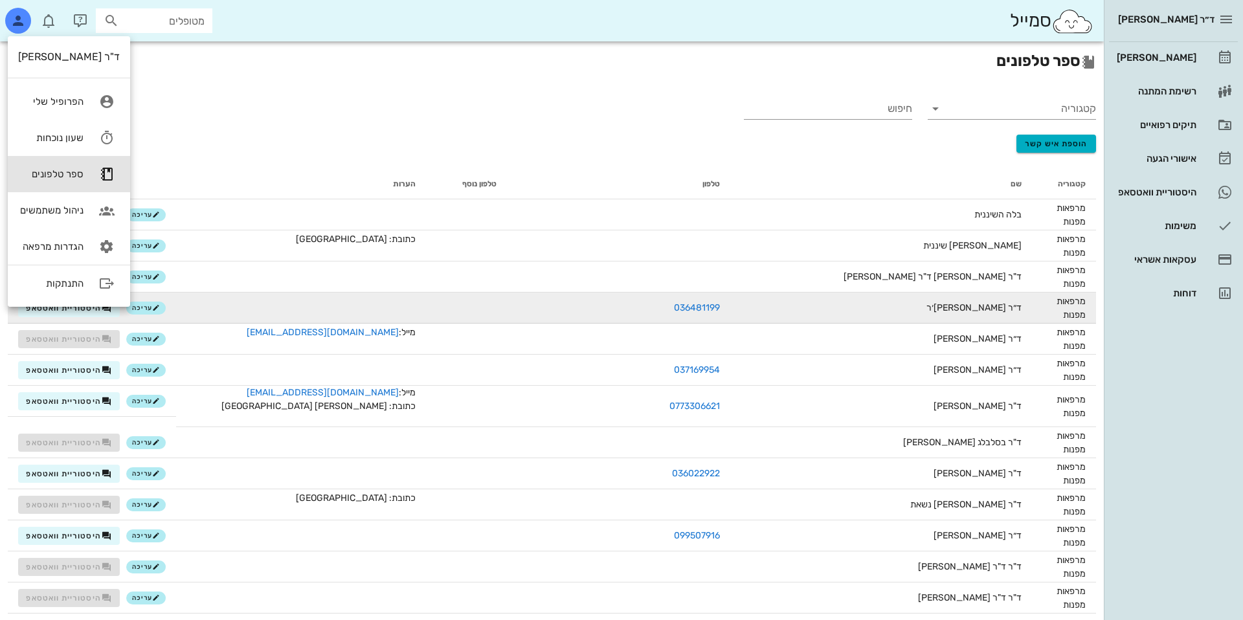
click at [316, 318] on td at bounding box center [301, 308] width 250 height 31
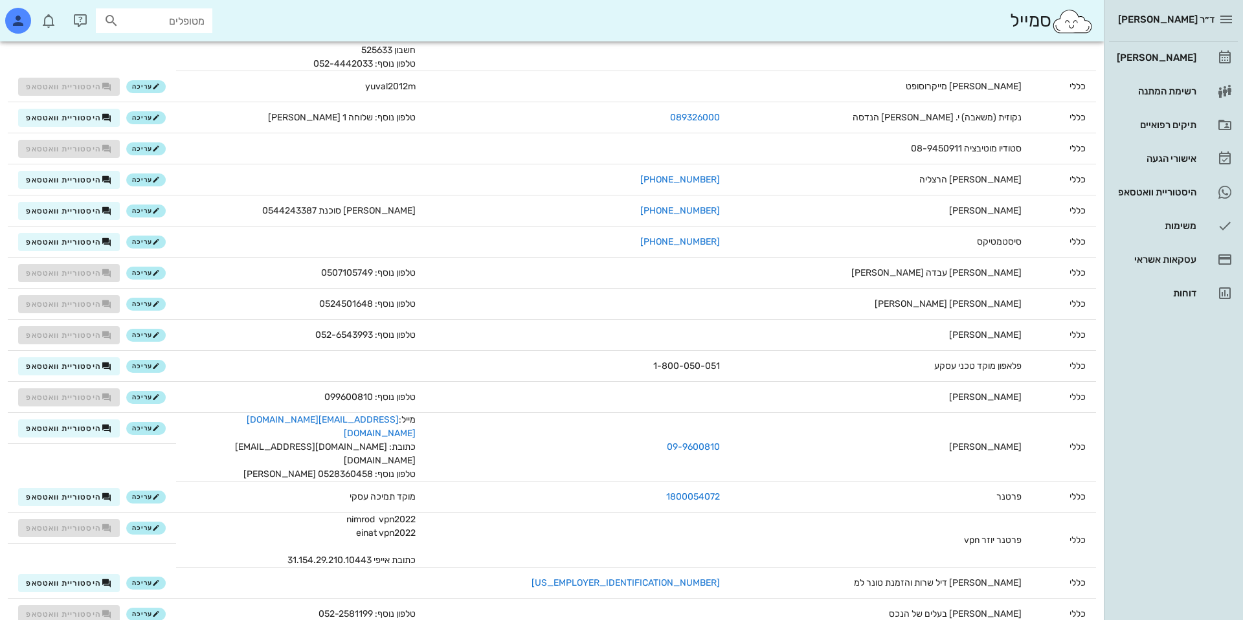
scroll to position [6199, 0]
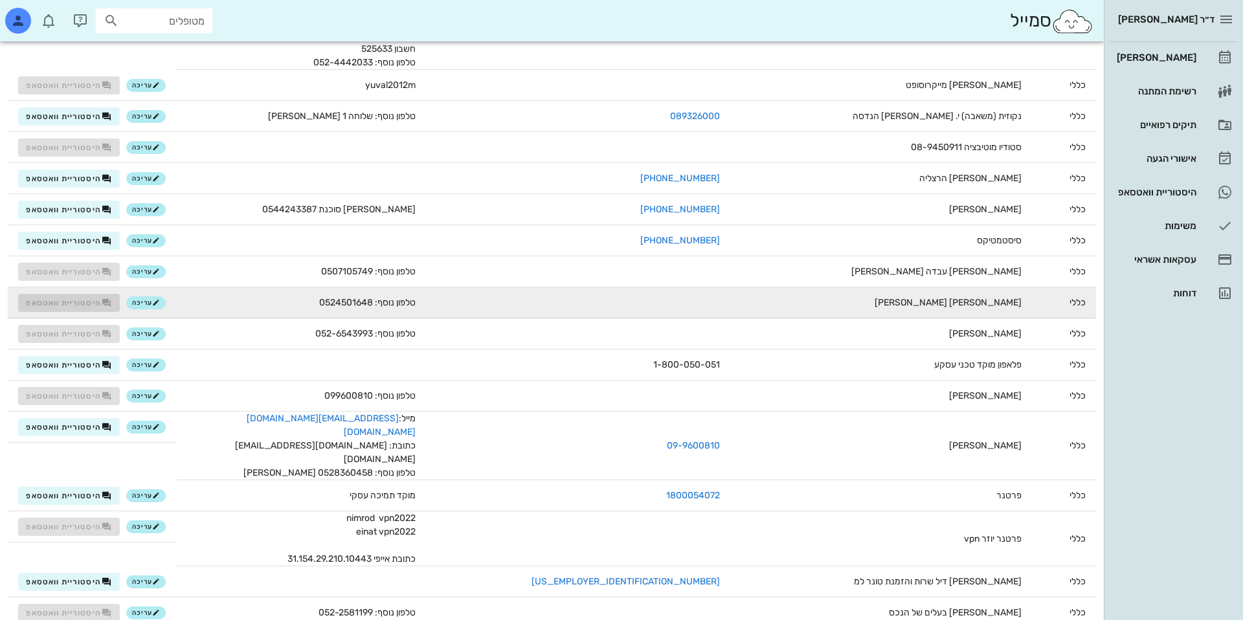
click at [324, 287] on td "טלפון נוסף: 0524501648" at bounding box center [301, 302] width 250 height 31
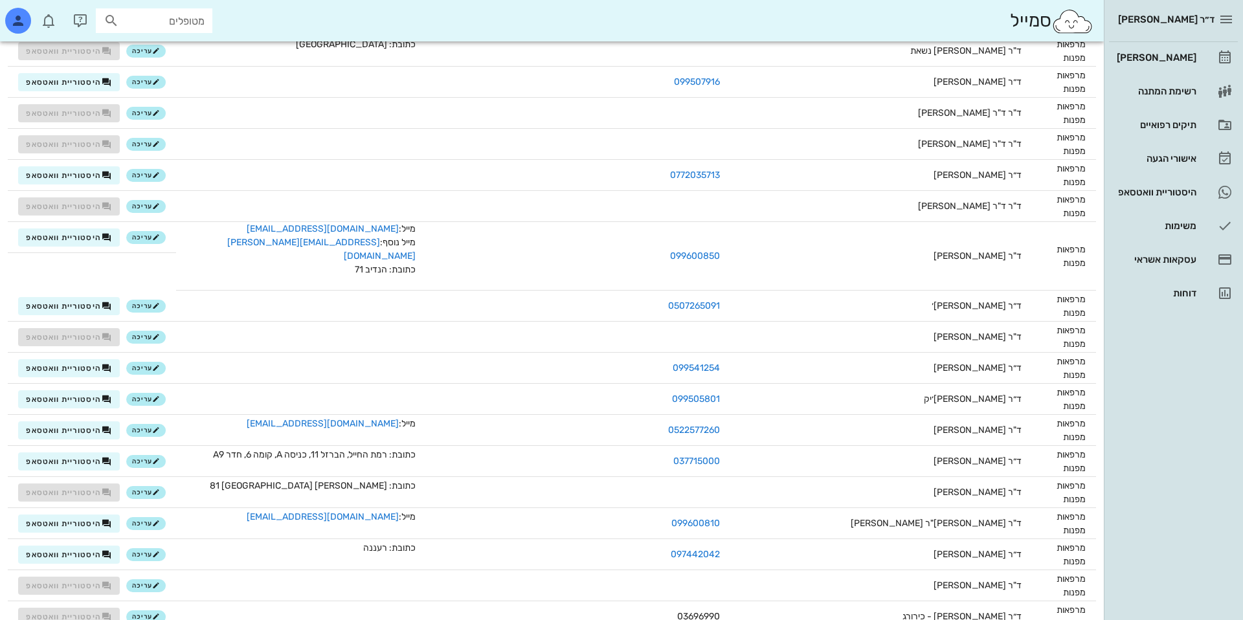
scroll to position [0, 0]
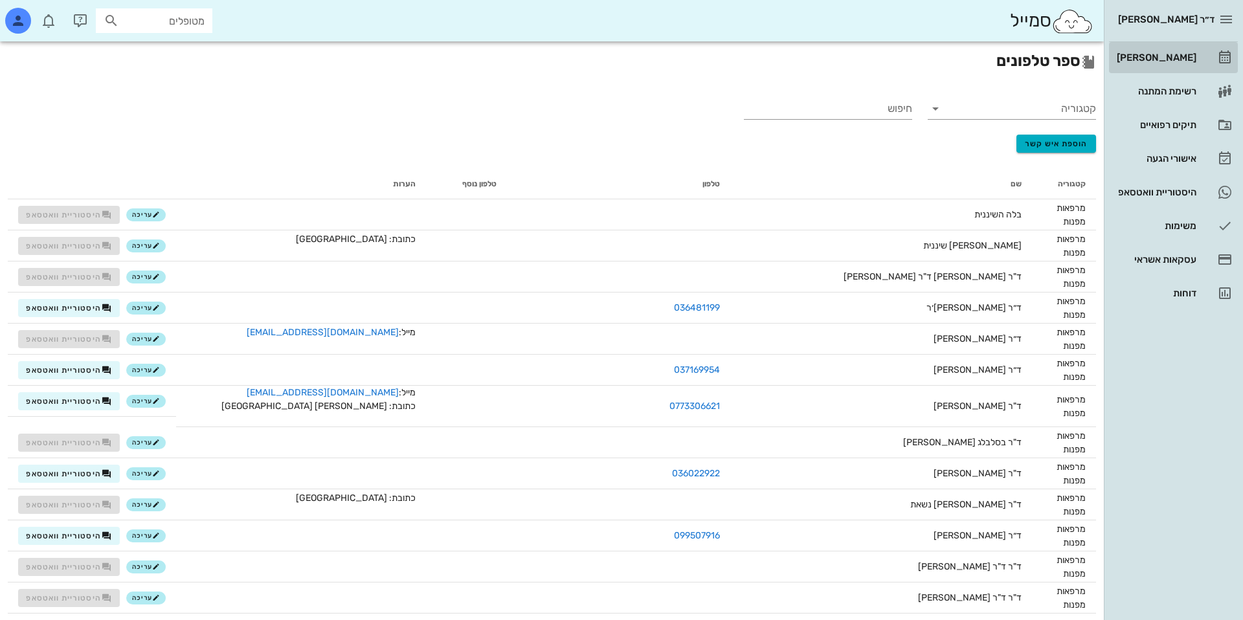
click at [1165, 49] on div "[PERSON_NAME]" at bounding box center [1155, 57] width 82 height 21
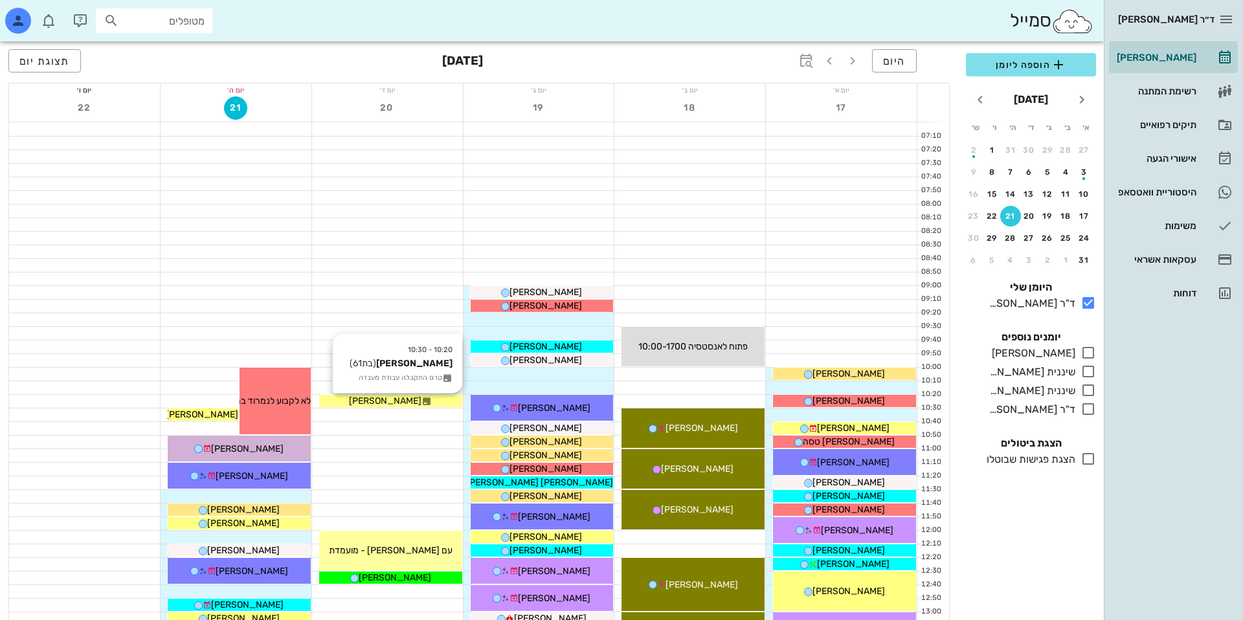
click at [381, 400] on span "[PERSON_NAME]" at bounding box center [385, 401] width 73 height 11
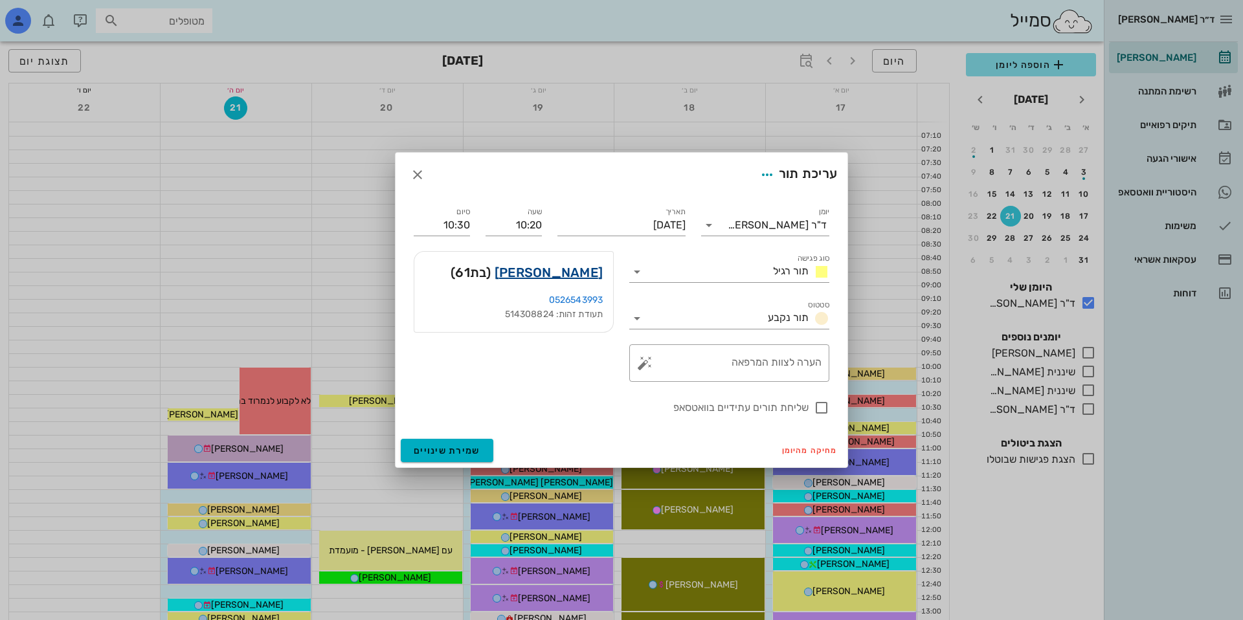
click at [568, 267] on link "עינת פארן" at bounding box center [549, 272] width 108 height 21
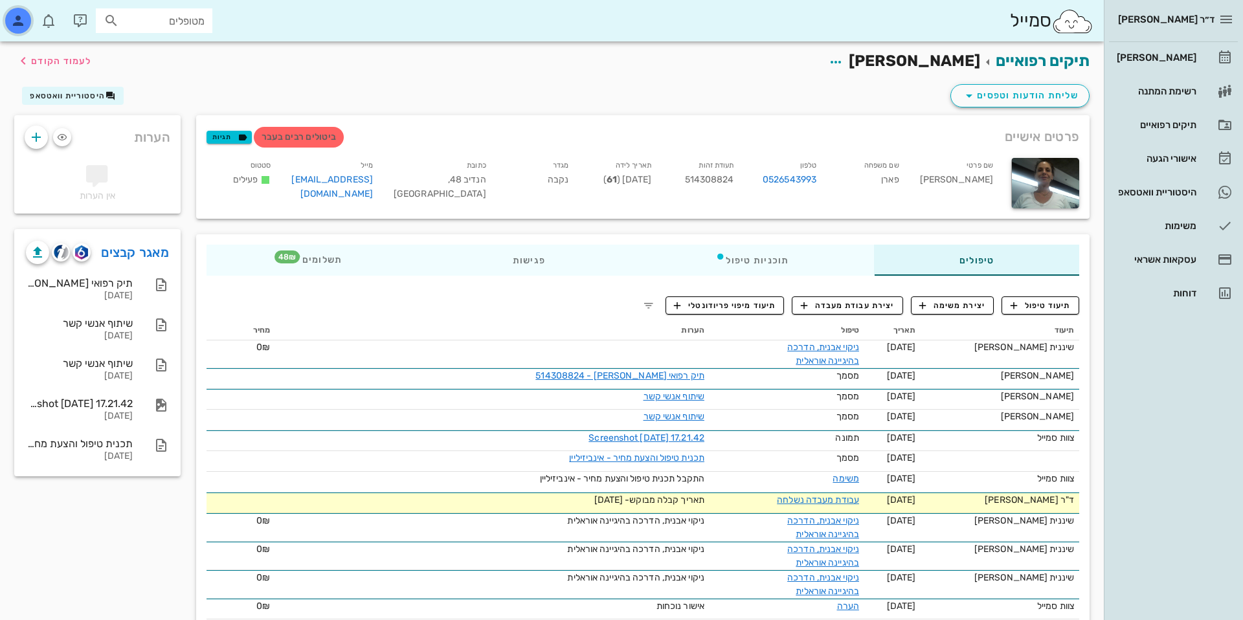
click at [17, 32] on div "button" at bounding box center [18, 21] width 26 height 26
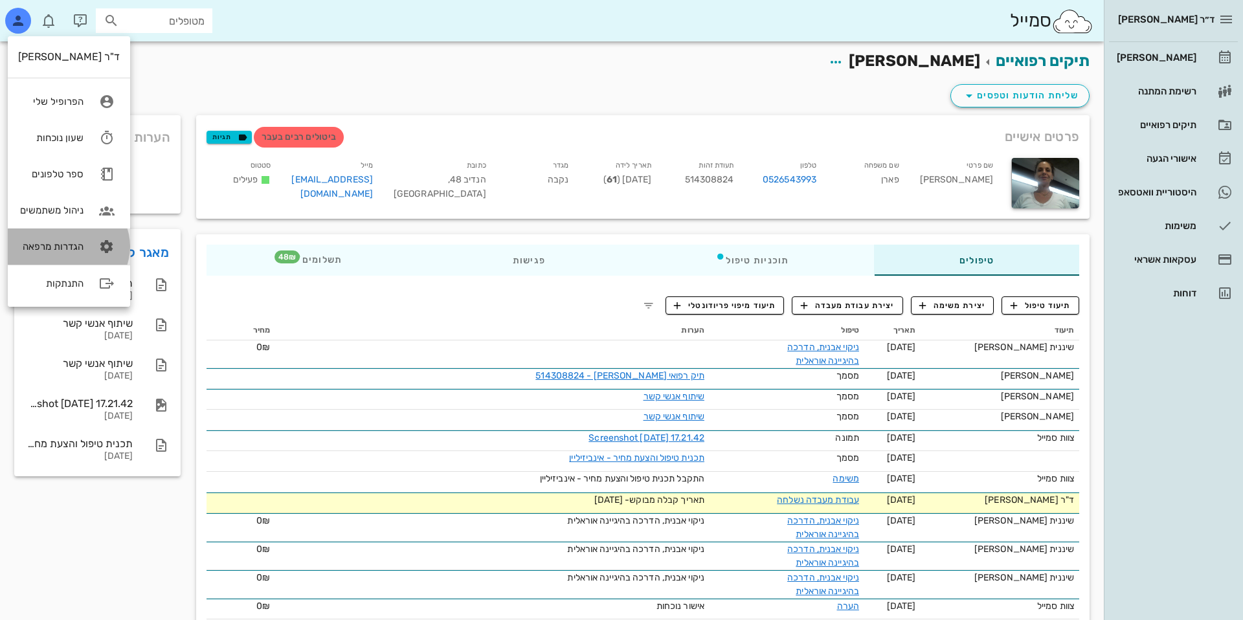
click at [39, 240] on link "הגדרות מרפאה" at bounding box center [69, 247] width 122 height 36
